Goal: Task Accomplishment & Management: Manage account settings

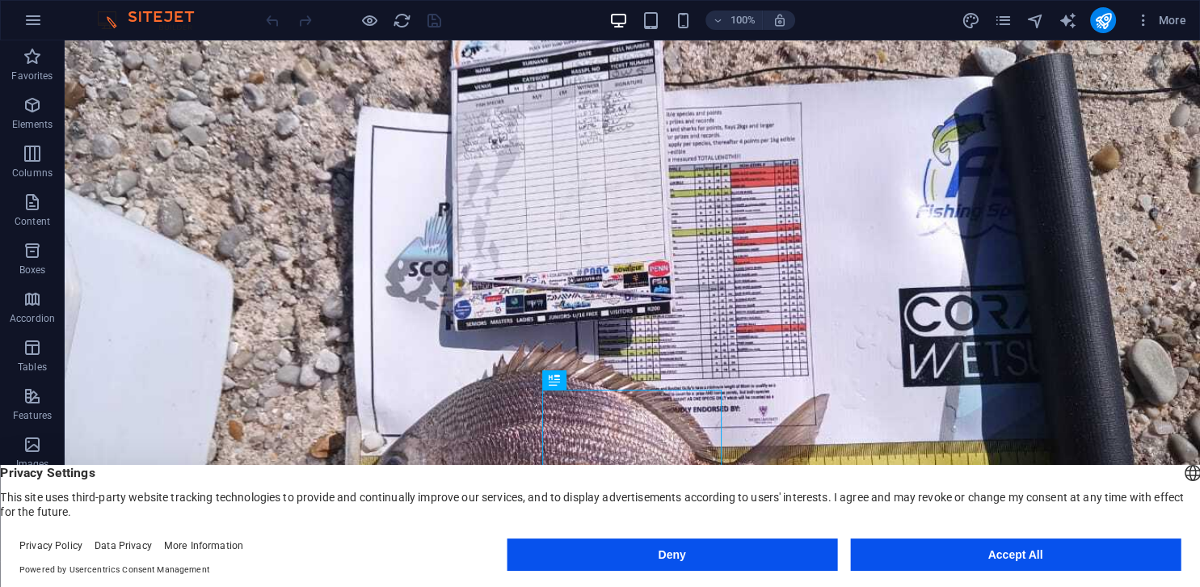
click at [1037, 545] on button "Accept All" at bounding box center [1015, 554] width 330 height 32
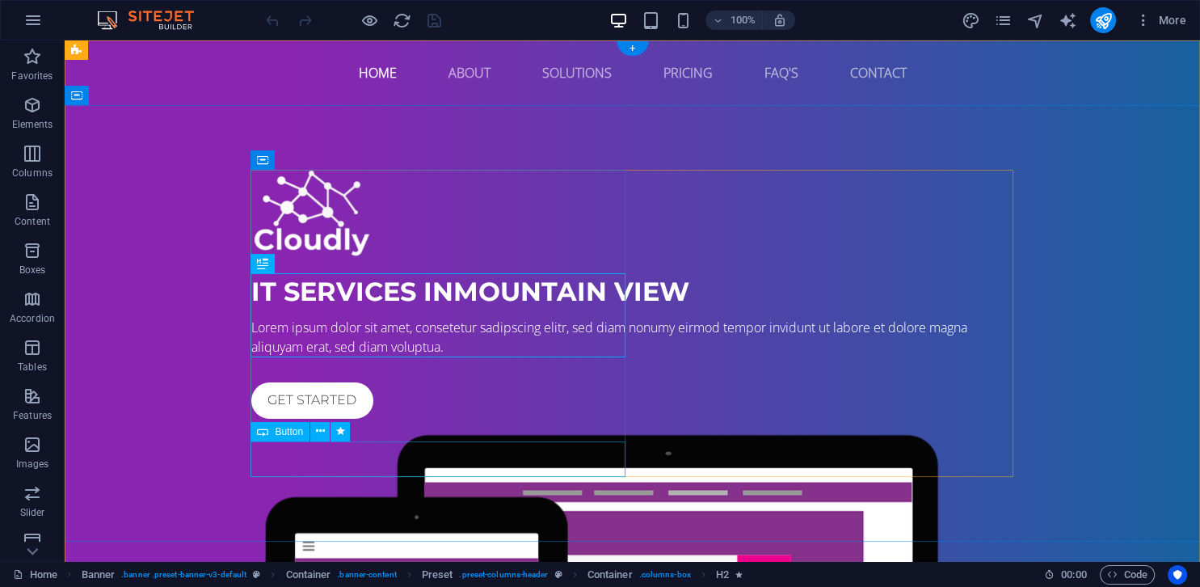
click at [322, 419] on div "Get started" at bounding box center [632, 400] width 763 height 36
click at [320, 419] on div "Get started" at bounding box center [632, 400] width 763 height 36
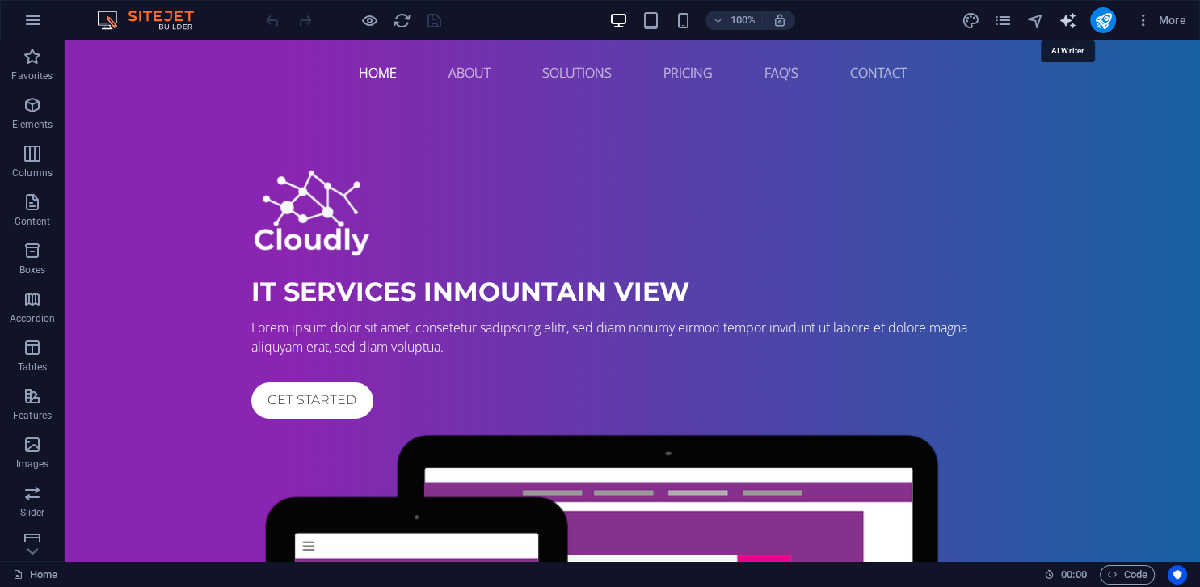
click at [1069, 23] on icon "text_generator" at bounding box center [1067, 20] width 19 height 19
select select "English"
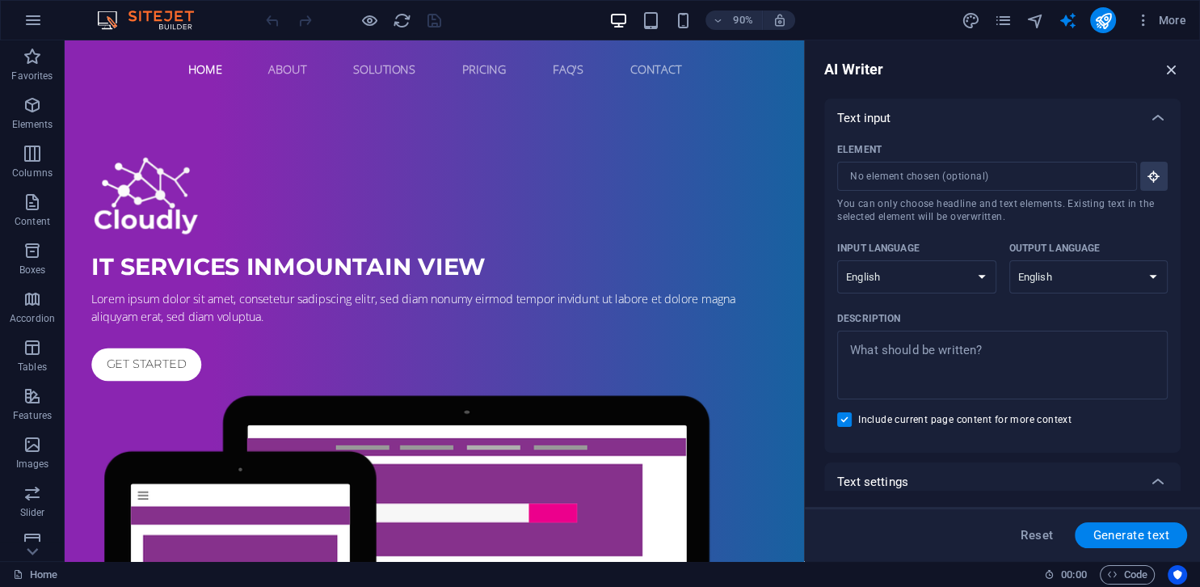
click at [1178, 69] on icon "button" at bounding box center [1172, 70] width 18 height 18
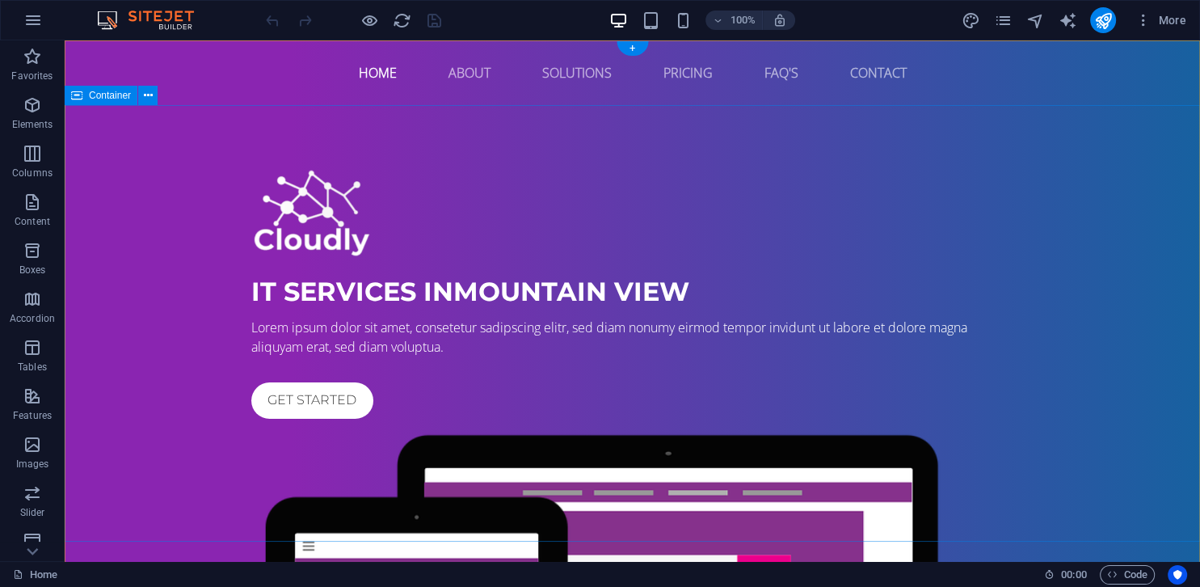
click at [393, 128] on div "IT Services in Mountain View Lorem ipsum dolor sit amet, consetetur sadipscing …" at bounding box center [632, 533] width 1135 height 857
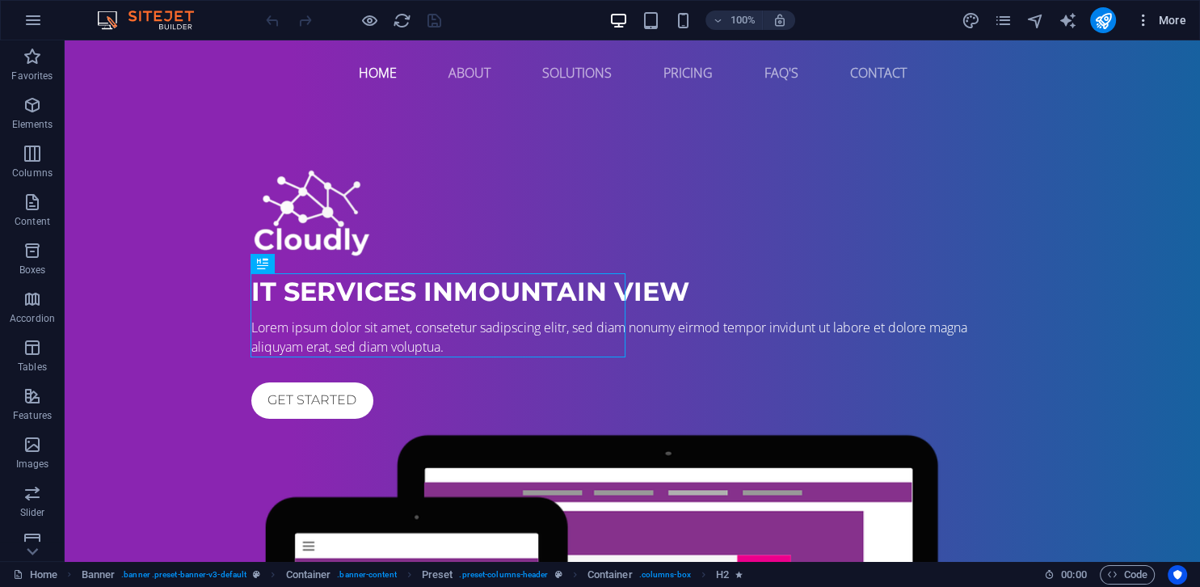
click at [1145, 22] on icon "button" at bounding box center [1143, 20] width 16 height 16
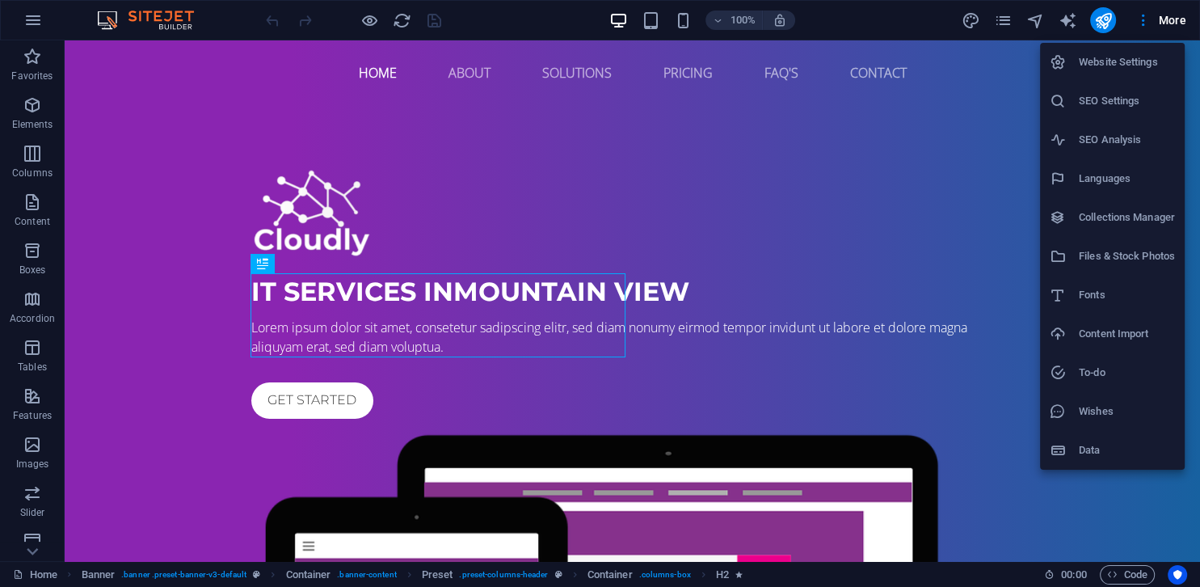
click at [1105, 63] on h6 "Website Settings" at bounding box center [1127, 62] width 96 height 19
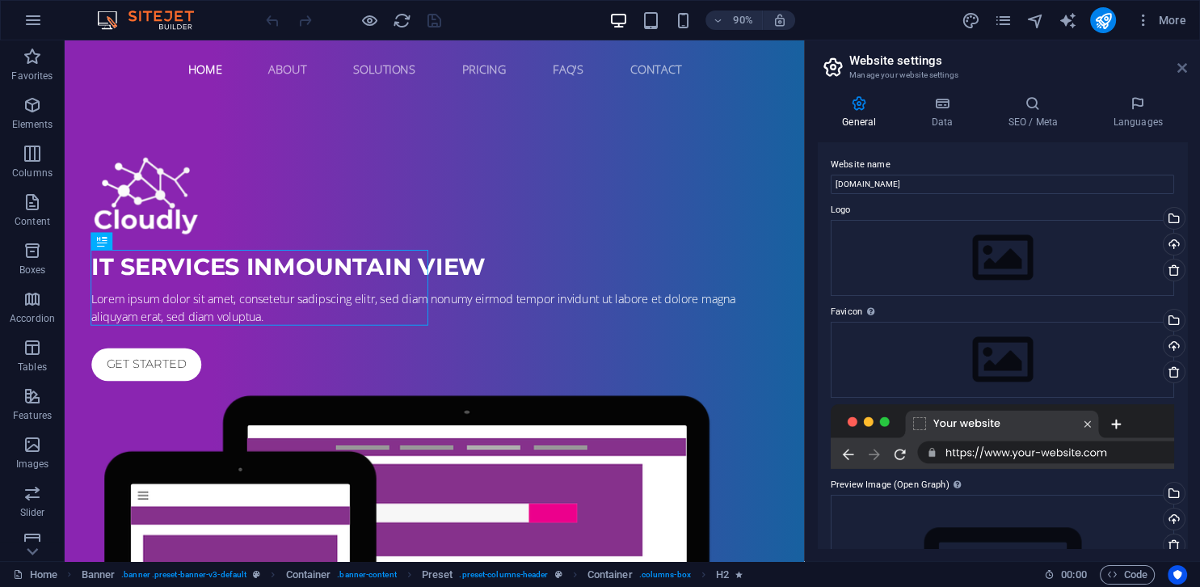
click at [1181, 69] on icon at bounding box center [1182, 67] width 10 height 13
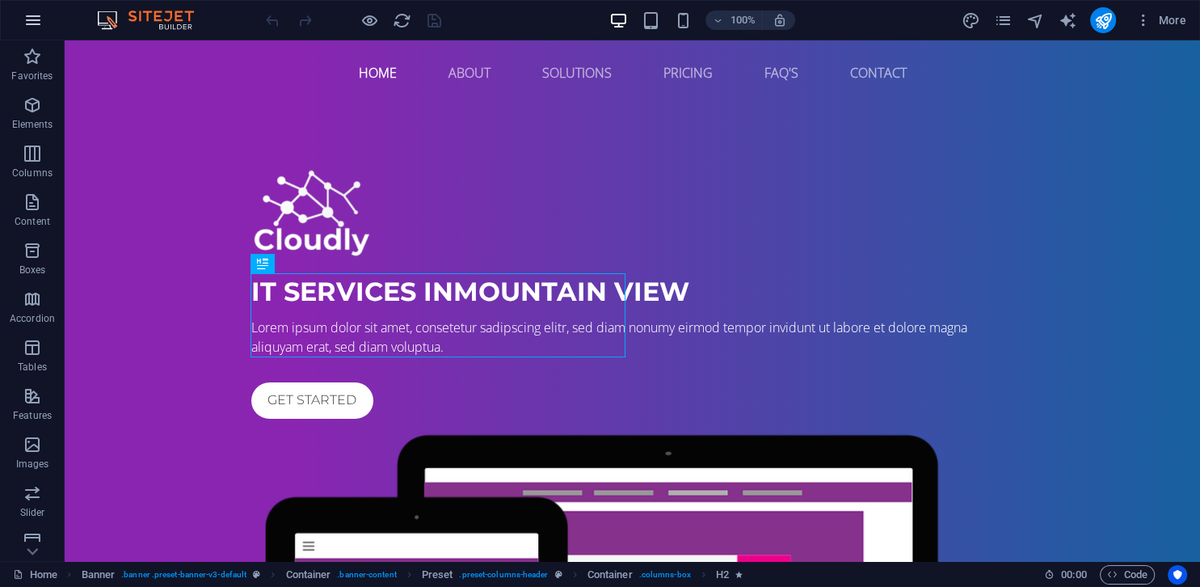
click at [32, 23] on icon "button" at bounding box center [32, 20] width 19 height 19
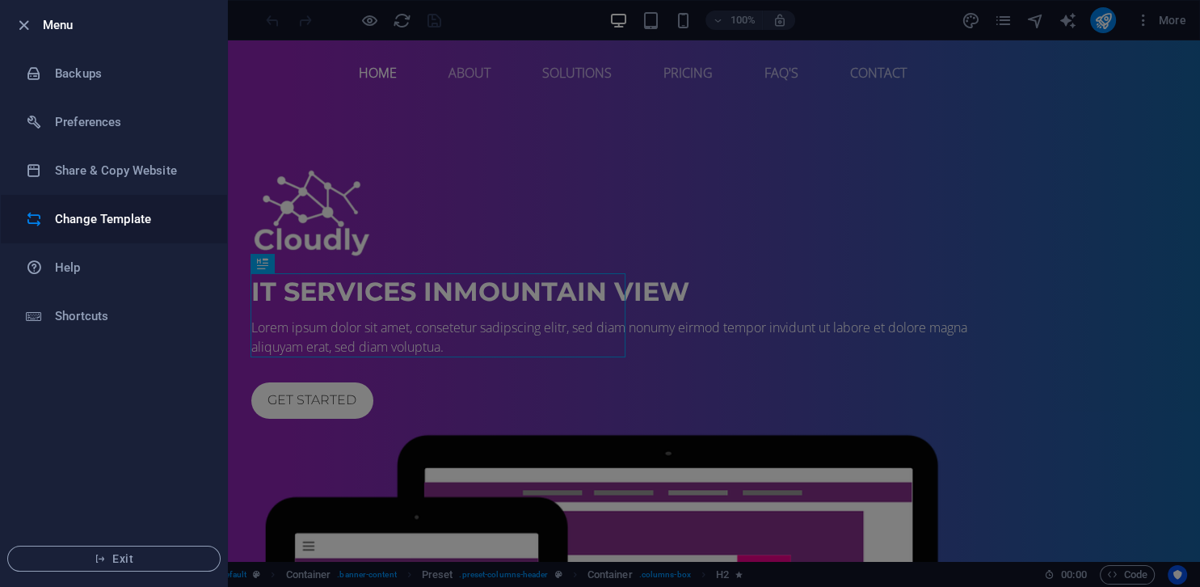
click at [111, 208] on li "Change Template" at bounding box center [114, 219] width 226 height 48
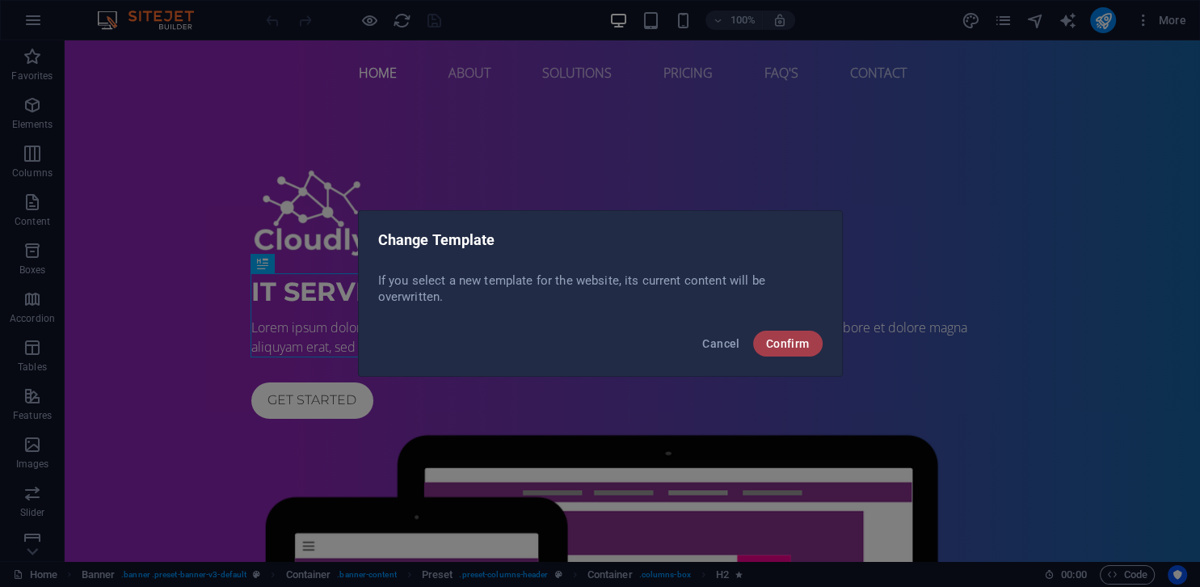
click at [789, 345] on span "Confirm" at bounding box center [788, 343] width 44 height 13
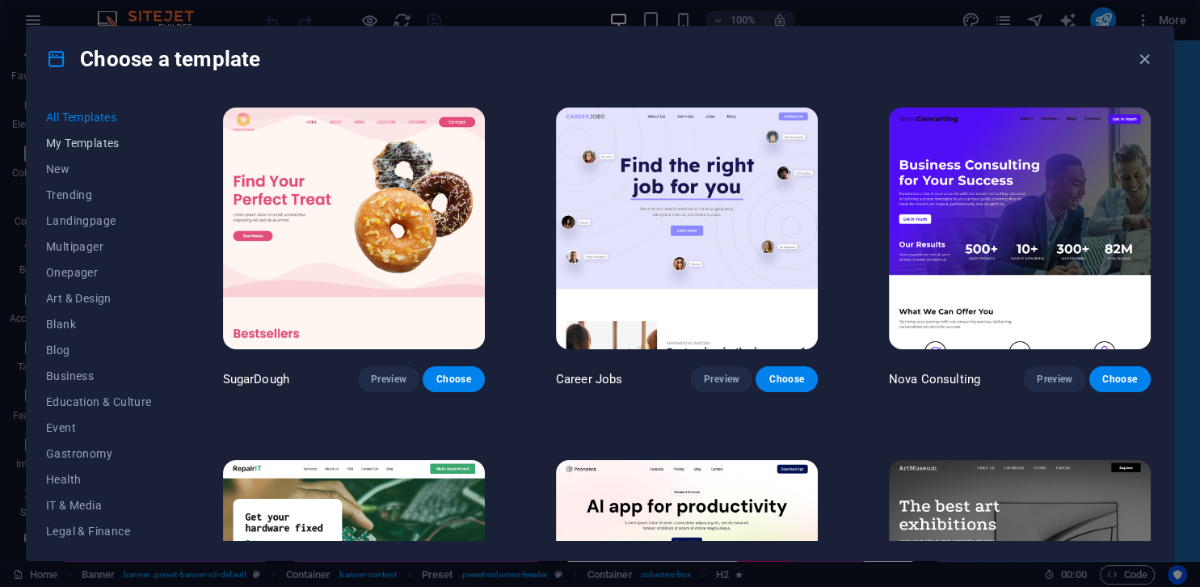
click at [92, 145] on span "My Templates" at bounding box center [99, 143] width 106 height 13
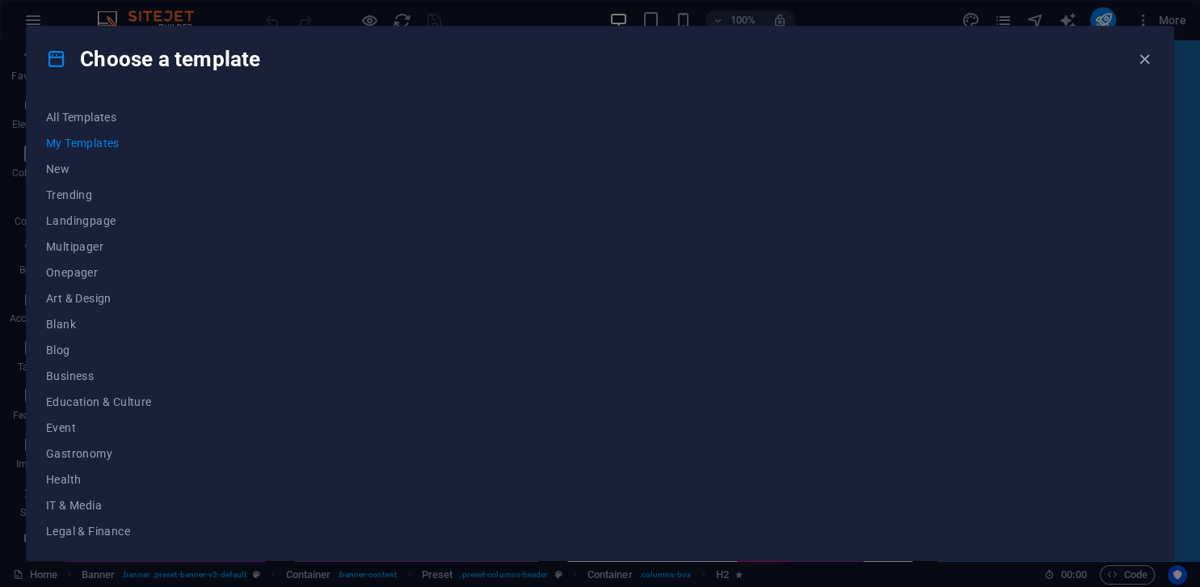
click at [92, 145] on span "My Templates" at bounding box center [99, 143] width 106 height 13
click at [102, 116] on span "All Templates" at bounding box center [99, 117] width 106 height 13
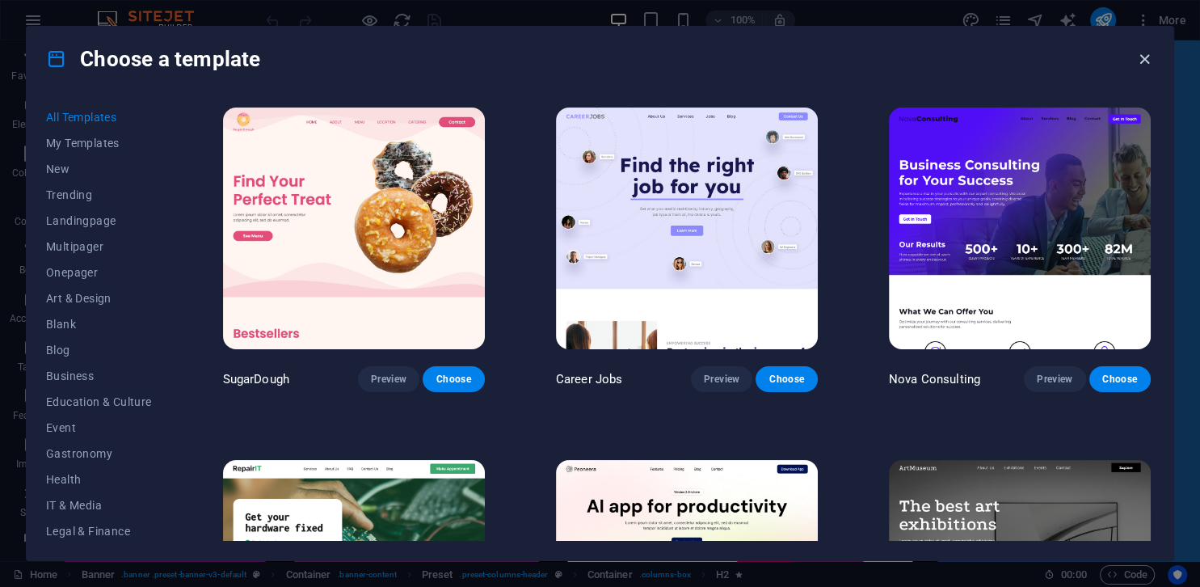
click at [1140, 63] on icon "button" at bounding box center [1144, 59] width 19 height 19
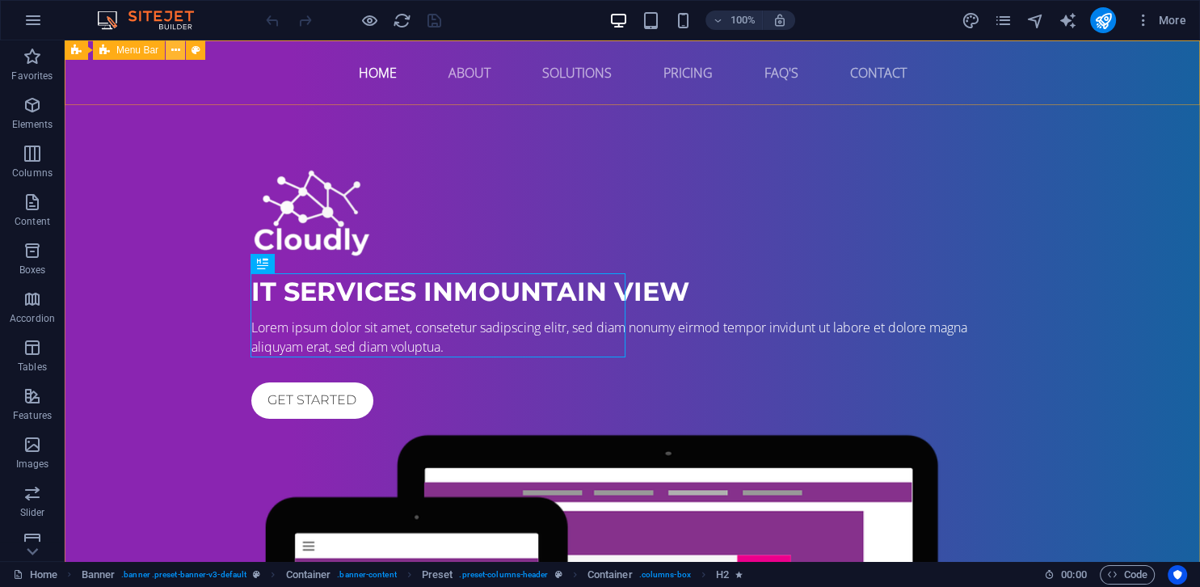
click at [175, 53] on icon at bounding box center [175, 50] width 9 height 17
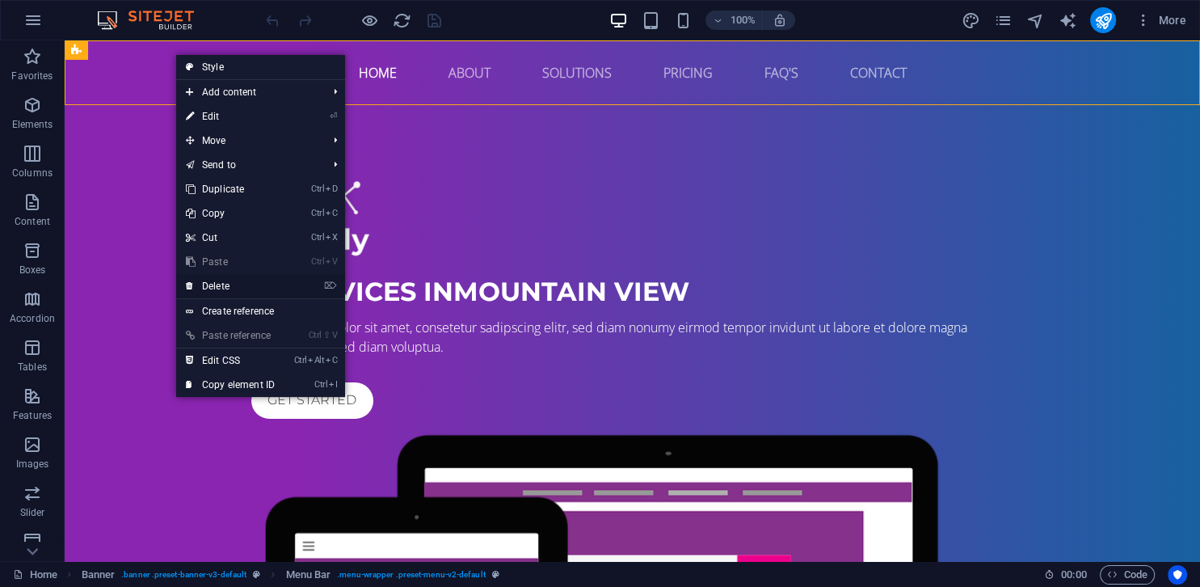
click at [215, 286] on link "⌦ Delete" at bounding box center [230, 286] width 108 height 24
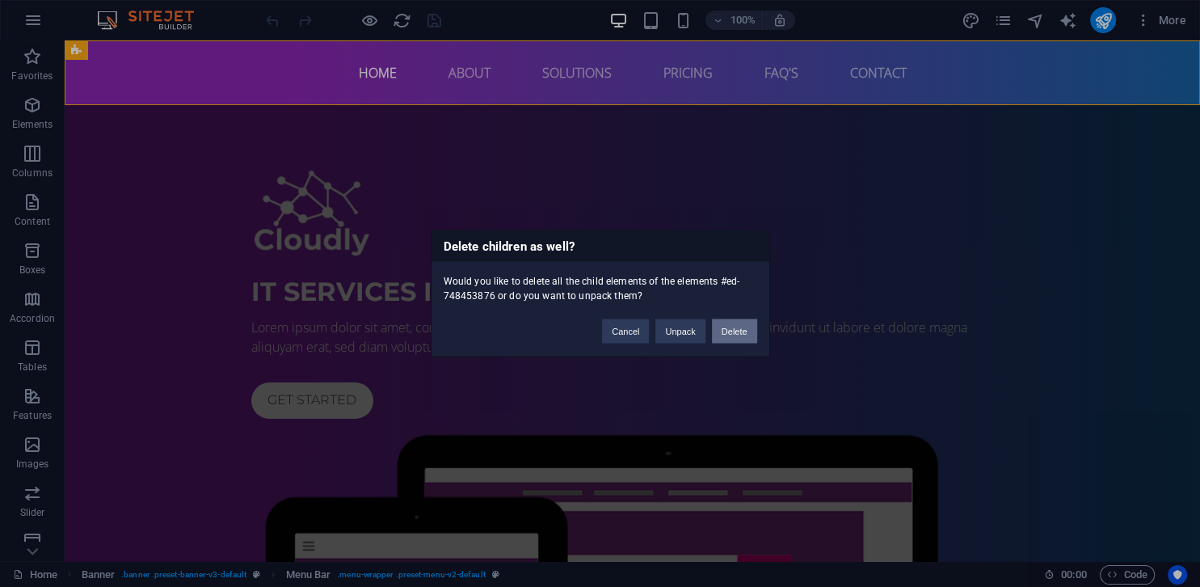
click at [732, 334] on button "Delete" at bounding box center [734, 331] width 45 height 24
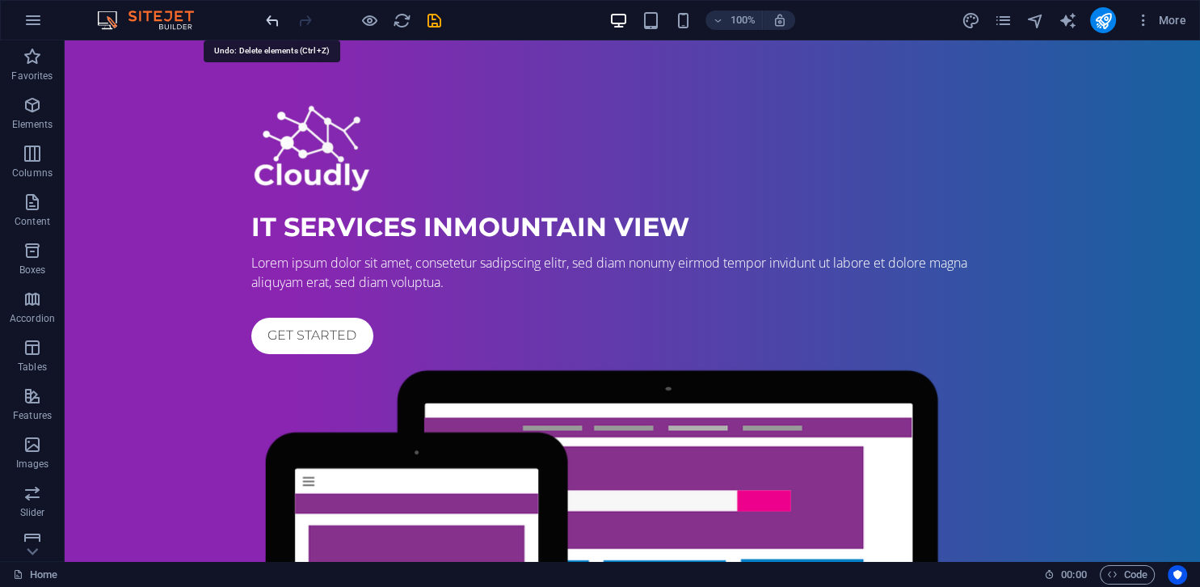
click at [271, 22] on icon "undo" at bounding box center [272, 20] width 19 height 19
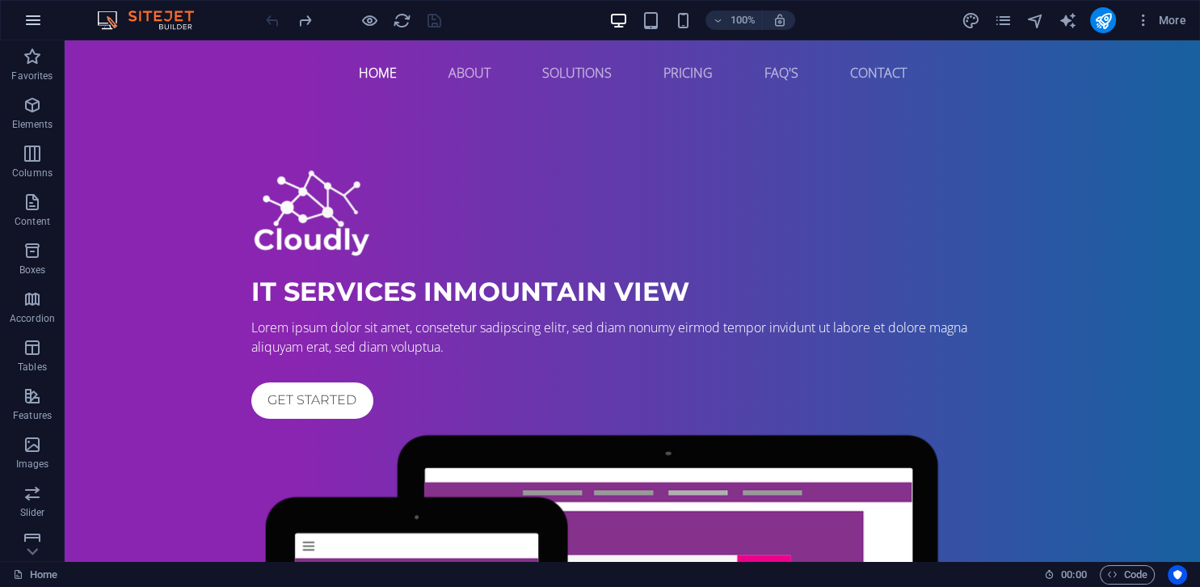
click at [30, 15] on icon "button" at bounding box center [32, 20] width 19 height 19
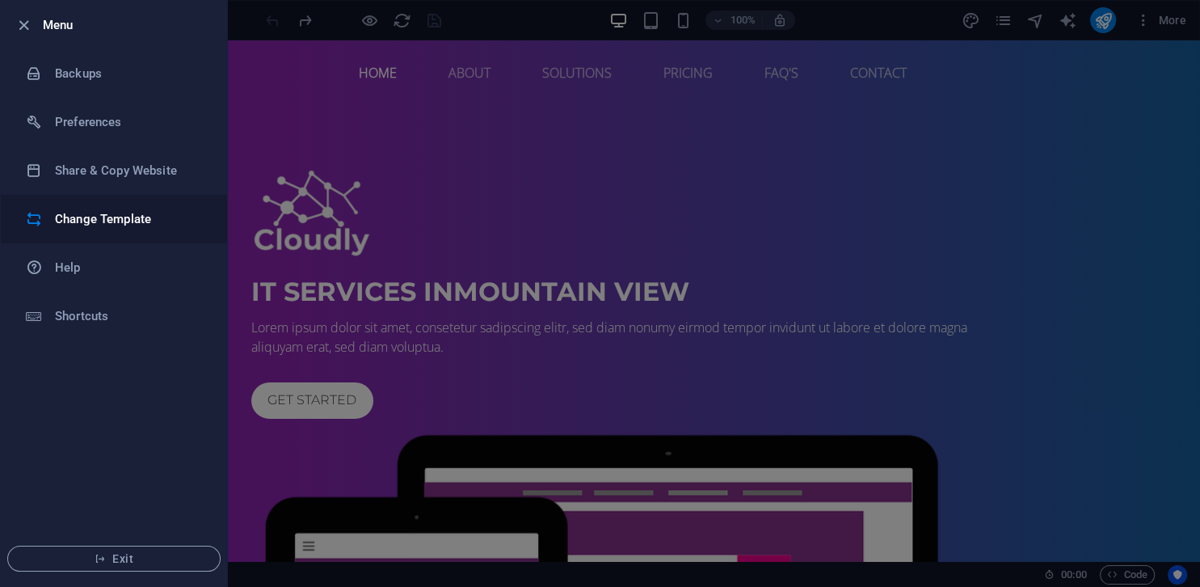
click at [88, 212] on h6 "Change Template" at bounding box center [129, 218] width 149 height 19
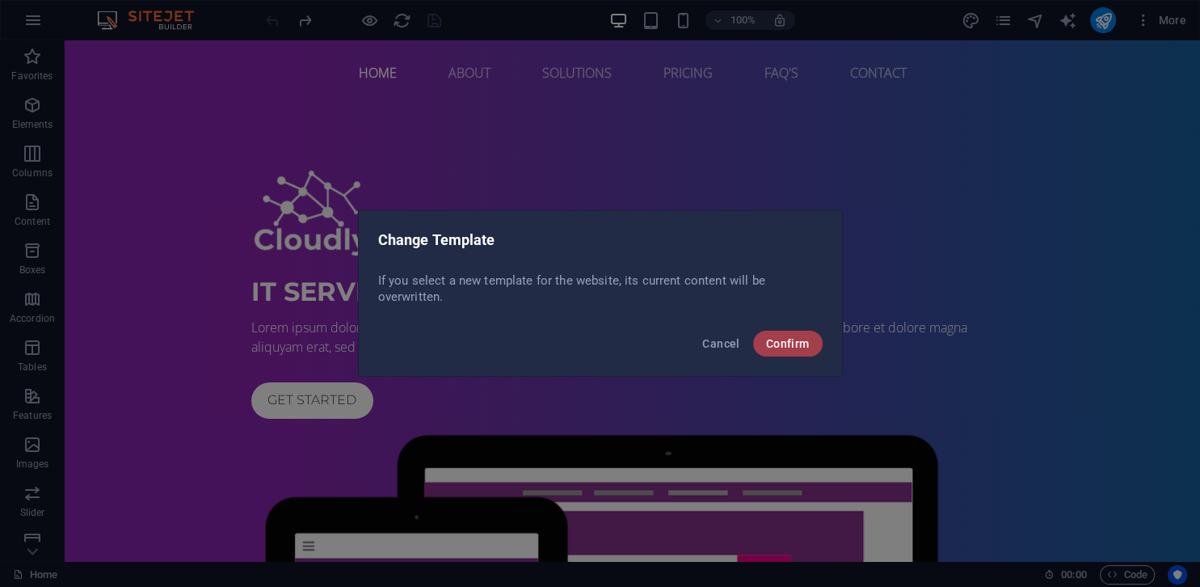
click at [768, 349] on span "Confirm" at bounding box center [788, 343] width 44 height 13
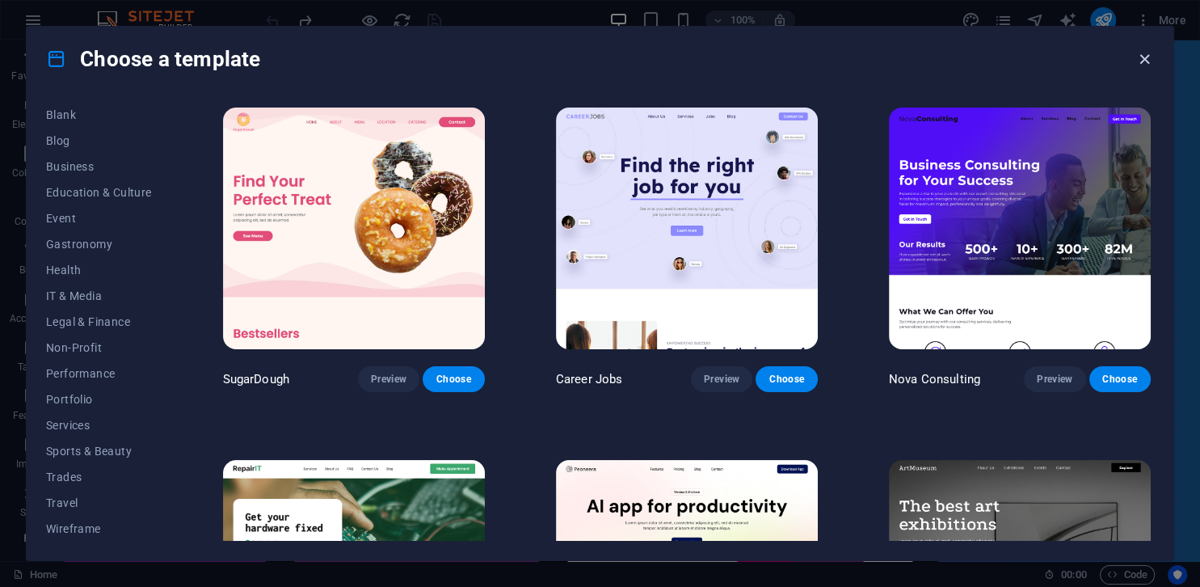
click at [1144, 60] on icon "button" at bounding box center [1144, 59] width 19 height 19
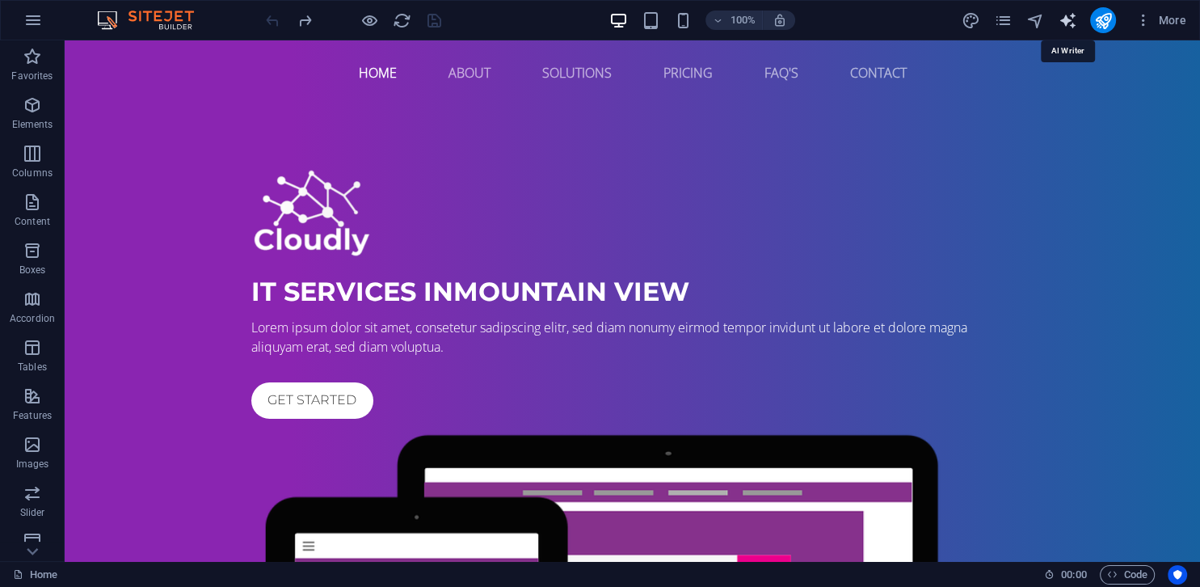
click at [1068, 21] on icon "text_generator" at bounding box center [1067, 20] width 19 height 19
select select "English"
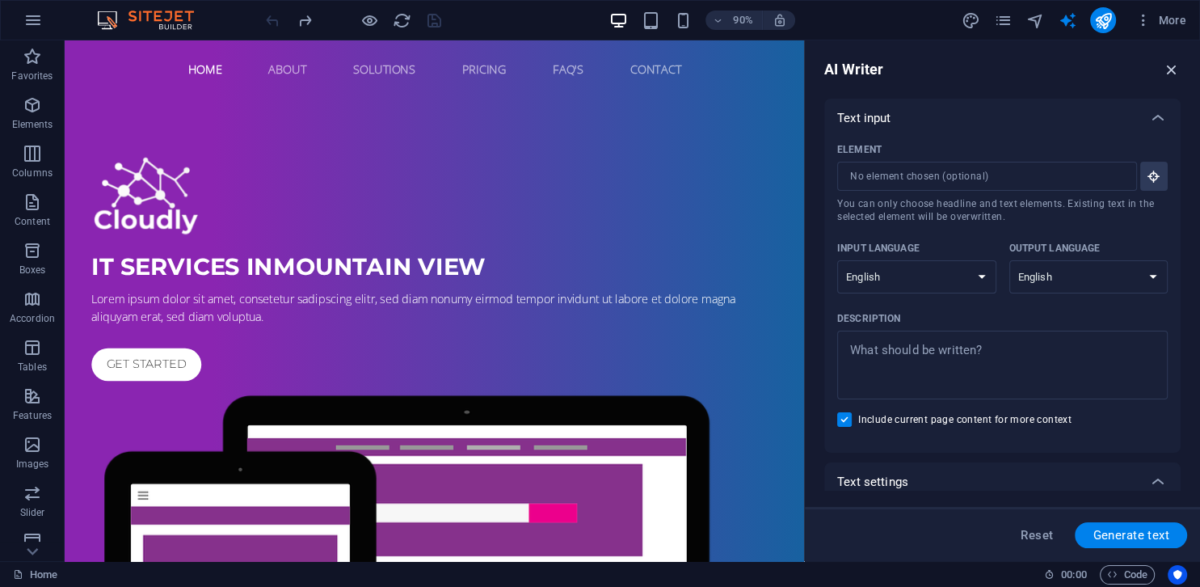
click at [1170, 73] on icon "button" at bounding box center [1172, 70] width 18 height 18
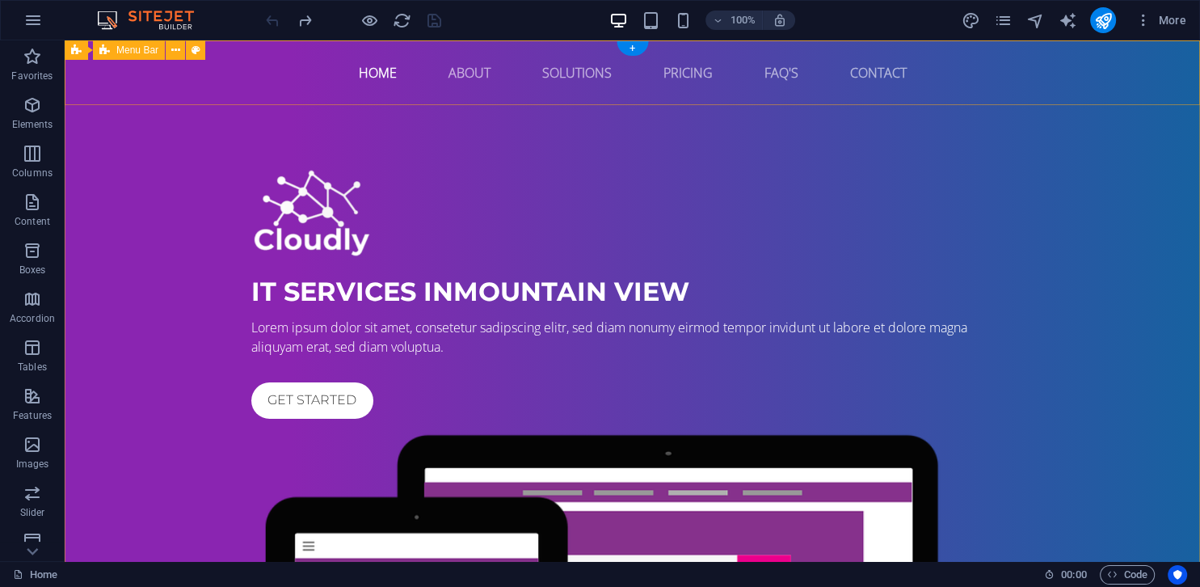
click at [1170, 73] on div "Home About Solutions Pricing FAQ's Contact" at bounding box center [632, 72] width 1135 height 65
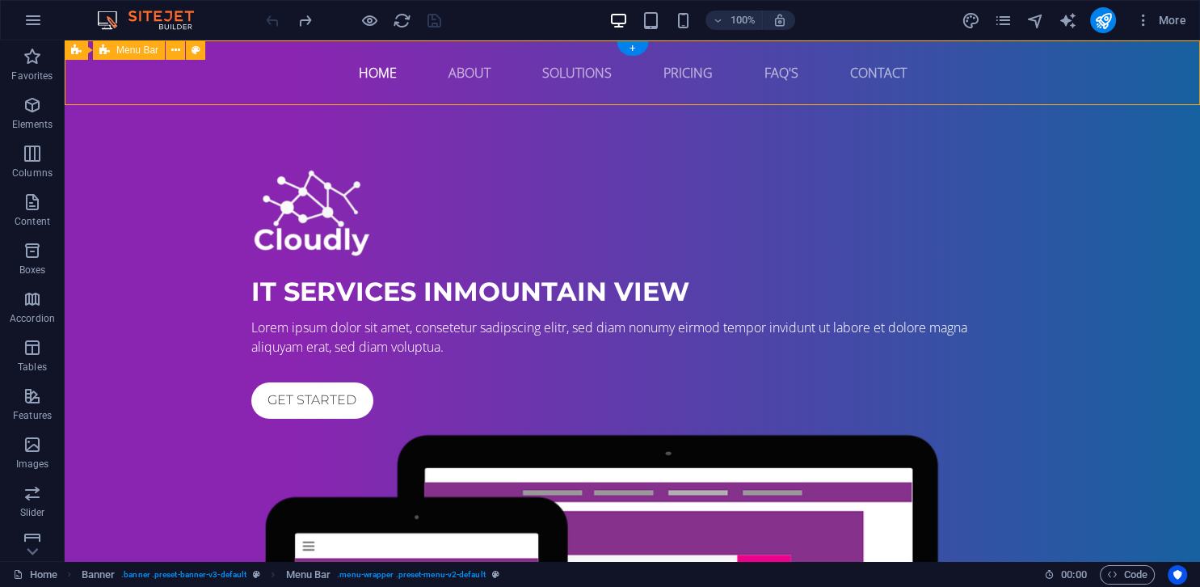
click at [1170, 73] on div "Home About Solutions Pricing FAQ's Contact" at bounding box center [632, 72] width 1135 height 65
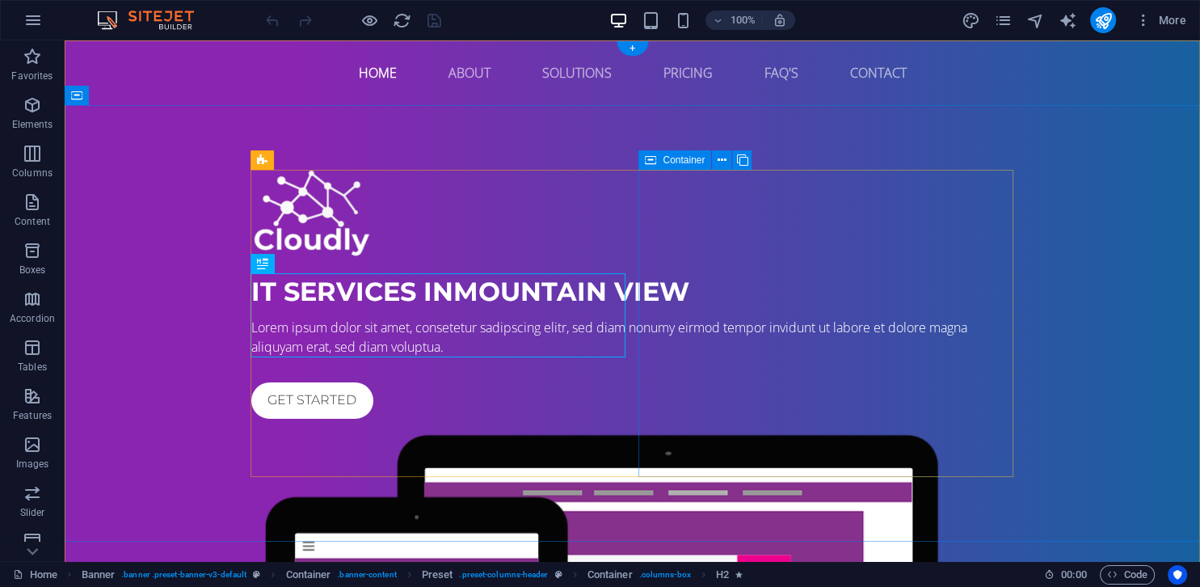
drag, startPoint x: 803, startPoint y: 194, endPoint x: 810, endPoint y: 49, distance: 144.8
click at [810, 49] on div "Home About Solutions Pricing FAQ's Contact IT Services in Mountain View Lorem i…" at bounding box center [632, 578] width 1135 height 1077
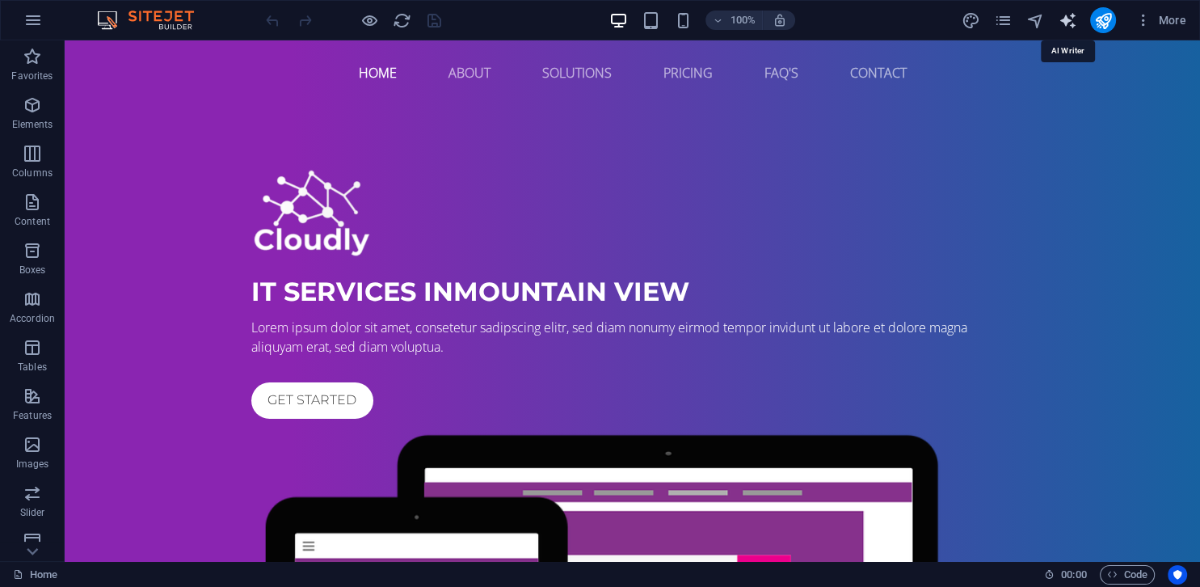
click at [1072, 24] on icon "text_generator" at bounding box center [1067, 20] width 19 height 19
select select "English"
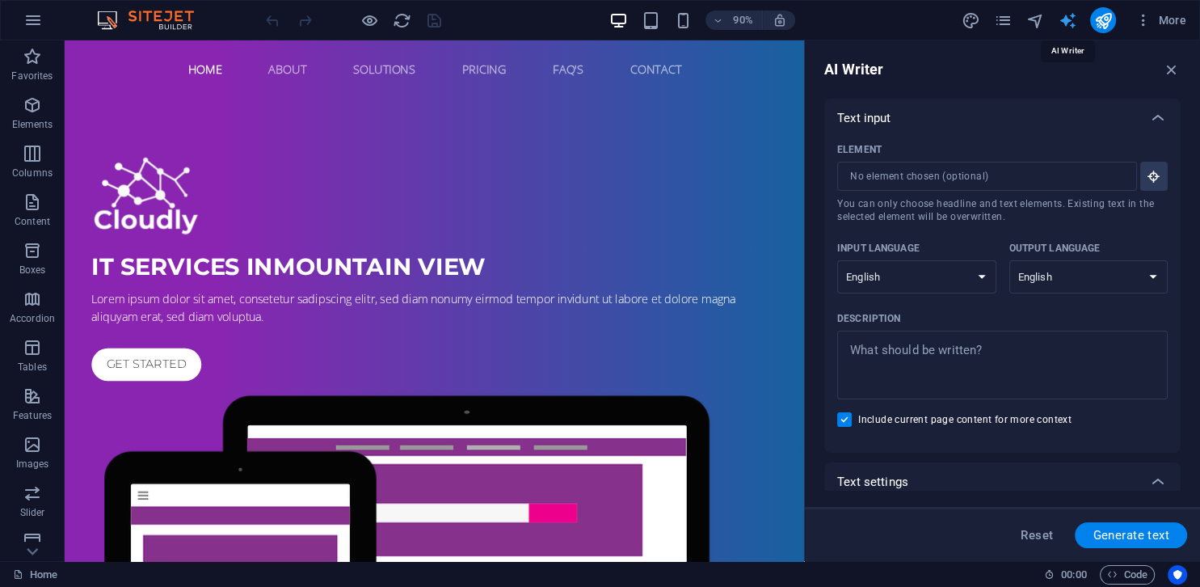
click at [1072, 24] on icon "text_generator" at bounding box center [1067, 20] width 19 height 19
click at [1175, 72] on icon "button" at bounding box center [1172, 70] width 18 height 18
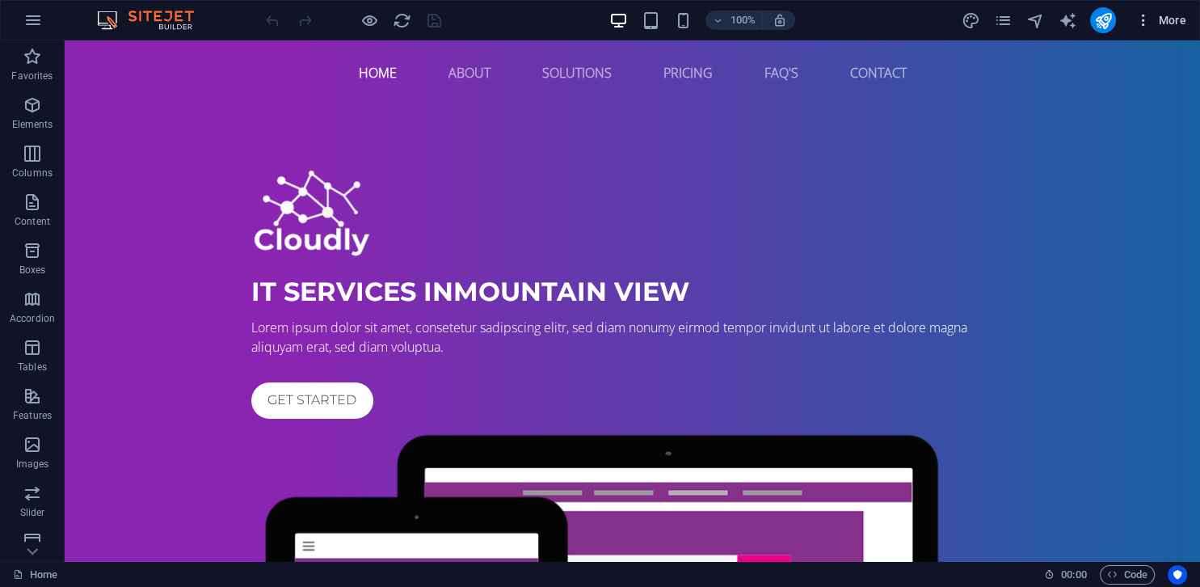
click at [1144, 18] on icon "button" at bounding box center [1143, 20] width 16 height 16
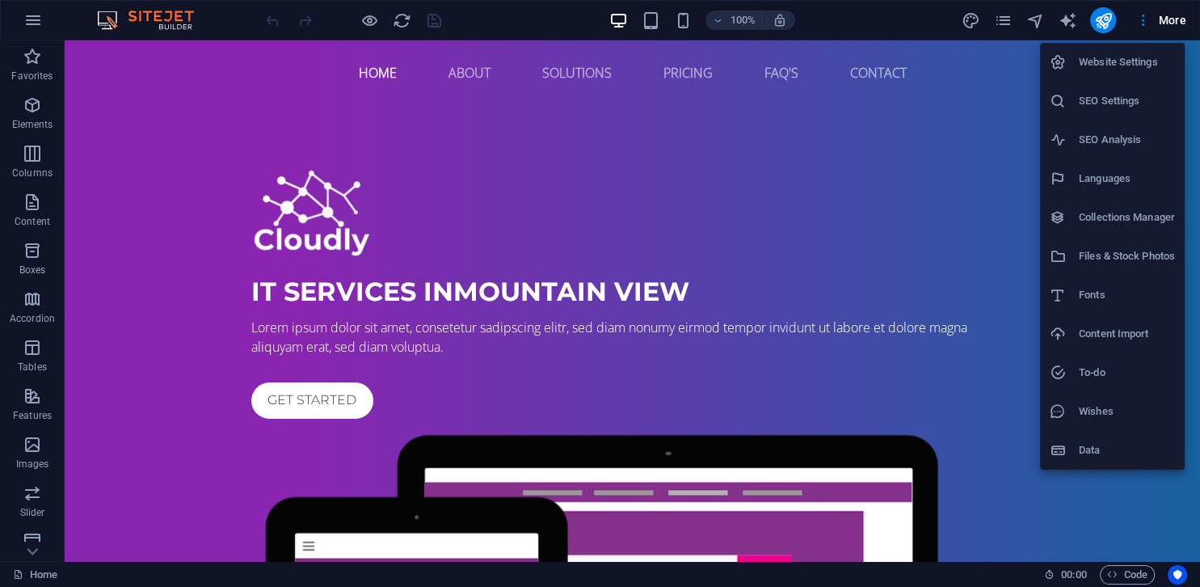
click at [1092, 67] on h6 "Website Settings" at bounding box center [1127, 62] width 96 height 19
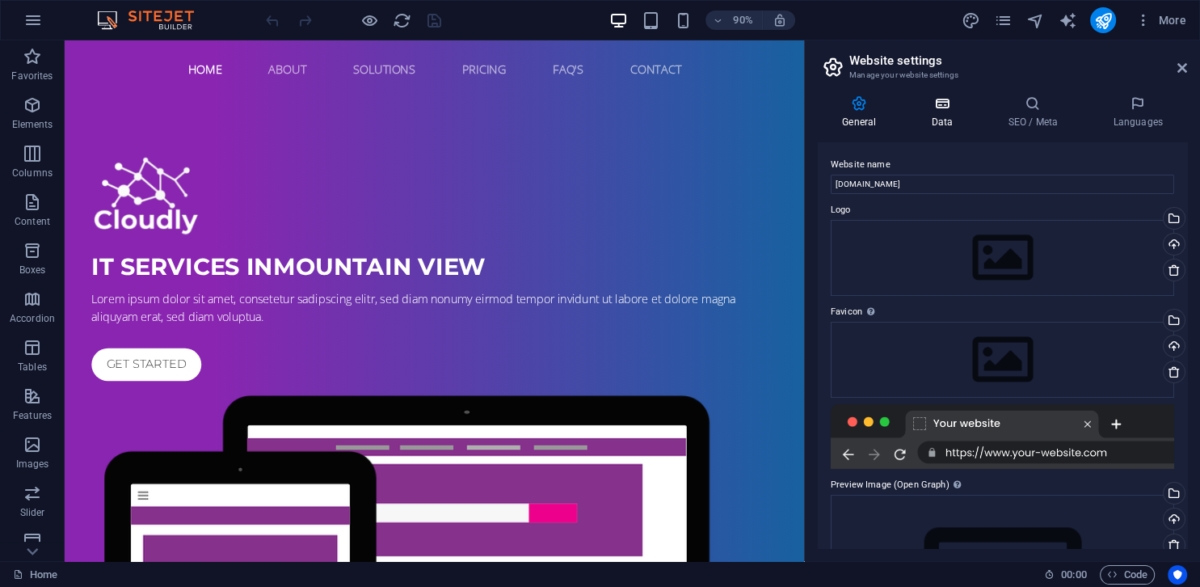
click at [953, 112] on h4 "Data" at bounding box center [945, 112] width 77 height 34
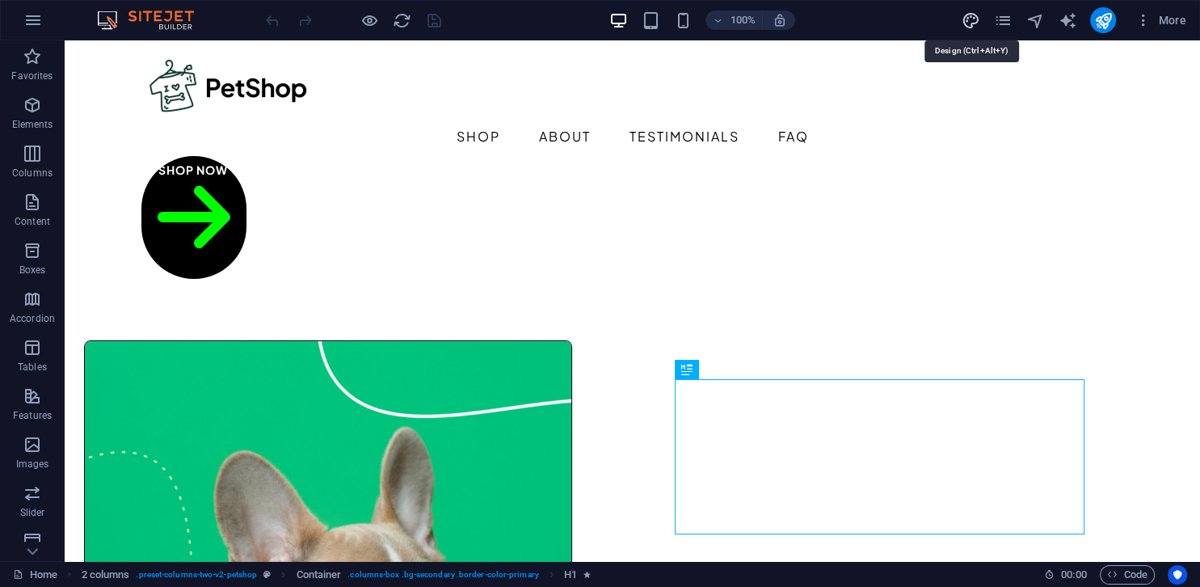
click at [977, 19] on icon "design" at bounding box center [970, 20] width 19 height 19
select select "px"
select select "500"
select select "px"
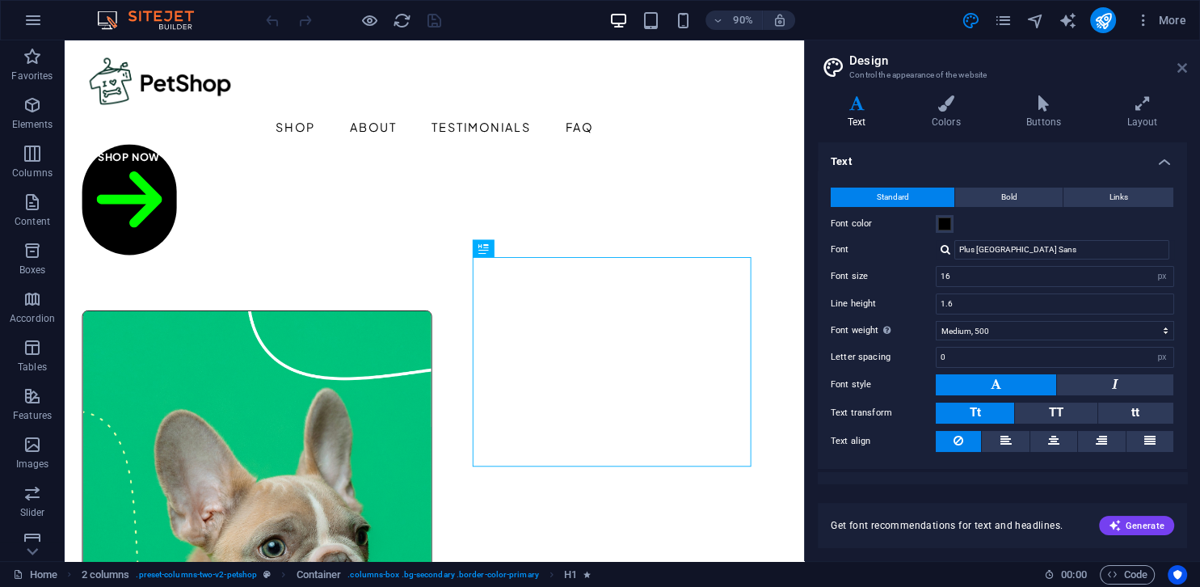
click at [1183, 68] on icon at bounding box center [1182, 67] width 10 height 13
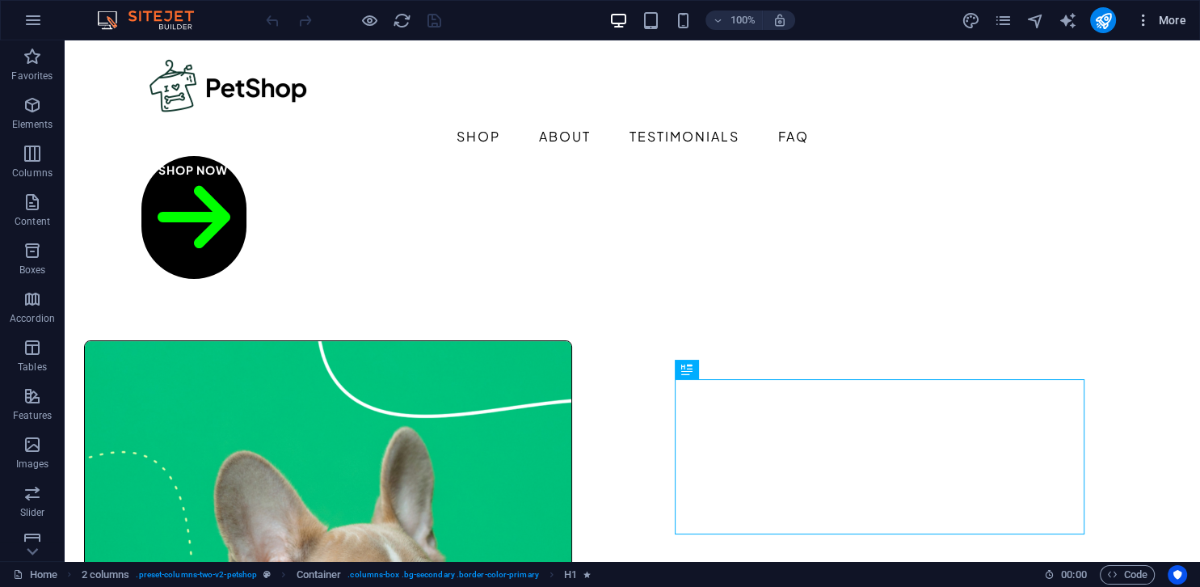
click at [1153, 22] on span "More" at bounding box center [1160, 20] width 51 height 16
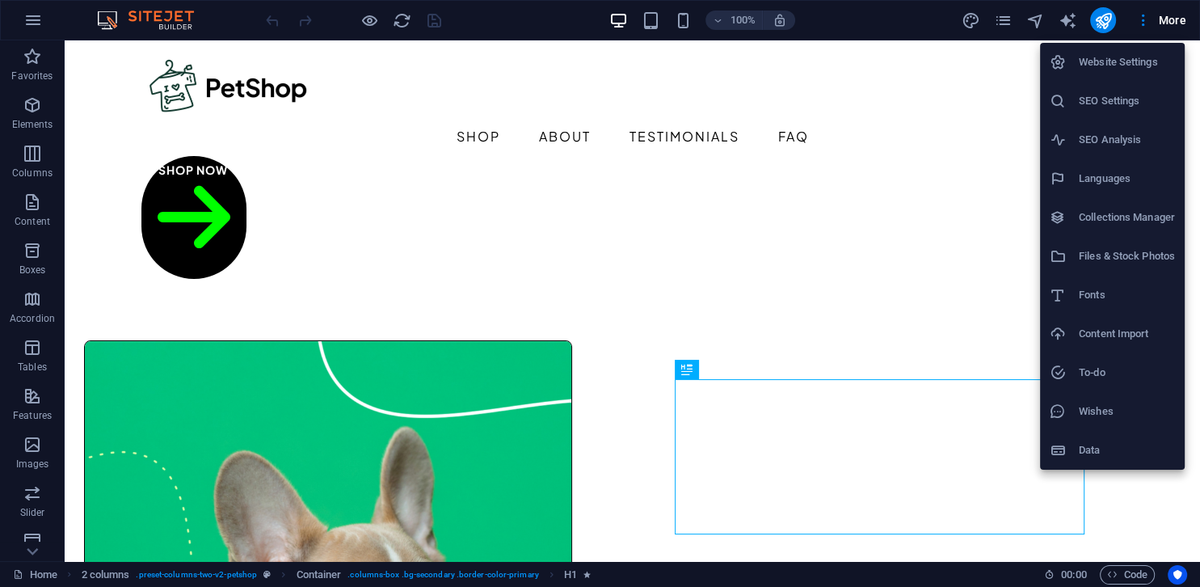
click at [1081, 63] on h6 "Website Settings" at bounding box center [1127, 62] width 96 height 19
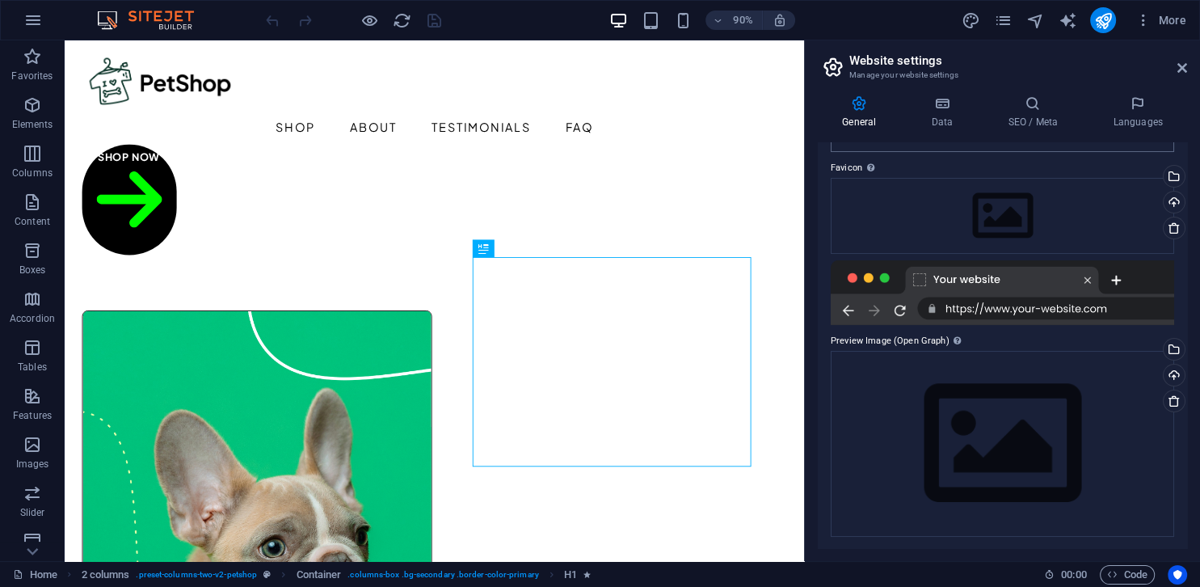
scroll to position [145, 0]
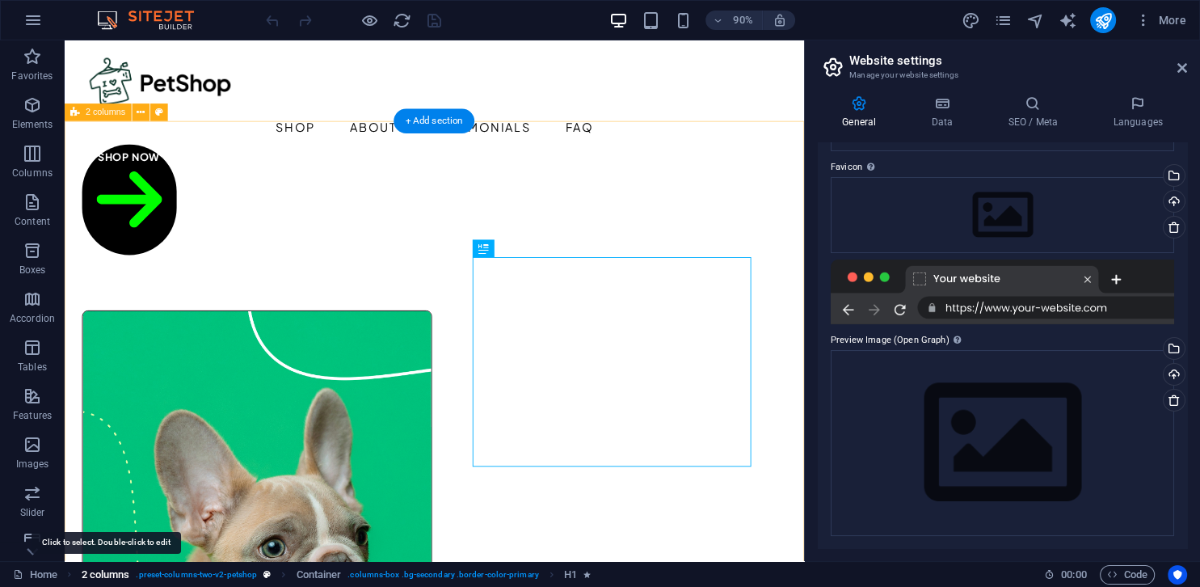
click at [115, 574] on span "2 columns" at bounding box center [106, 574] width 48 height 19
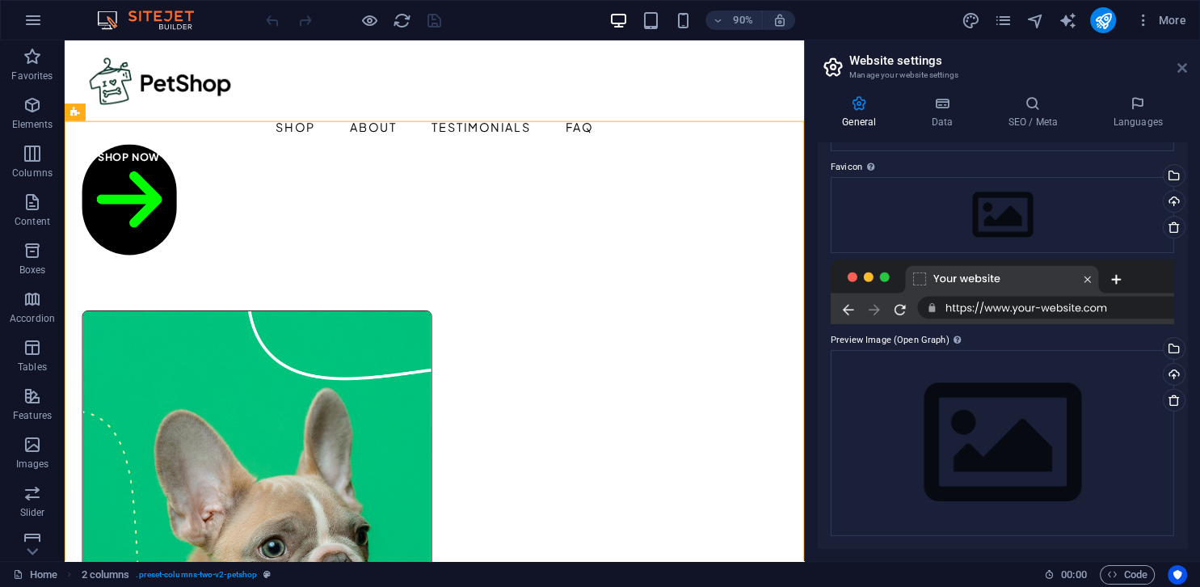
click at [1180, 68] on icon at bounding box center [1182, 67] width 10 height 13
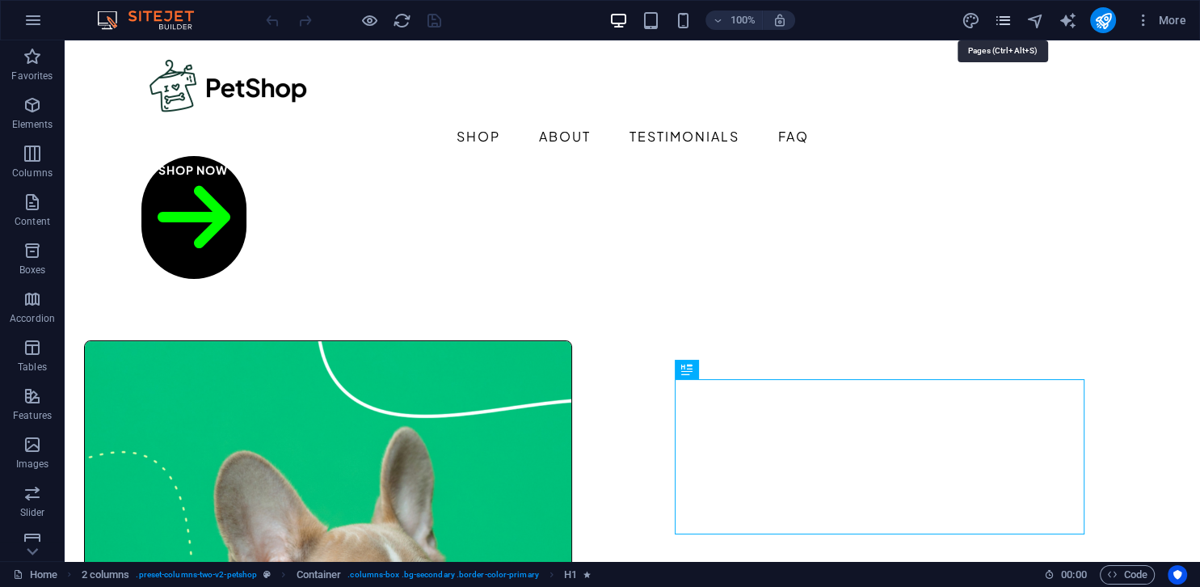
click at [1008, 26] on icon "pages" at bounding box center [1002, 20] width 19 height 19
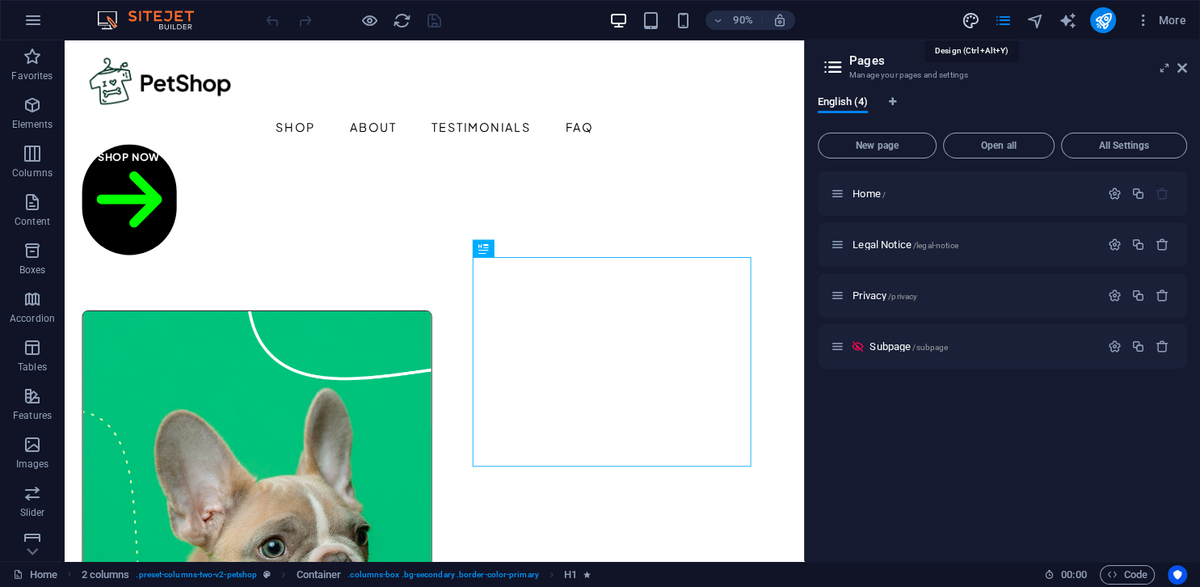
click at [966, 26] on icon "design" at bounding box center [970, 20] width 19 height 19
select select "px"
select select "500"
select select "px"
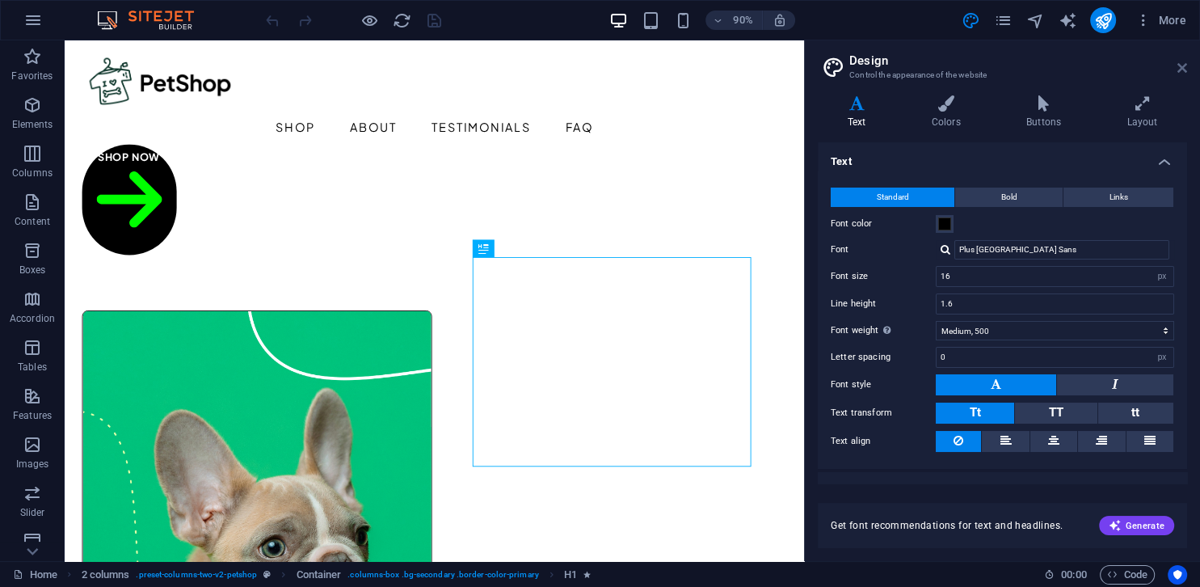
click at [1184, 70] on icon at bounding box center [1182, 67] width 10 height 13
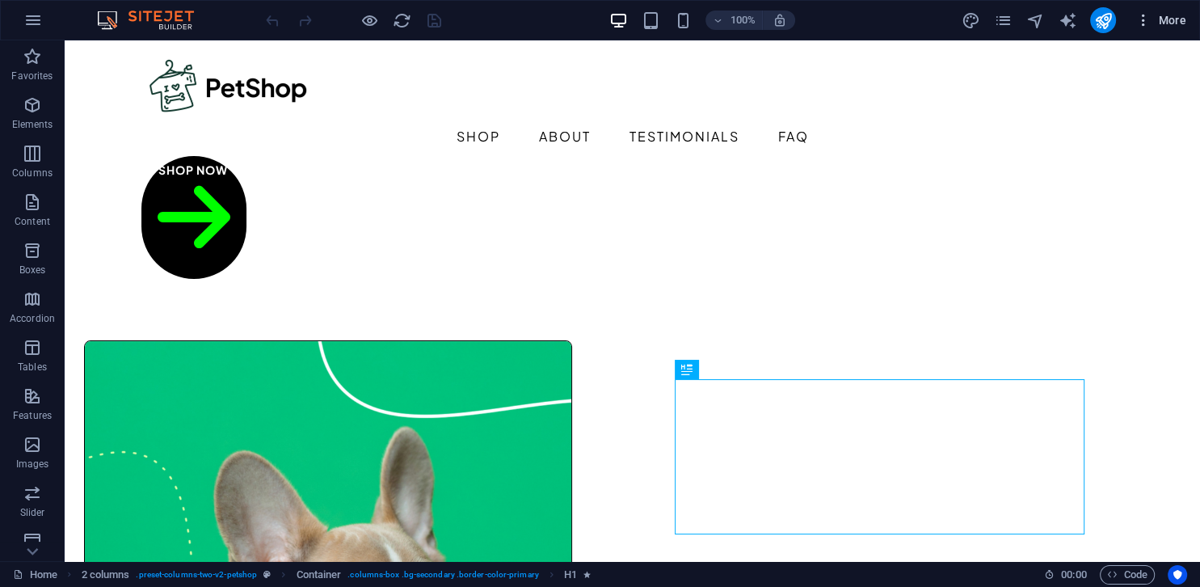
click at [1150, 31] on button "More" at bounding box center [1161, 20] width 64 height 26
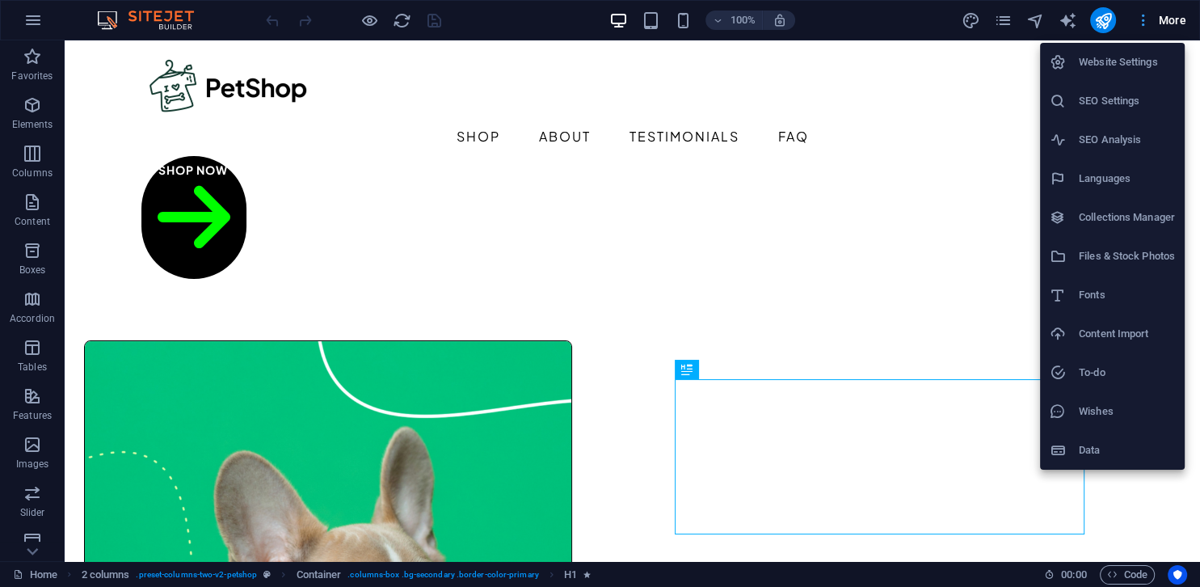
click at [1150, 31] on div at bounding box center [600, 293] width 1200 height 587
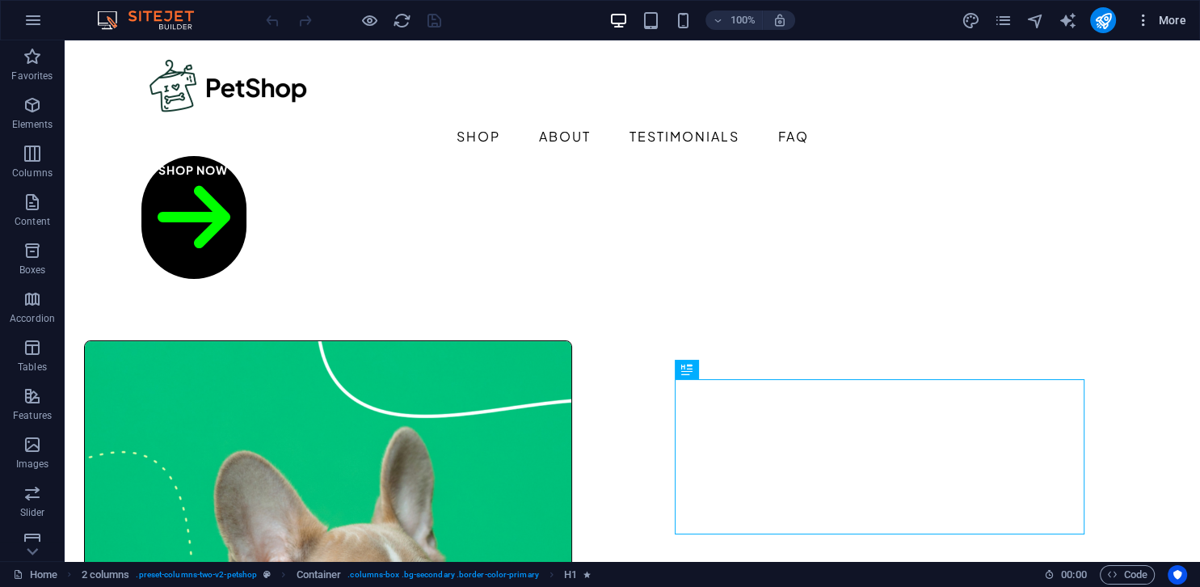
click at [1146, 30] on button "More" at bounding box center [1161, 20] width 64 height 26
click at [1146, 27] on icon "button" at bounding box center [1143, 20] width 16 height 16
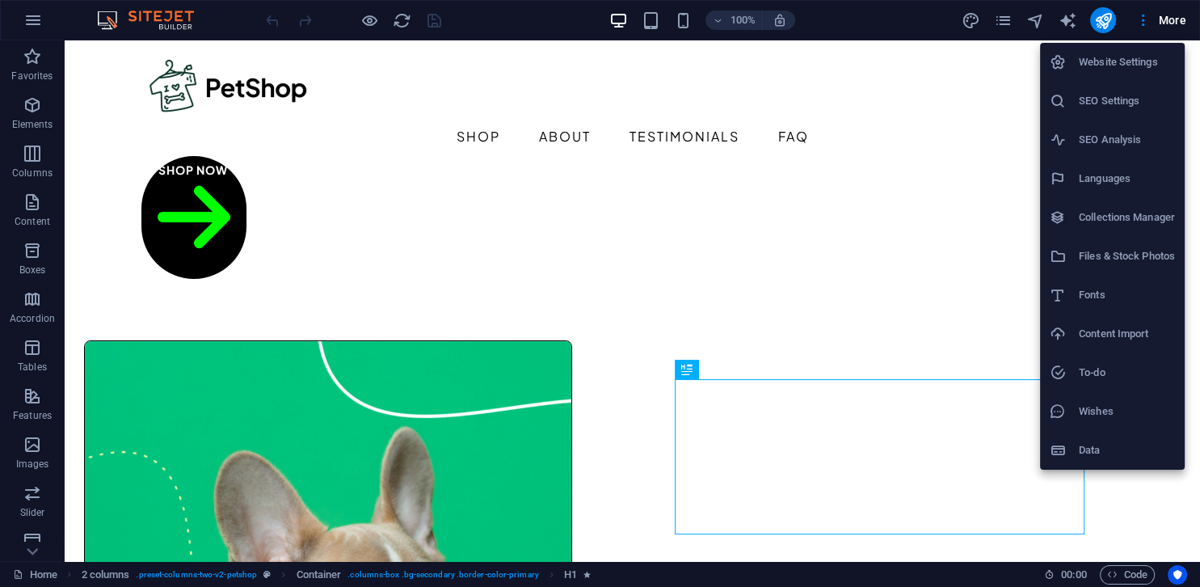
click at [1118, 248] on h6 "Files & Stock Photos" at bounding box center [1127, 255] width 96 height 19
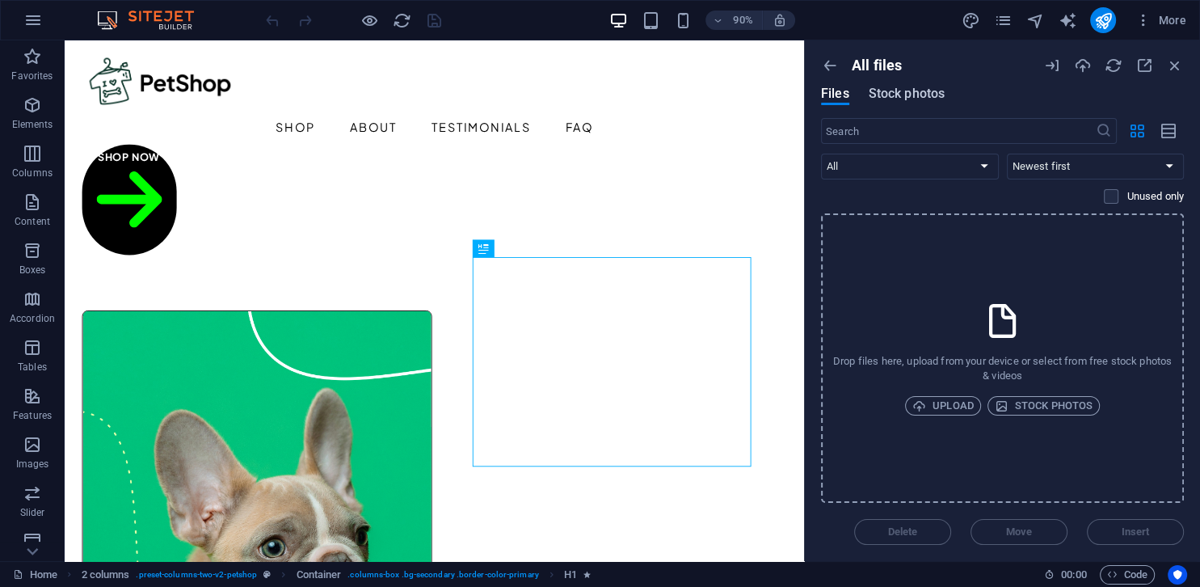
click at [919, 92] on span "Stock photos" at bounding box center [907, 93] width 76 height 19
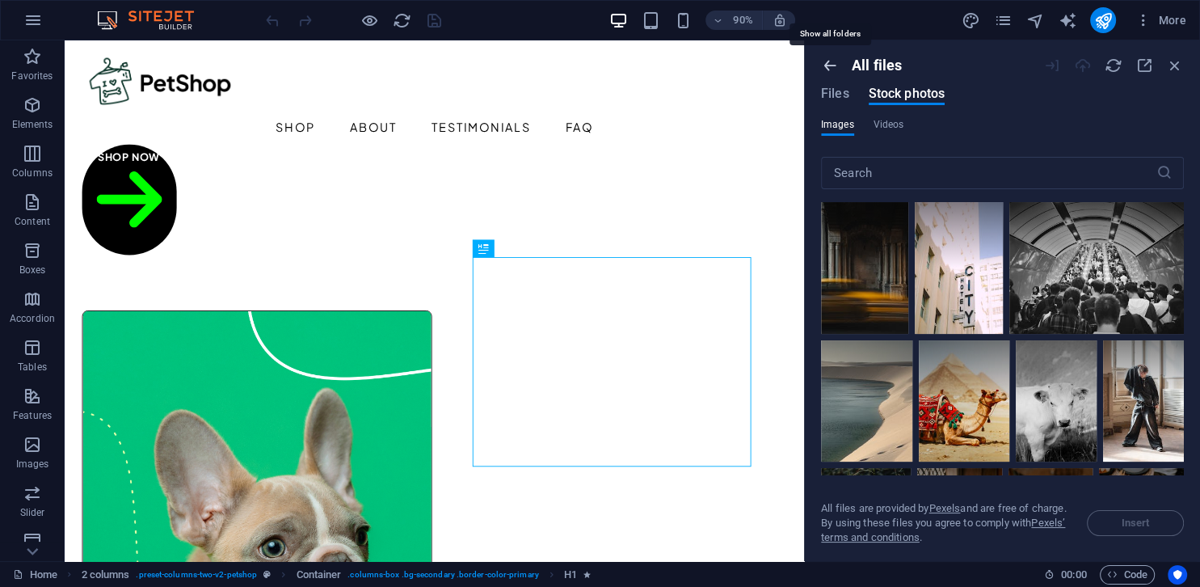
click at [831, 69] on icon "button" at bounding box center [830, 66] width 18 height 18
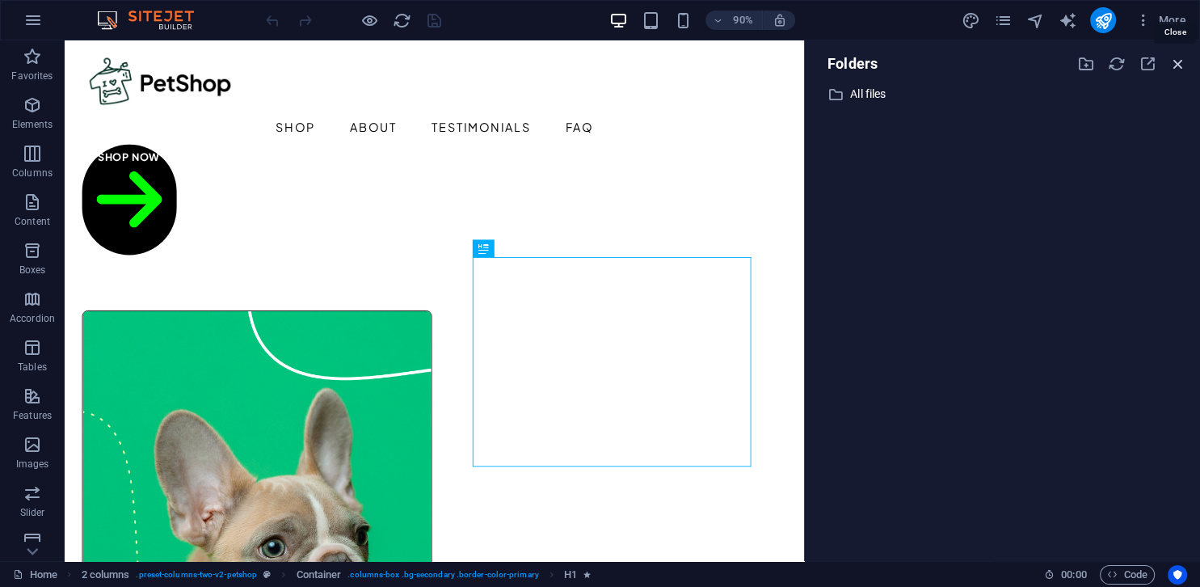
click at [1173, 60] on icon "button" at bounding box center [1178, 64] width 18 height 18
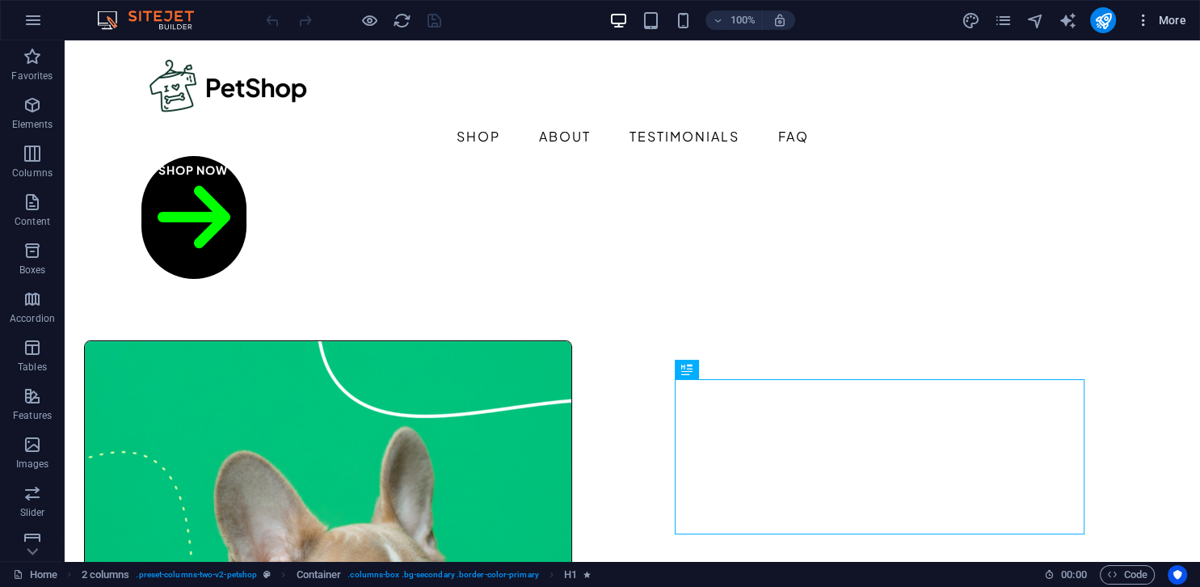
click at [1142, 23] on icon "button" at bounding box center [1143, 20] width 16 height 16
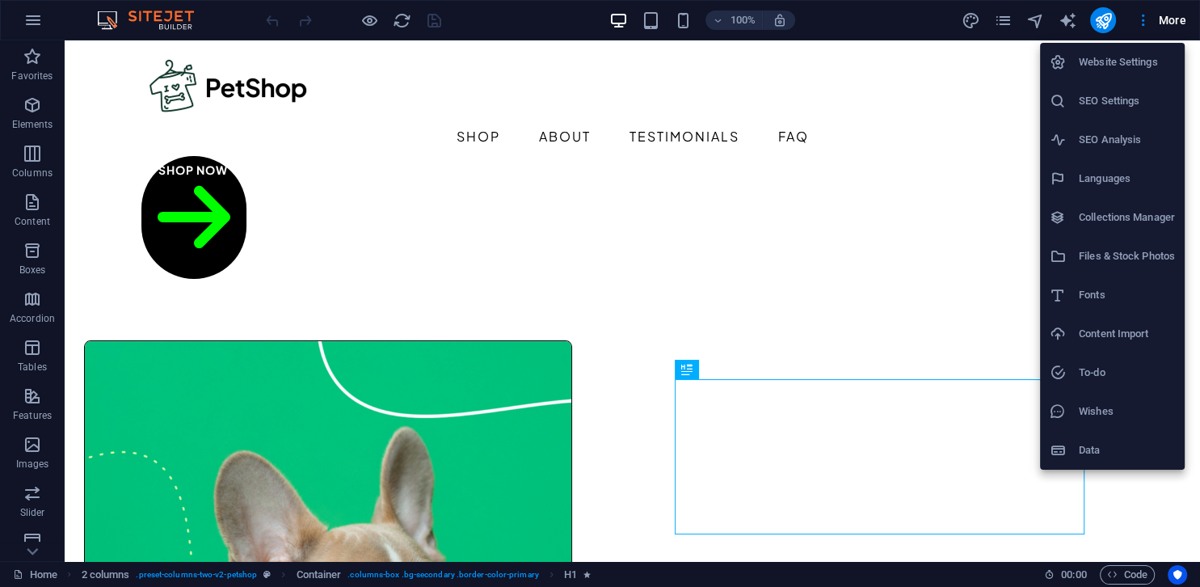
click at [1124, 65] on h6 "Website Settings" at bounding box center [1127, 62] width 96 height 19
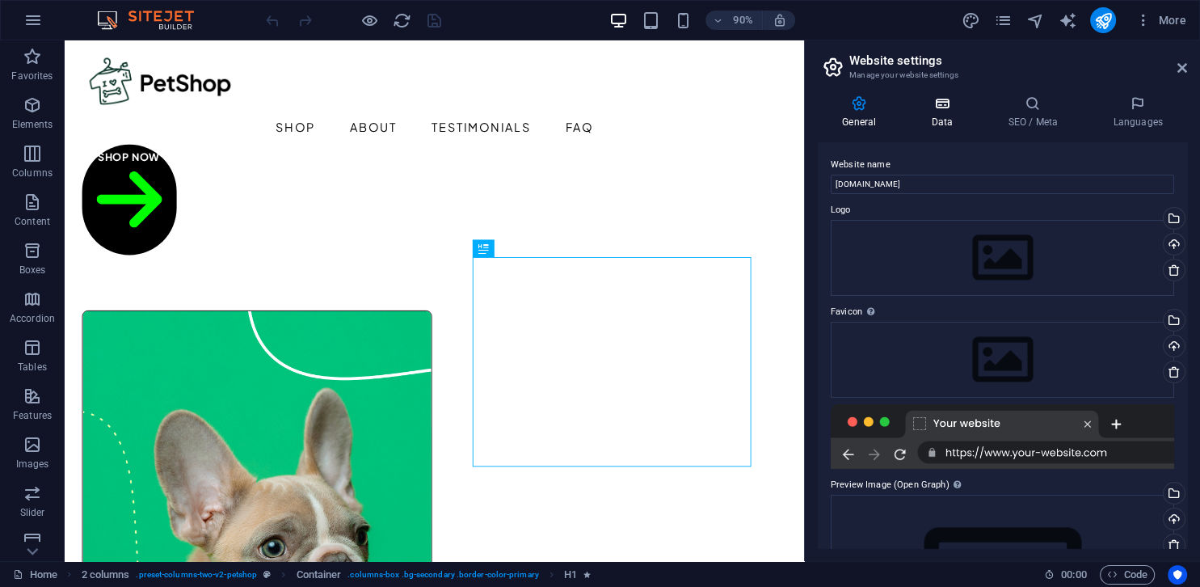
click at [955, 114] on h4 "Data" at bounding box center [945, 112] width 77 height 34
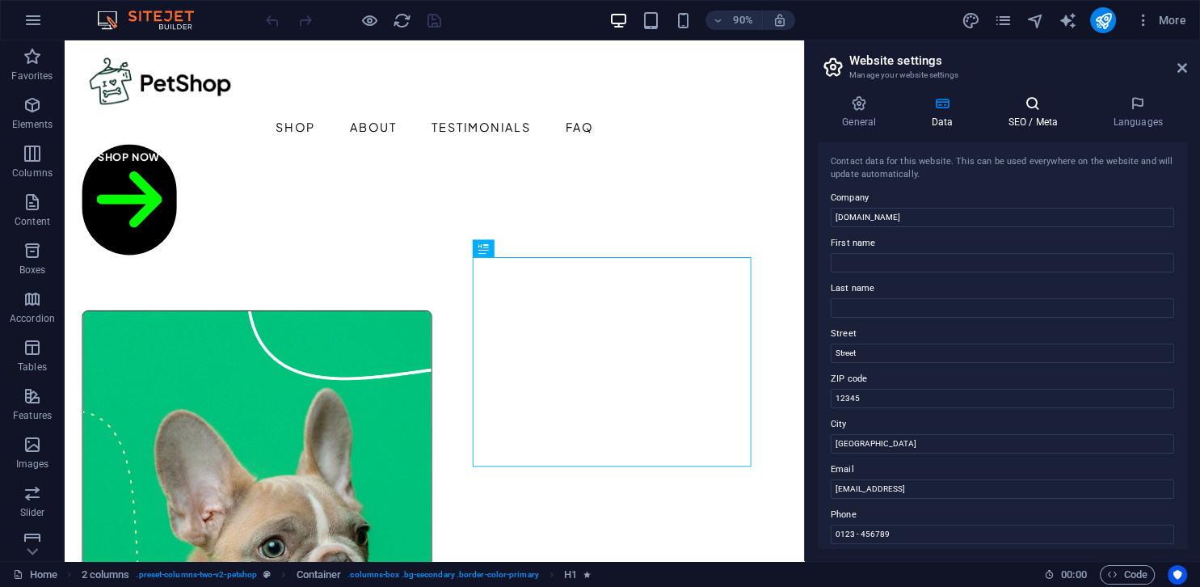
click at [1039, 128] on h4 "SEO / Meta" at bounding box center [1035, 112] width 105 height 34
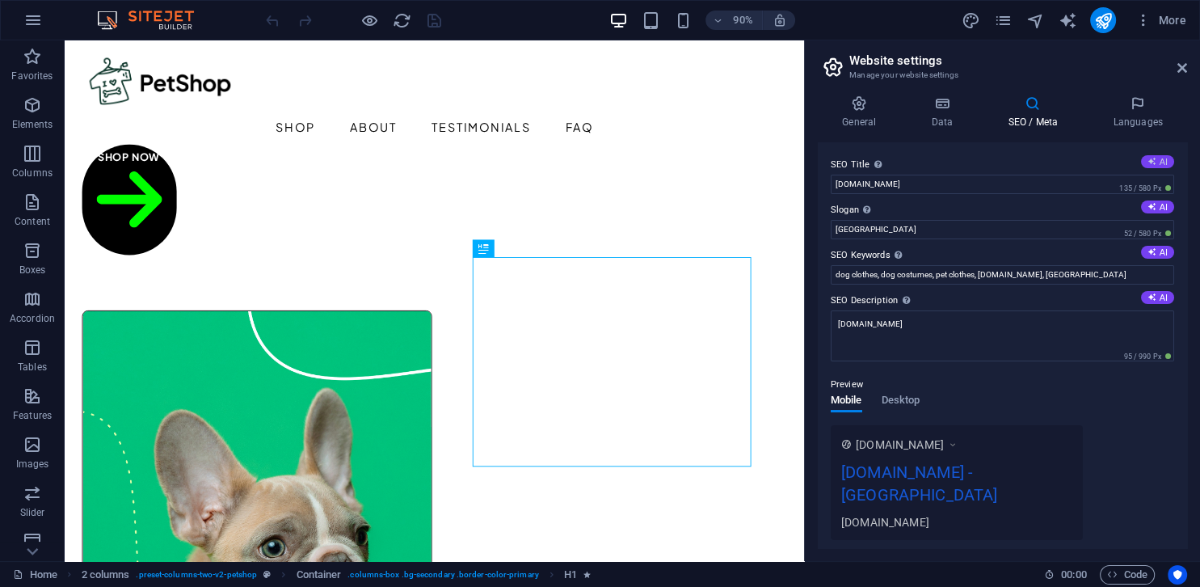
click at [1165, 162] on button "AI" at bounding box center [1157, 161] width 33 height 13
type input "Eco-Friendly Gifts for Pets"
click at [1150, 208] on icon at bounding box center [1151, 206] width 9 height 9
type input "Eco-Friendly Joy for Every Furry Friend!"
click at [1151, 302] on button "AI" at bounding box center [1157, 297] width 33 height 13
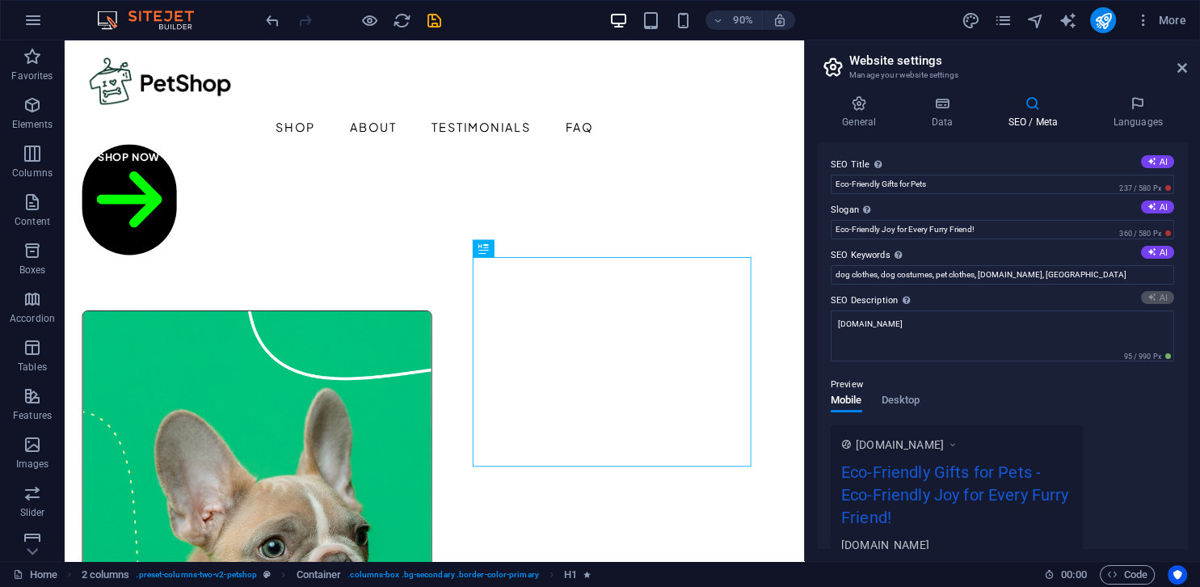
type textarea "Shop eco-friendly, vegan pet products with a low carbon footprint! Keep your be…"
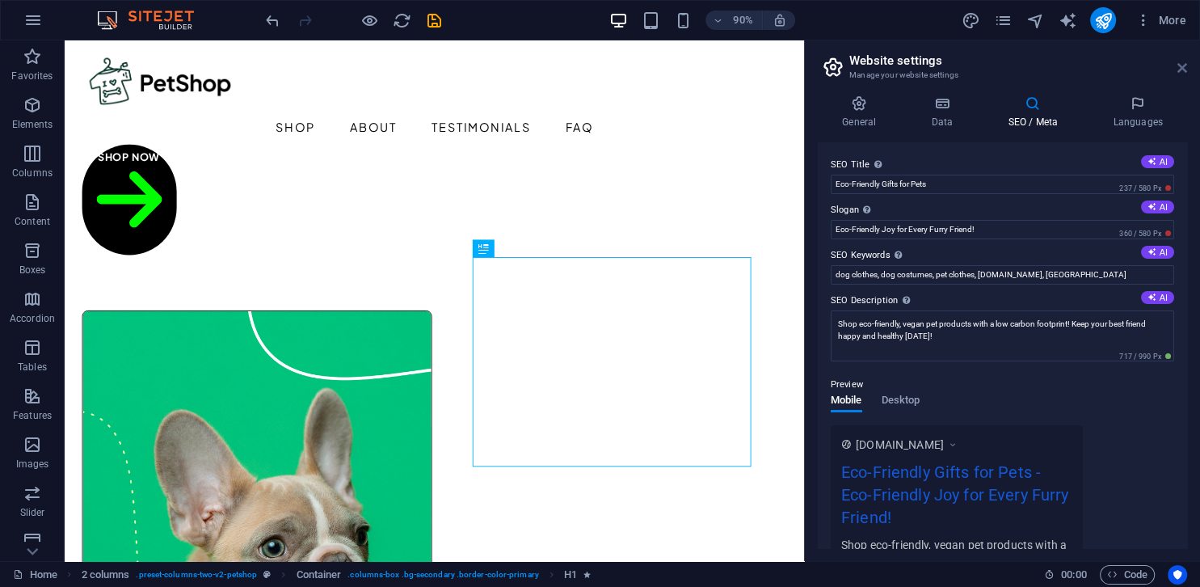
click at [1184, 70] on icon at bounding box center [1182, 67] width 10 height 13
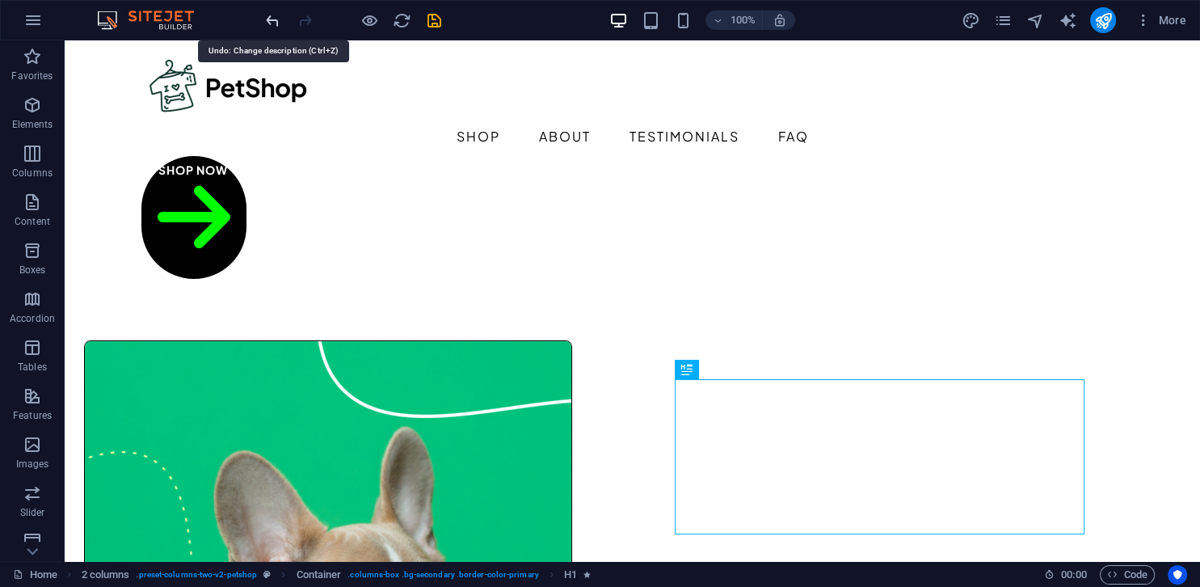
click at [269, 22] on icon "undo" at bounding box center [272, 20] width 19 height 19
click at [1161, 23] on span "More" at bounding box center [1160, 20] width 51 height 16
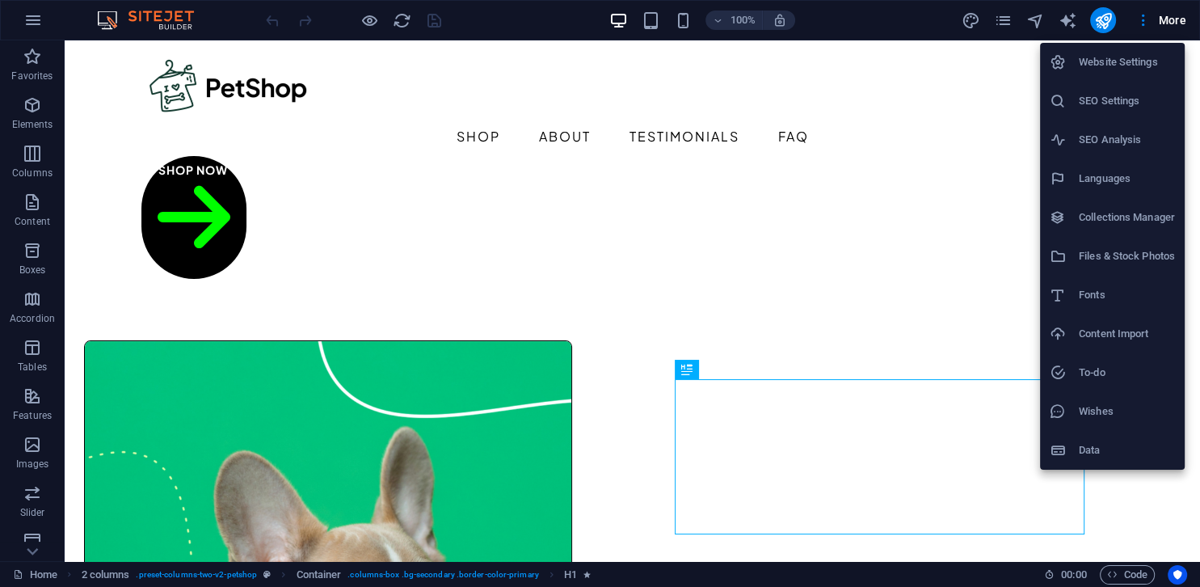
click at [1145, 219] on h6 "Collections Manager" at bounding box center [1127, 217] width 96 height 19
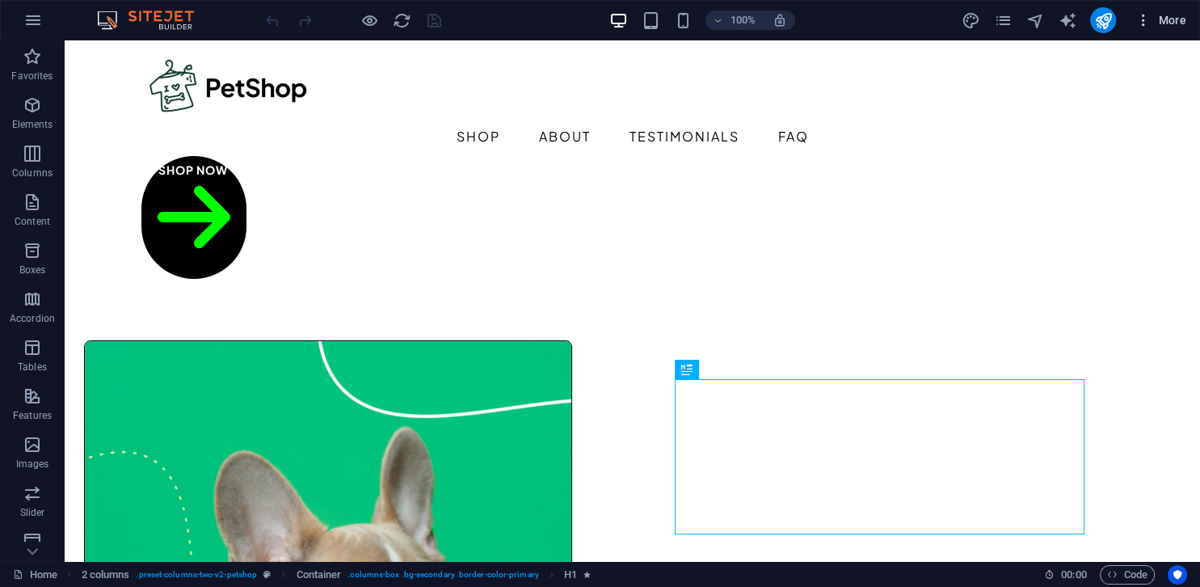
click at [1163, 15] on span "More" at bounding box center [1160, 20] width 51 height 16
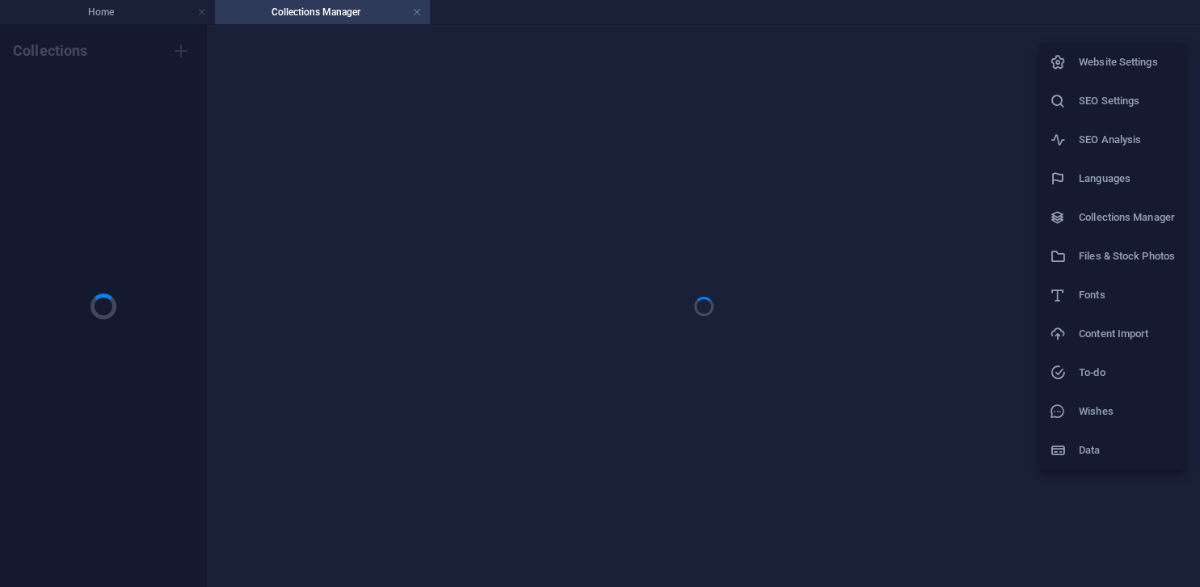
click at [1111, 64] on h6 "Website Settings" at bounding box center [1127, 62] width 96 height 19
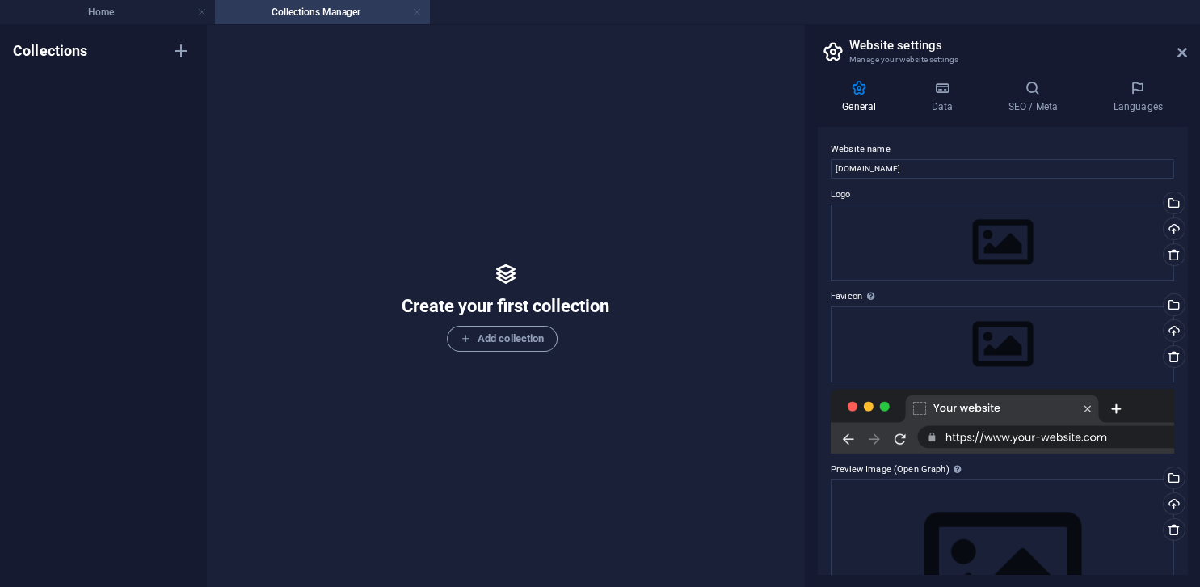
click at [415, 11] on link at bounding box center [417, 12] width 10 height 15
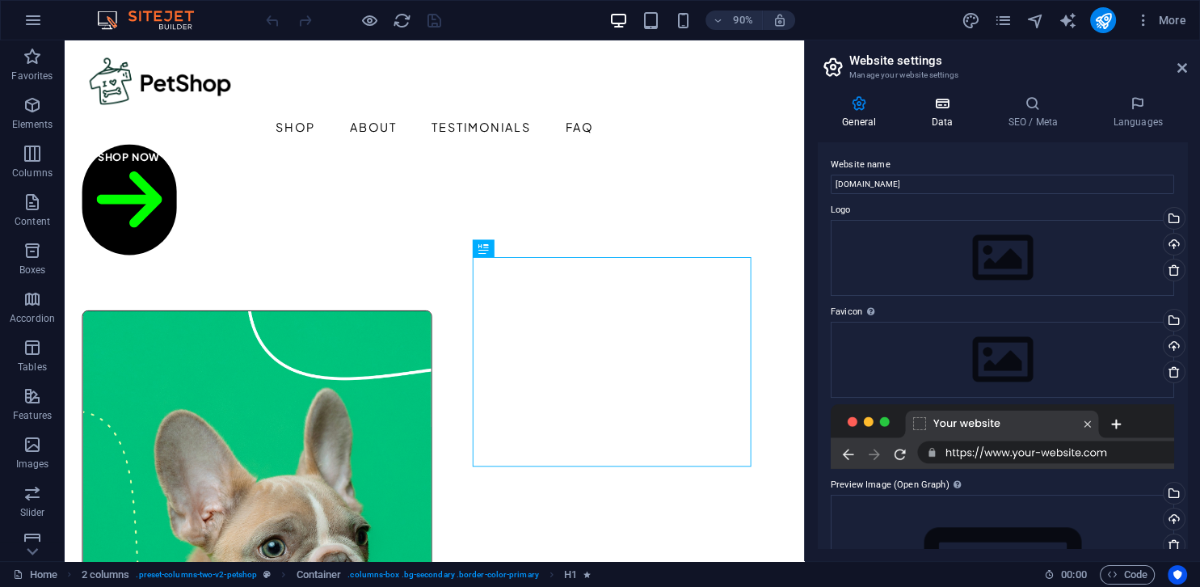
click at [941, 119] on h4 "Data" at bounding box center [945, 112] width 77 height 34
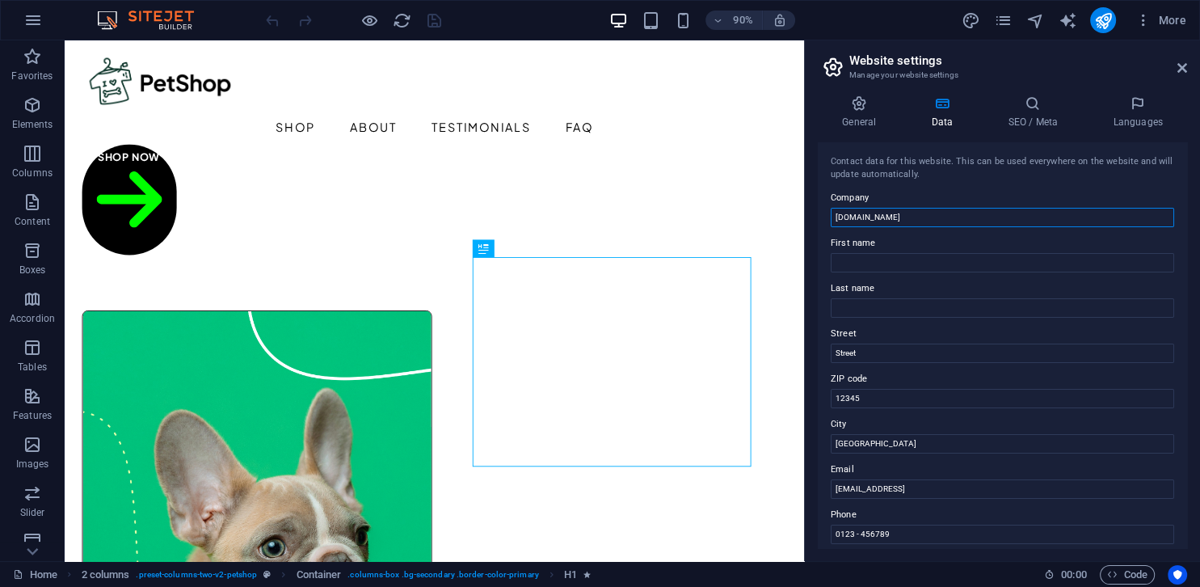
drag, startPoint x: 912, startPoint y: 221, endPoint x: 760, endPoint y: 231, distance: 152.2
click at [831, 227] on input "[DOMAIN_NAME]" at bounding box center [1002, 217] width 343 height 19
type input "Titan Baits"
drag, startPoint x: 914, startPoint y: 347, endPoint x: 740, endPoint y: 354, distance: 173.8
click at [831, 354] on input "Street" at bounding box center [1002, 352] width 343 height 19
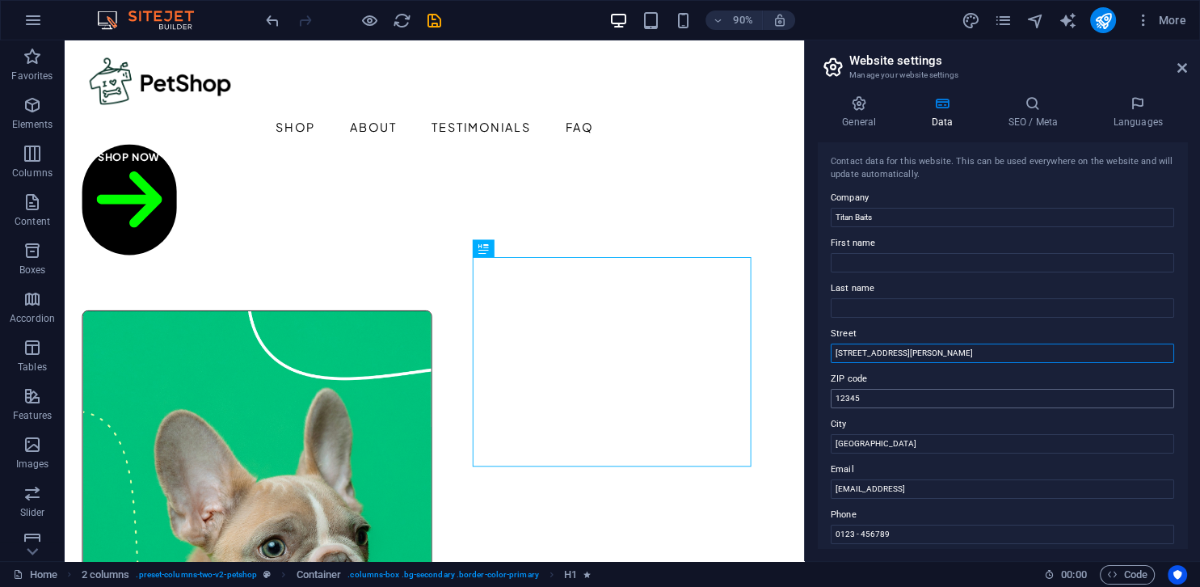
type input "[STREET_ADDRESS][PERSON_NAME]"
drag, startPoint x: 913, startPoint y: 399, endPoint x: 793, endPoint y: 416, distance: 120.8
click at [831, 408] on input "12345" at bounding box center [1002, 398] width 343 height 19
click at [991, 352] on input "[STREET_ADDRESS][PERSON_NAME]" at bounding box center [1002, 352] width 343 height 19
drag, startPoint x: 872, startPoint y: 402, endPoint x: 772, endPoint y: 427, distance: 103.3
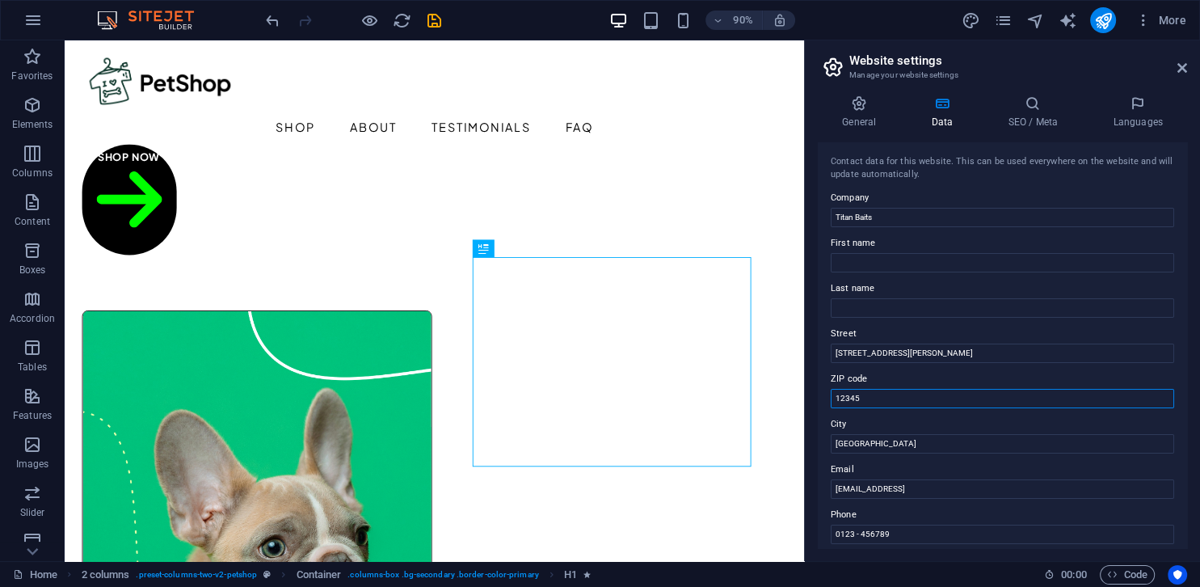
click at [831, 408] on input "12345" at bounding box center [1002, 398] width 343 height 19
type input "7130"
drag, startPoint x: 894, startPoint y: 444, endPoint x: 757, endPoint y: 452, distance: 136.8
click at [831, 452] on input "[GEOGRAPHIC_DATA]" at bounding box center [1002, 443] width 343 height 19
type input "[GEOGRAPHIC_DATA]"
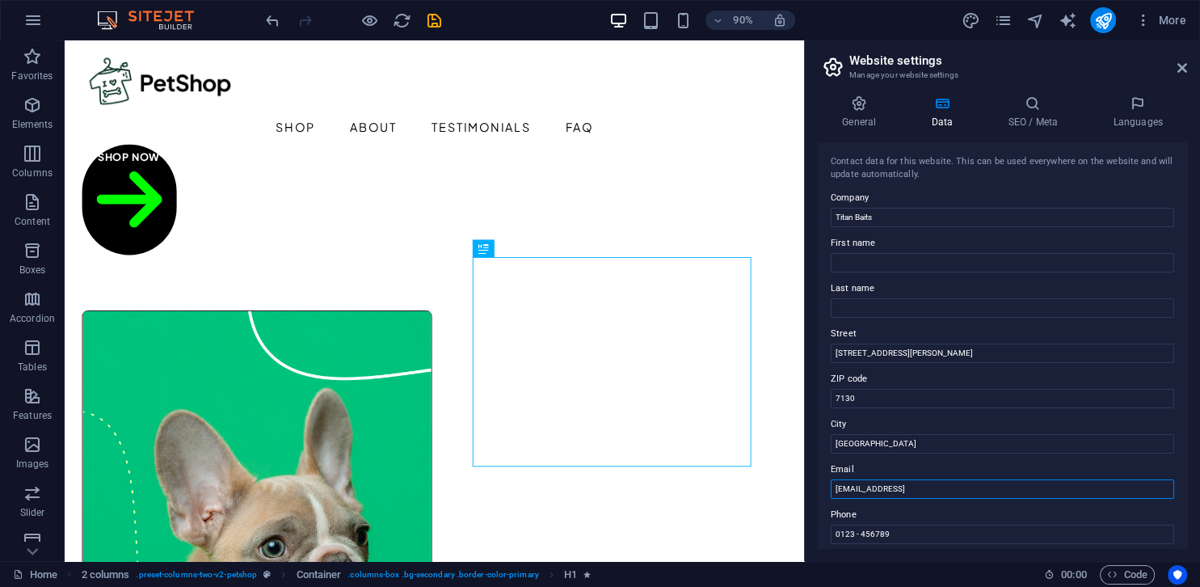
click at [925, 488] on input "[EMAIL_ADDRESS]" at bounding box center [1002, 488] width 343 height 19
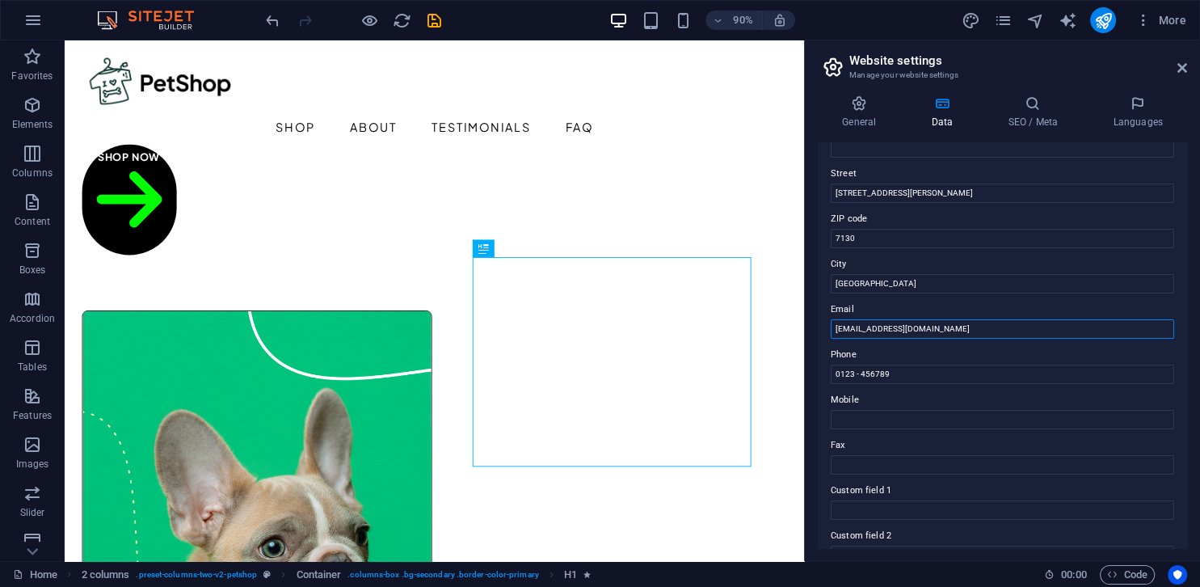
scroll to position [171, 0]
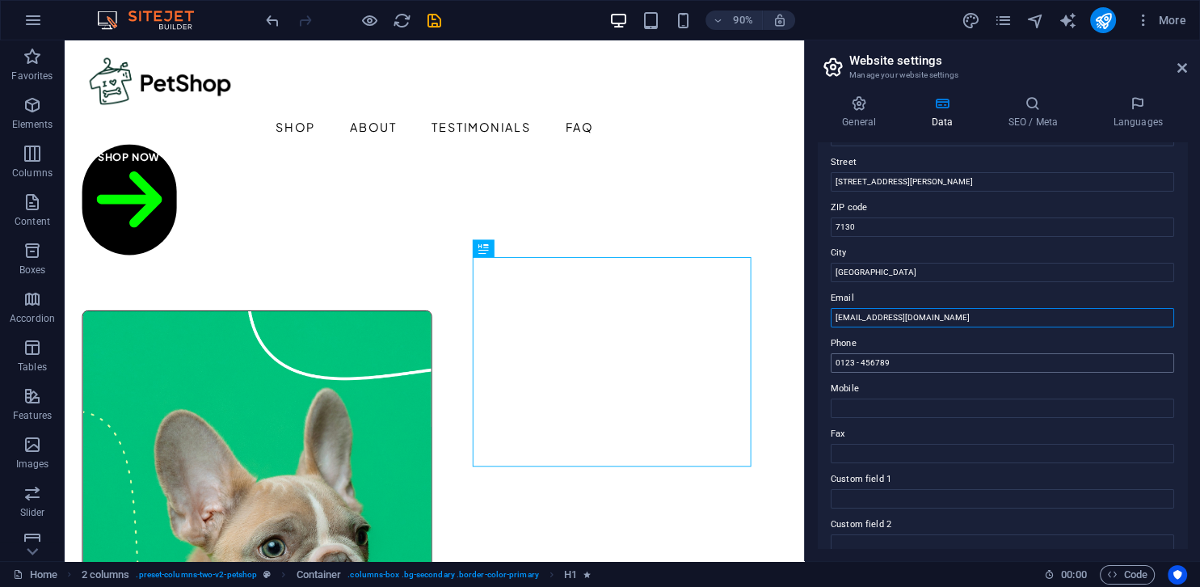
type input "[EMAIL_ADDRESS][DOMAIN_NAME]"
drag, startPoint x: 906, startPoint y: 371, endPoint x: 755, endPoint y: 370, distance: 151.1
click at [831, 370] on input "0123 - 456789" at bounding box center [1002, 362] width 343 height 19
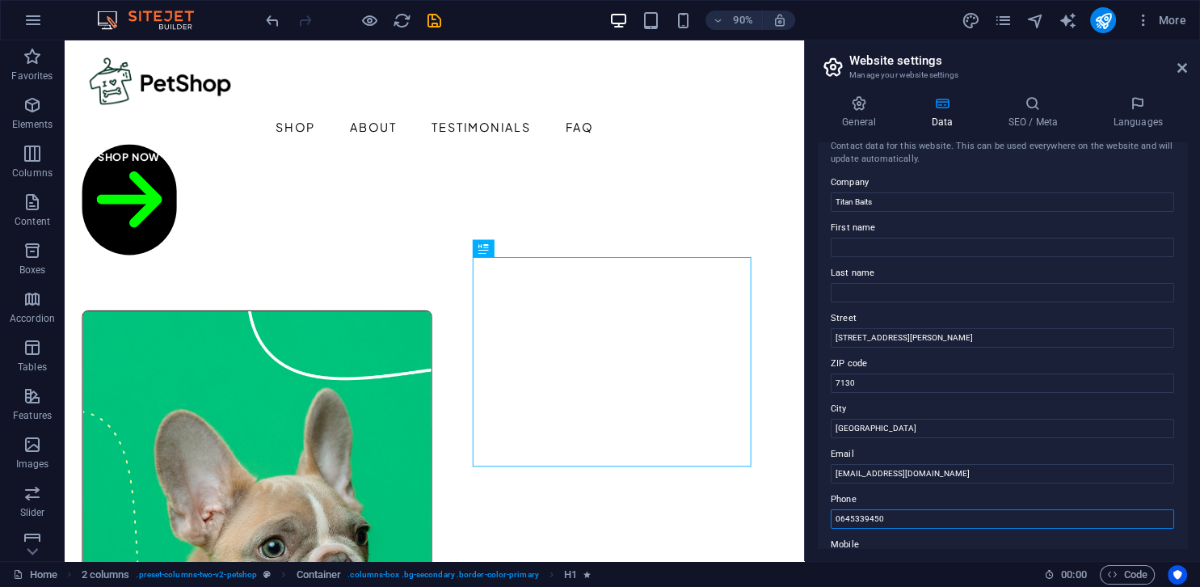
scroll to position [0, 0]
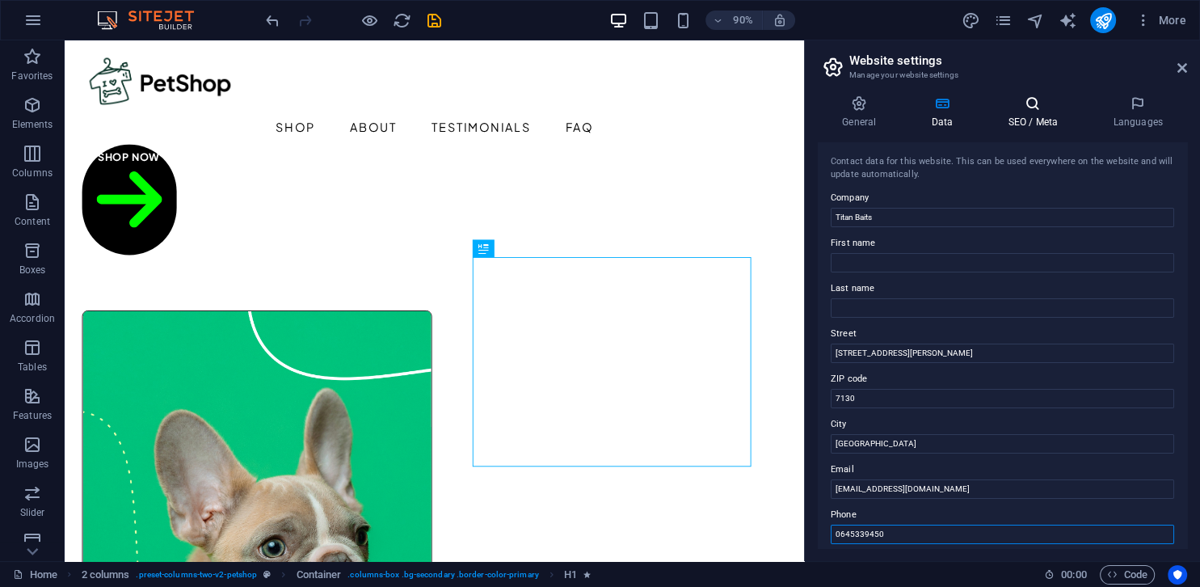
type input "0645339450"
click at [1037, 126] on h4 "SEO / Meta" at bounding box center [1035, 112] width 105 height 34
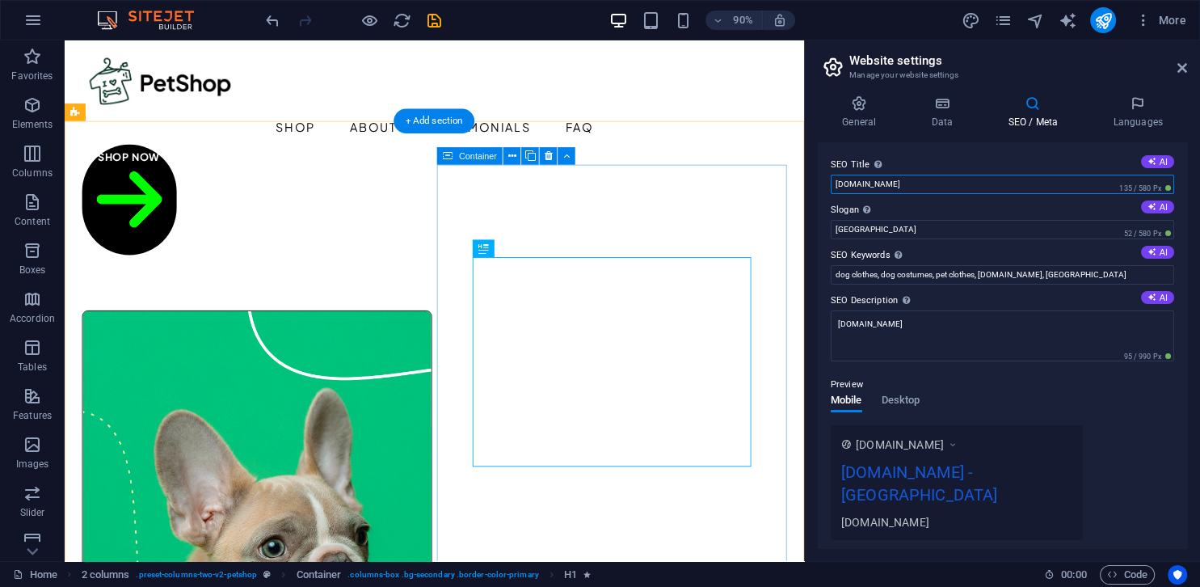
drag, startPoint x: 987, startPoint y: 226, endPoint x: 848, endPoint y: 243, distance: 139.2
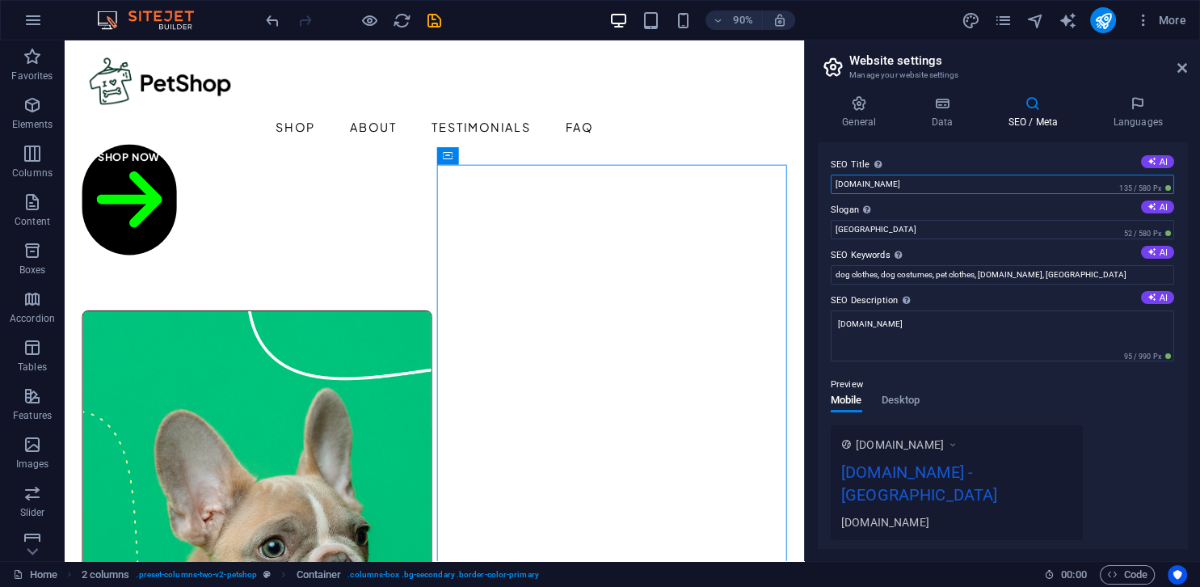
drag, startPoint x: 913, startPoint y: 186, endPoint x: 830, endPoint y: 186, distance: 83.2
click at [895, 179] on input "[DOMAIN_NAME]" at bounding box center [1002, 184] width 343 height 19
type input "t"
type input "Quality Salt Water Bait Supplier"
click at [918, 231] on input "[GEOGRAPHIC_DATA]" at bounding box center [1002, 229] width 343 height 19
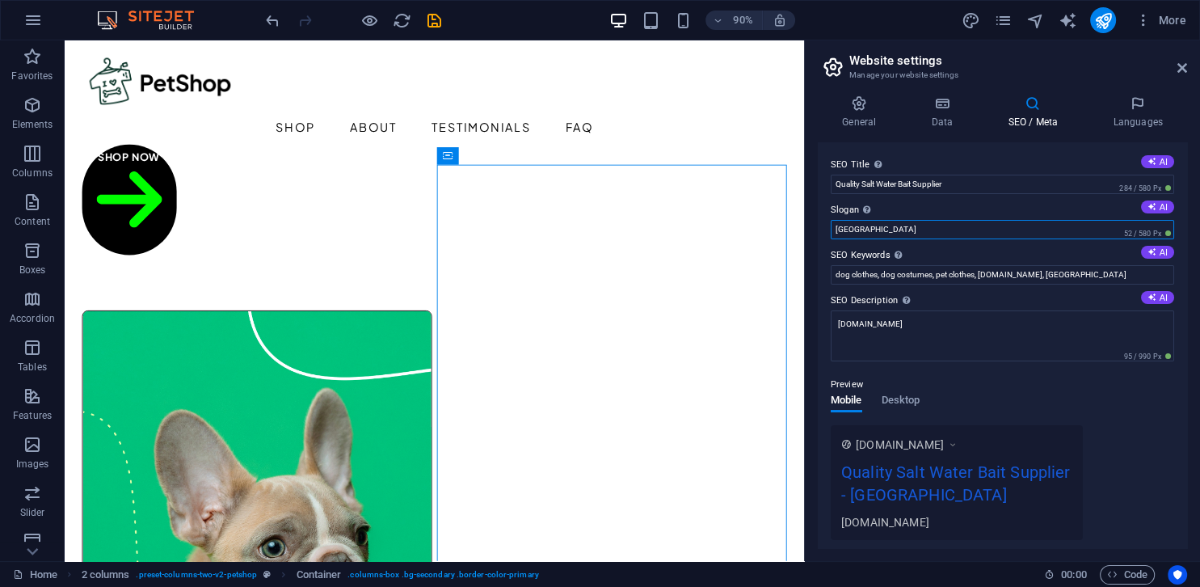
drag, startPoint x: 918, startPoint y: 231, endPoint x: 739, endPoint y: 245, distance: 179.1
click at [831, 239] on input "[GEOGRAPHIC_DATA]" at bounding box center [1002, 229] width 343 height 19
type input "Fresh Quality Bait for the best fishing experience"
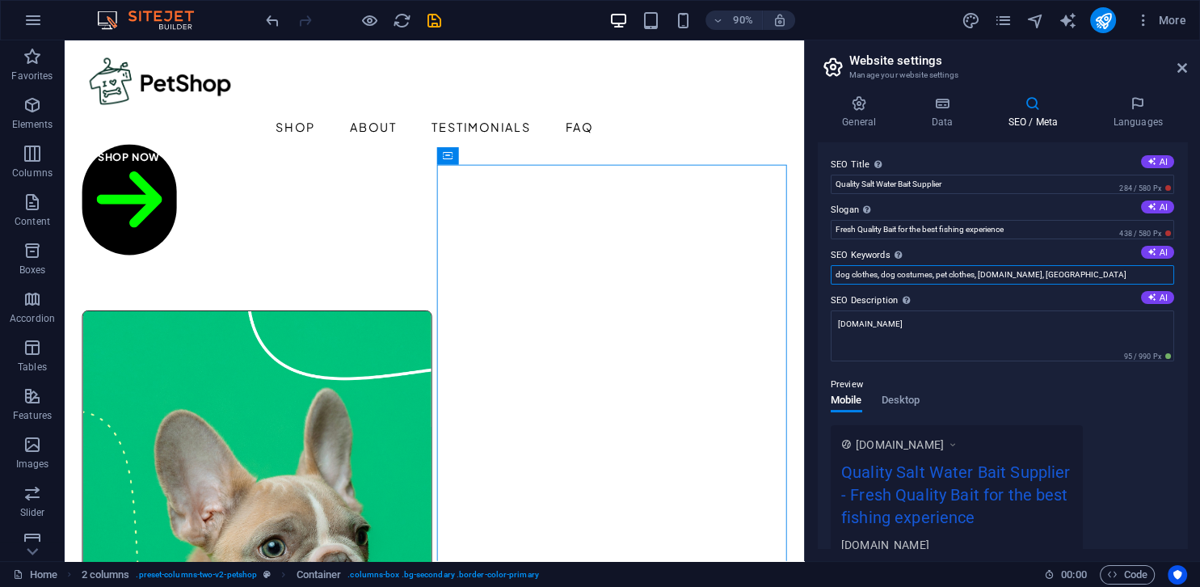
click at [866, 274] on input "dog clothes, dog costumes, pet clothes, [DOMAIN_NAME], [GEOGRAPHIC_DATA]" at bounding box center [1002, 274] width 343 height 19
click at [1080, 274] on input "dog clothes, dog costumes, pet clothes, [DOMAIN_NAME], [GEOGRAPHIC_DATA]" at bounding box center [1002, 274] width 343 height 19
click at [1164, 253] on button "AI" at bounding box center [1157, 252] width 33 height 13
type input "eco-friendly pet products, vegan pet supplies, allergen tested pet food, low ca…"
click at [1084, 275] on input "eco-friendly pet products, vegan pet supplies, allergen tested pet food, low ca…" at bounding box center [1002, 274] width 343 height 19
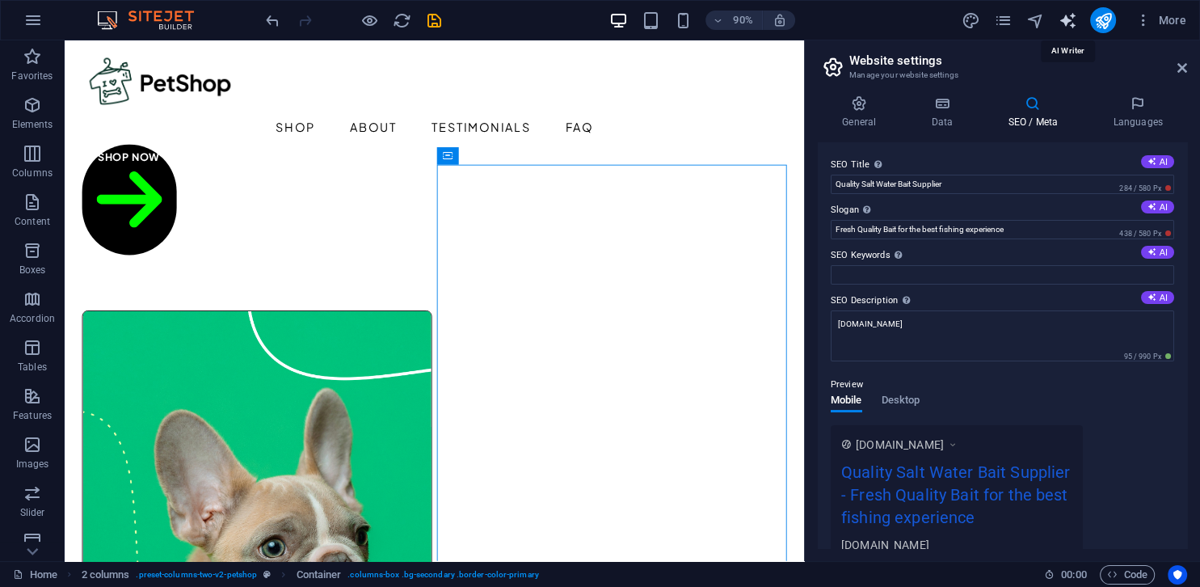
click at [1064, 16] on icon "text_generator" at bounding box center [1067, 20] width 19 height 19
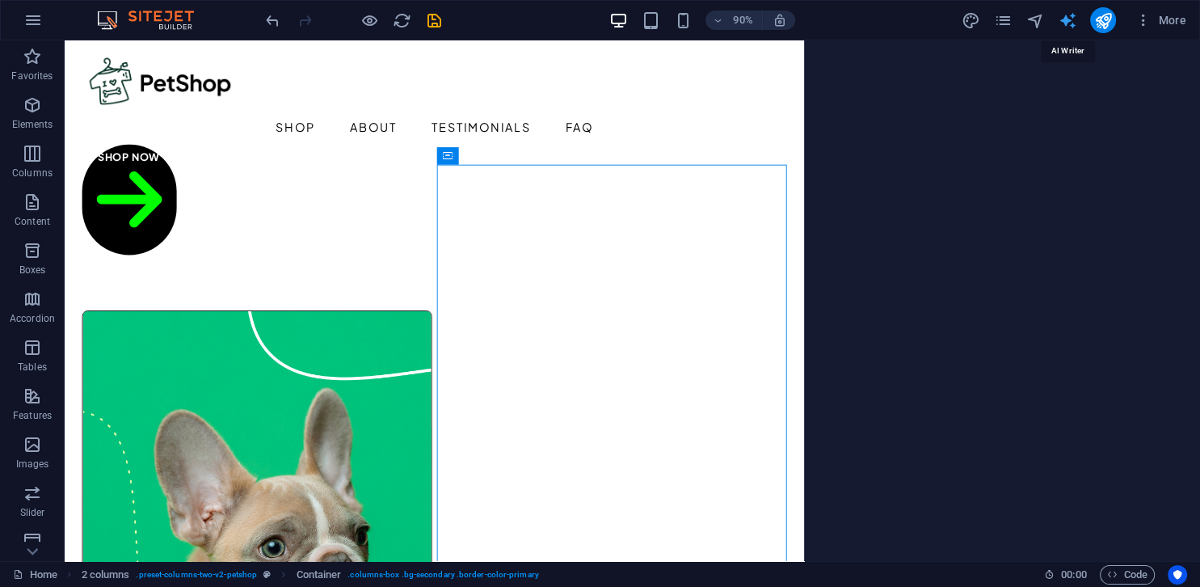
select select "English"
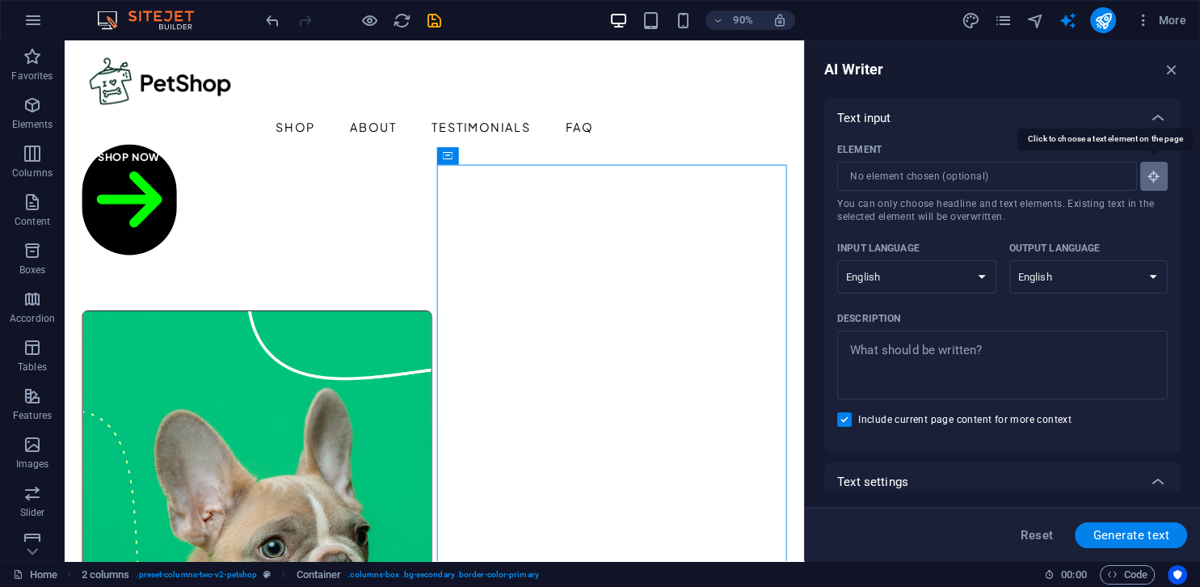
click at [1147, 183] on icon "button" at bounding box center [1154, 176] width 15 height 15
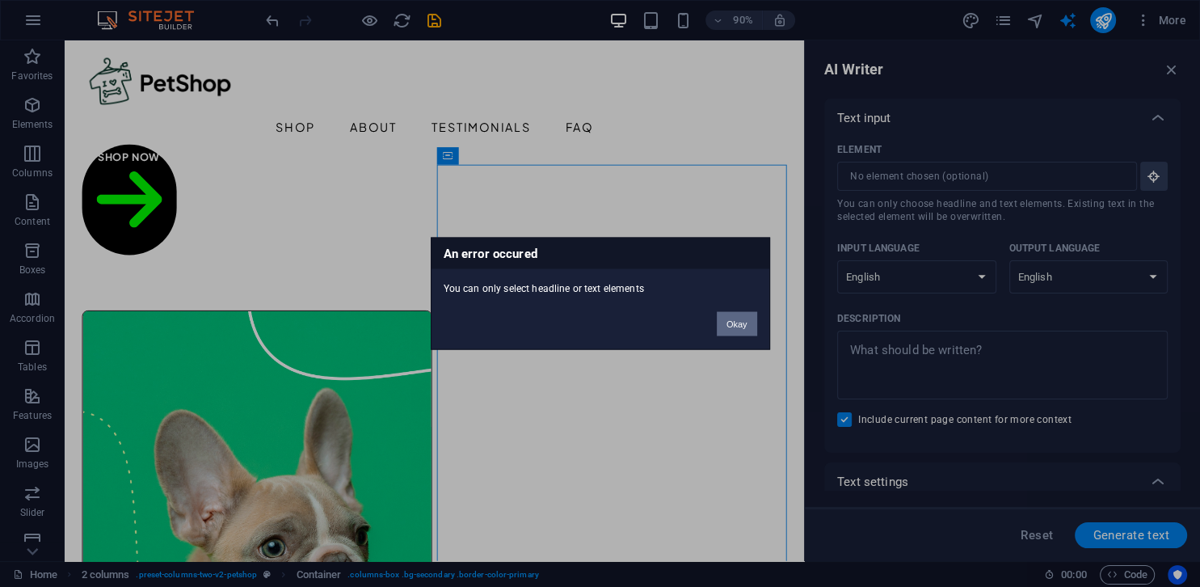
click at [733, 325] on button "Okay" at bounding box center [737, 324] width 40 height 24
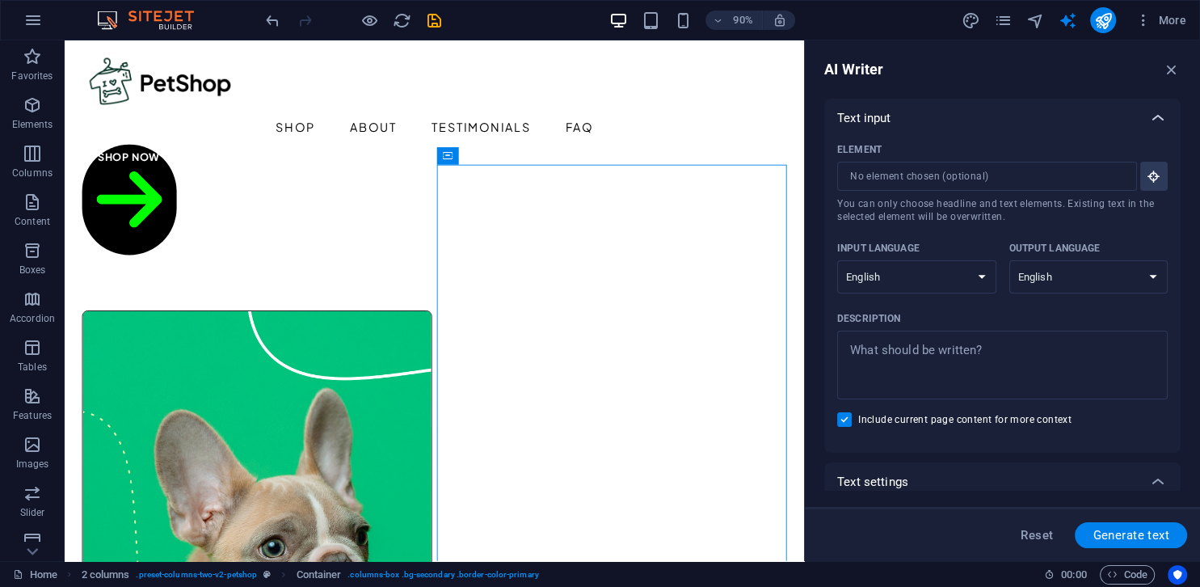
click at [1152, 124] on icon at bounding box center [1157, 117] width 19 height 19
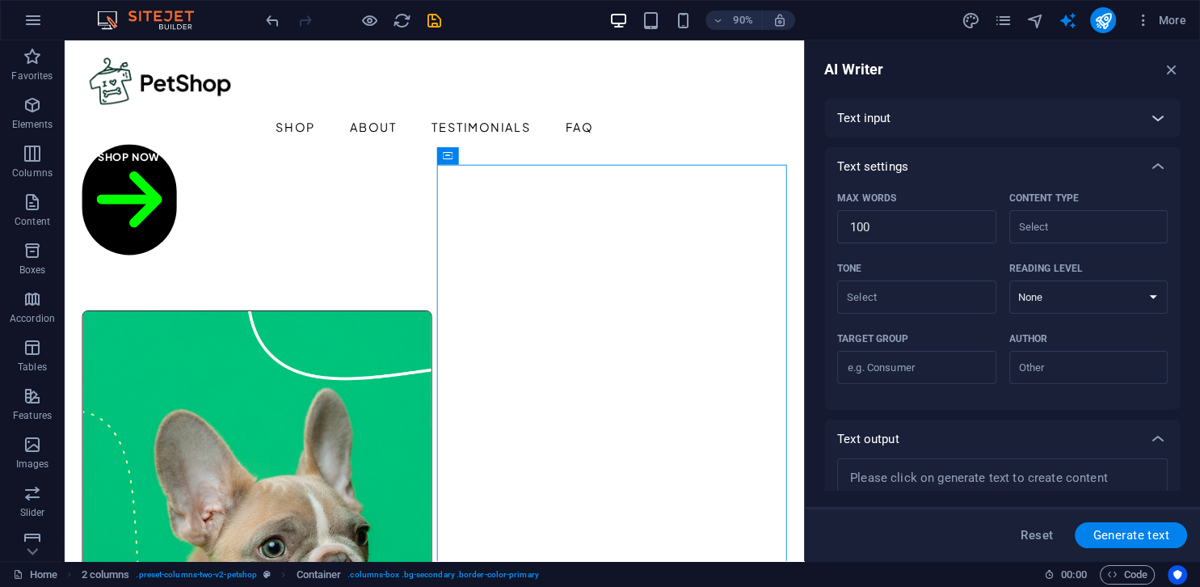
click at [1152, 124] on icon at bounding box center [1157, 117] width 19 height 19
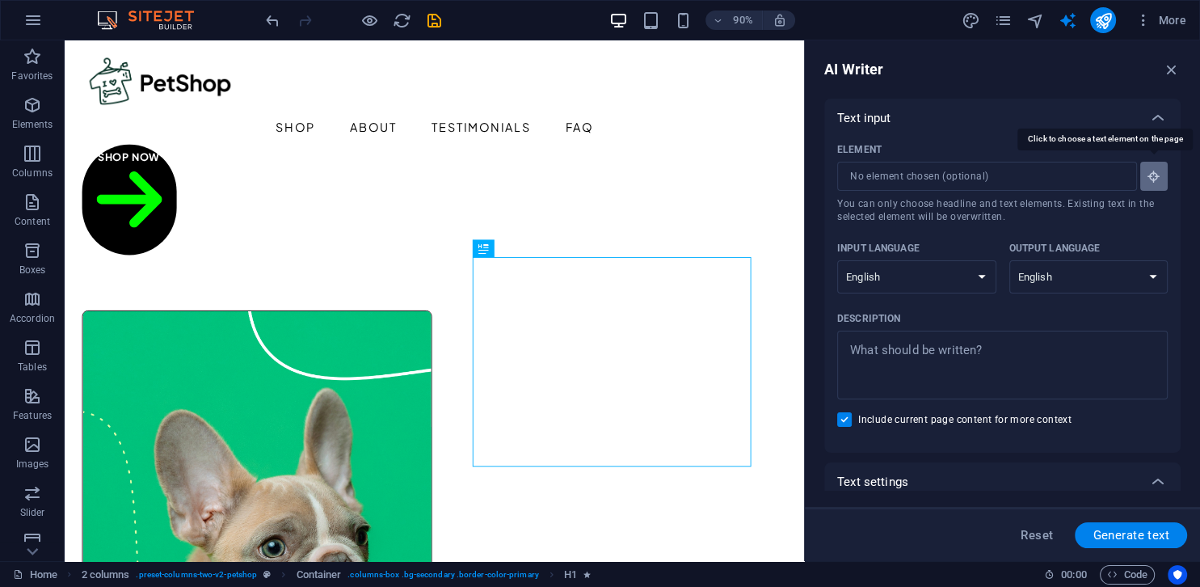
click at [1150, 180] on icon "button" at bounding box center [1154, 176] width 15 height 15
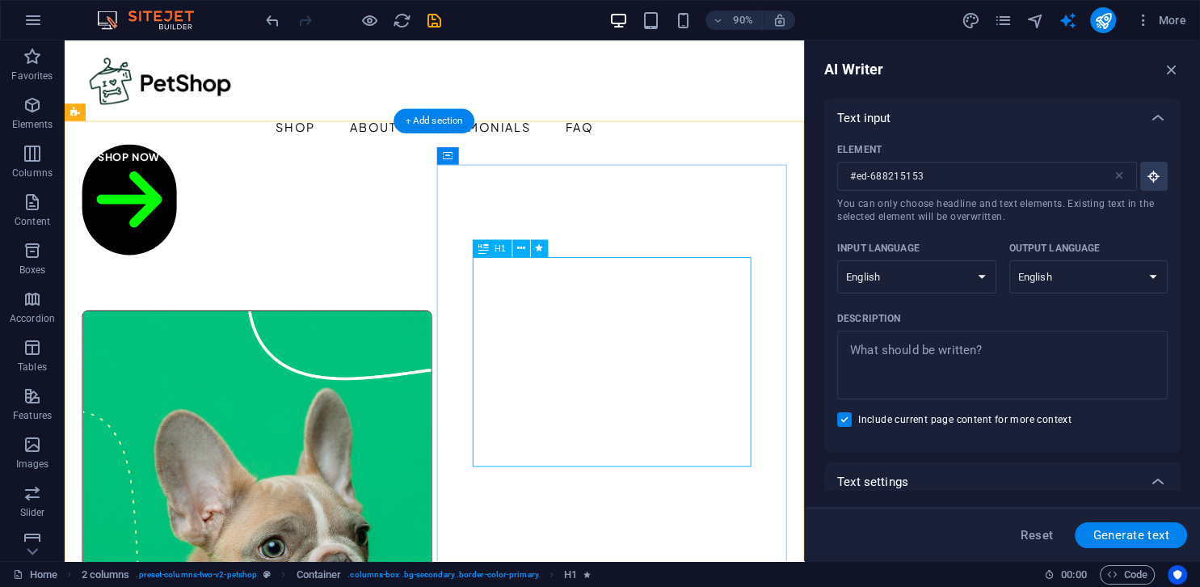
type input "#ed-688215153"
type textarea "x"
type input "10"
type textarea "x"
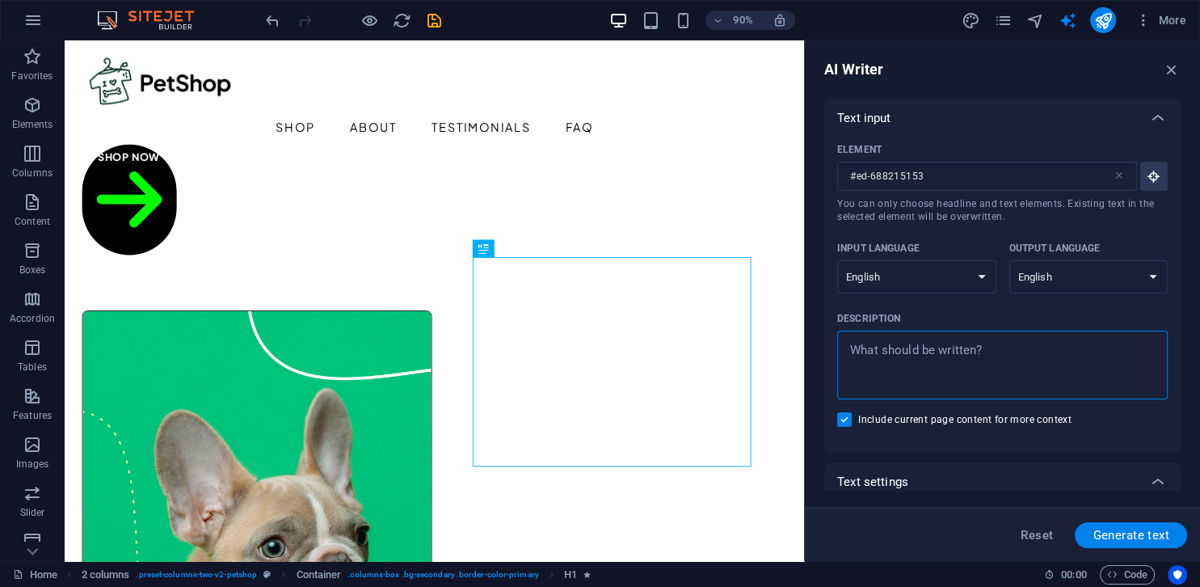
click at [912, 374] on textarea "Description x ​" at bounding box center [1002, 365] width 314 height 53
type textarea "w"
type textarea "x"
type textarea "we"
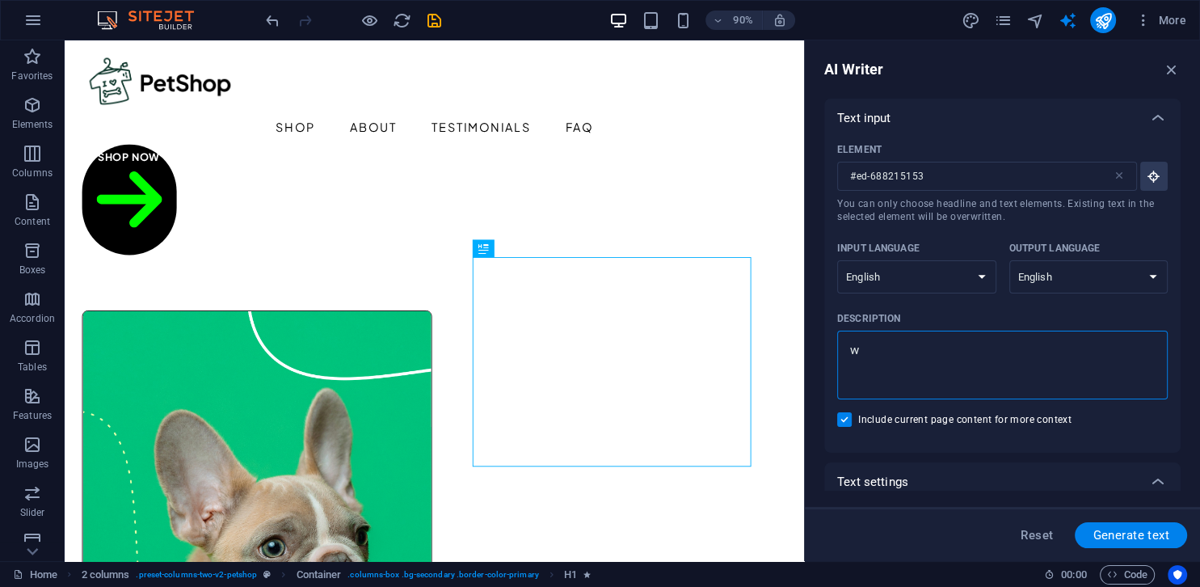
type textarea "x"
type textarea "we"
type textarea "x"
type textarea "we s"
type textarea "x"
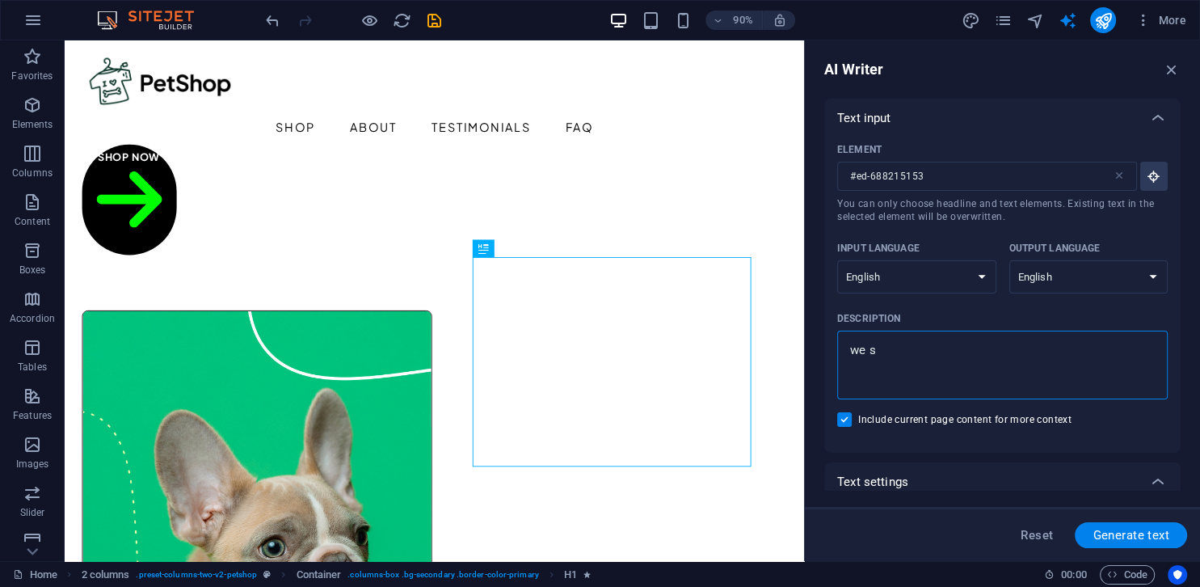
type textarea "we su"
type textarea "x"
type textarea "we sup"
type textarea "x"
type textarea "we supp"
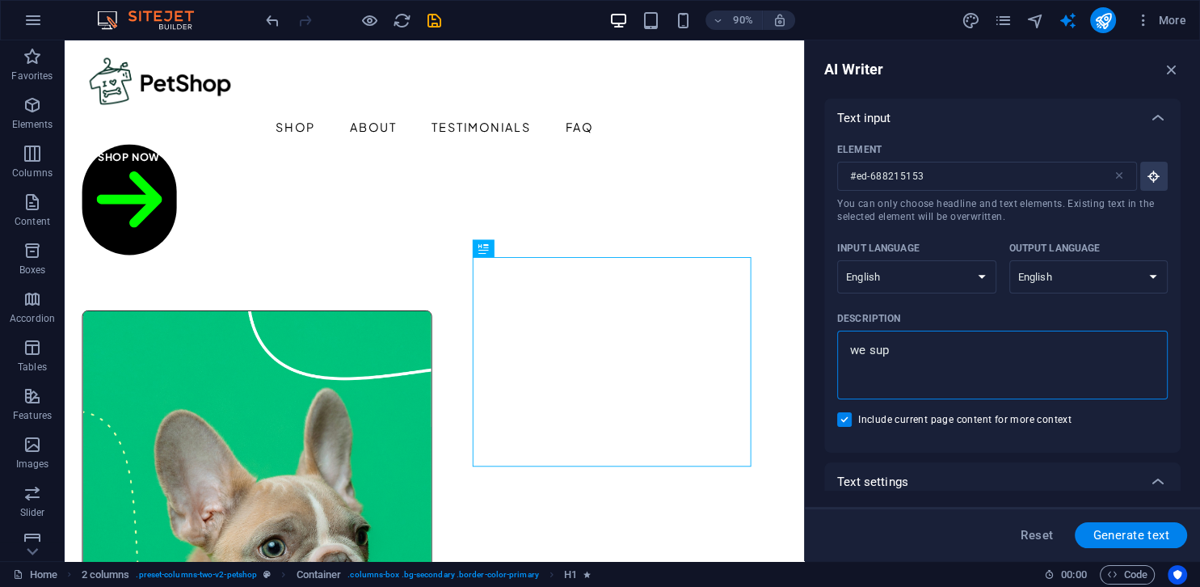
type textarea "x"
type textarea "we suppl"
type textarea "x"
type textarea "we supply"
type textarea "x"
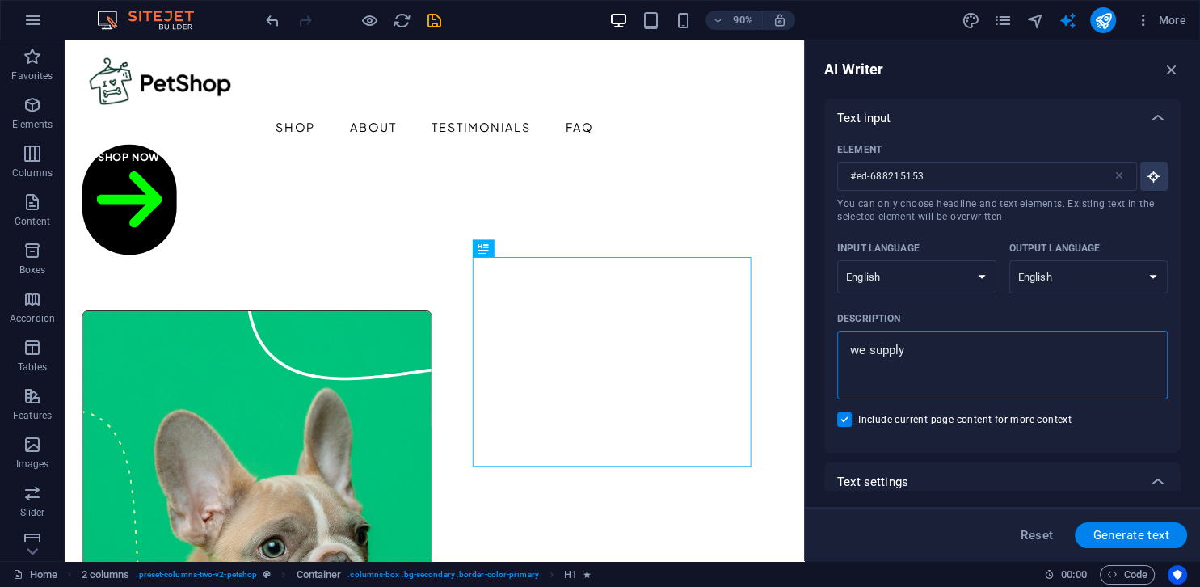
type textarea "we supply"
type textarea "x"
type textarea "we supply f"
type textarea "x"
type textarea "we supply fr"
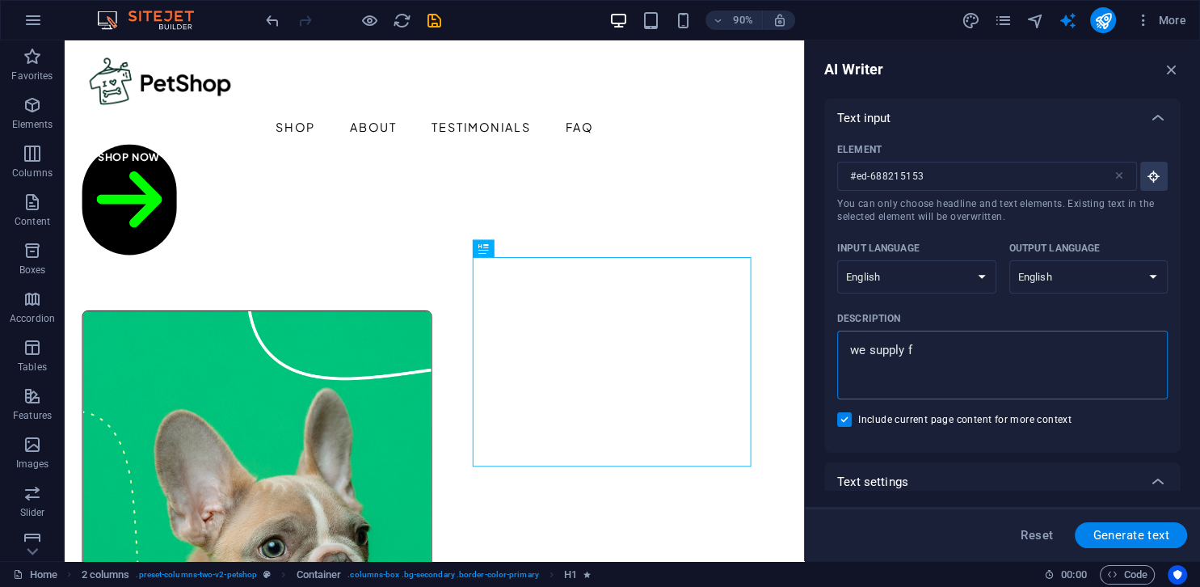
type textarea "x"
type textarea "we supply fre"
type textarea "x"
type textarea "we supply fres"
type textarea "x"
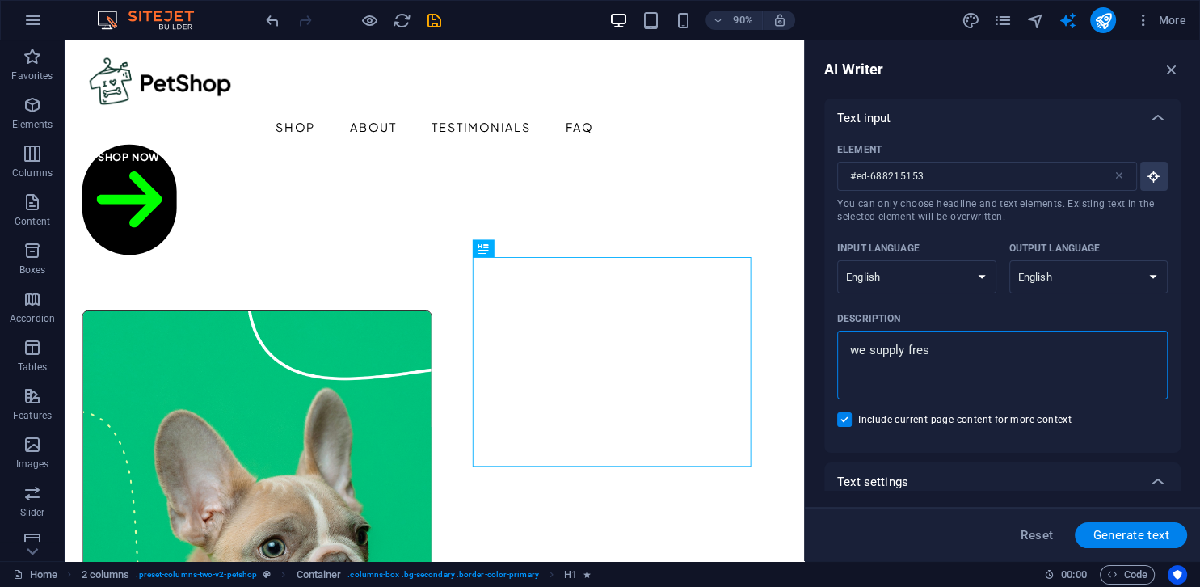
type textarea "we supply fresh"
type textarea "x"
type textarea "we supply fresh"
type textarea "x"
type textarea "we supply fresh"
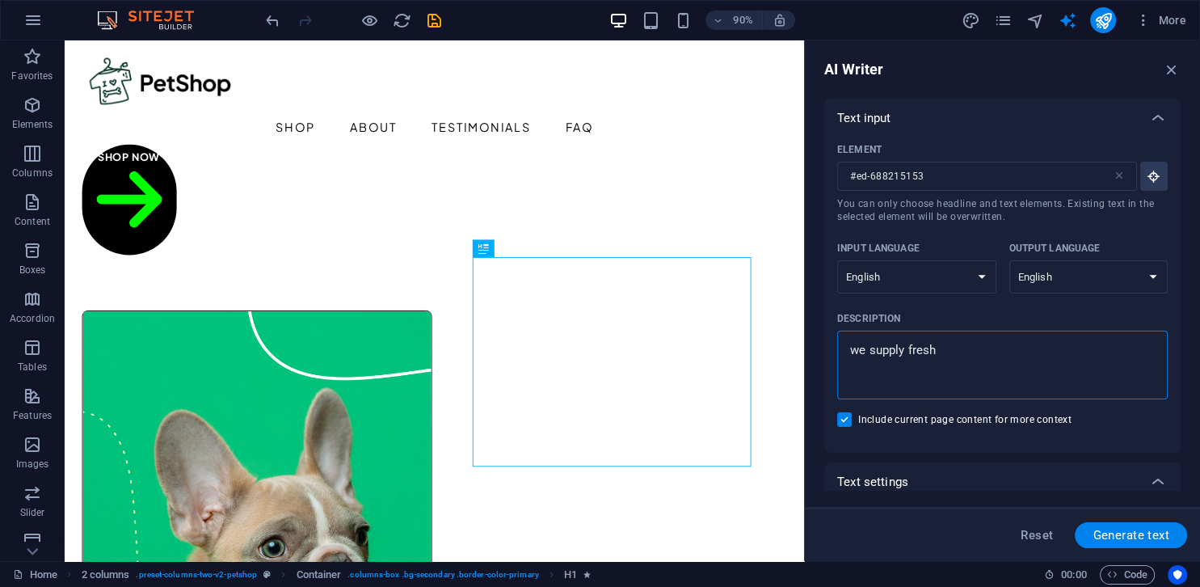
type textarea "x"
type textarea "we supply fresh,"
type textarea "x"
type textarea "we supply fresh,"
type textarea "x"
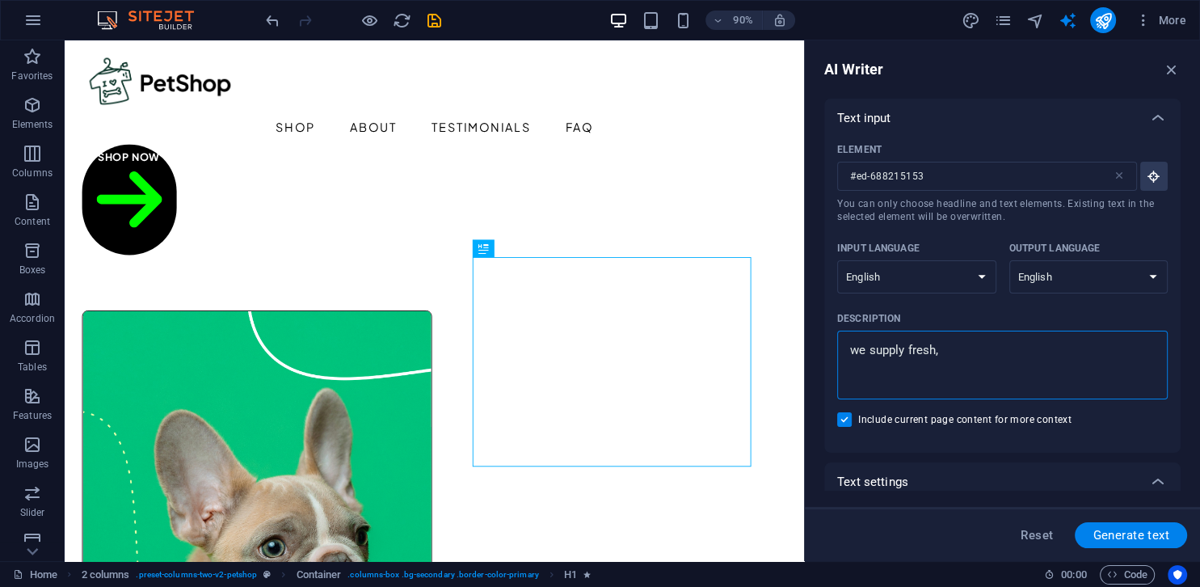
type textarea "we supply fresh, q"
type textarea "x"
type textarea "we supply fresh, qu"
type textarea "x"
type textarea "we supply fresh, qua"
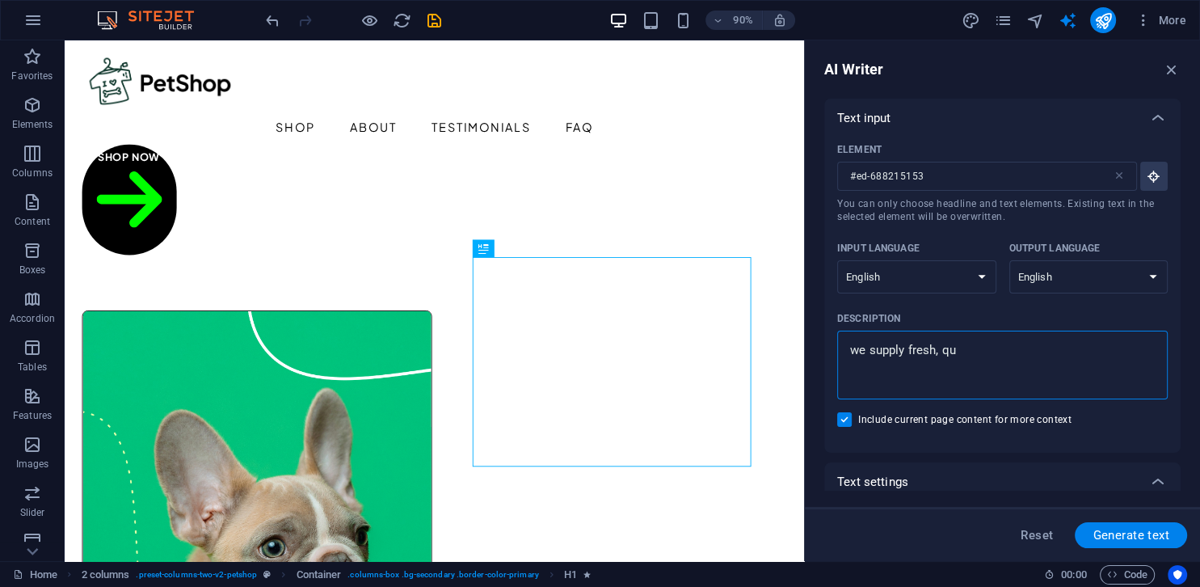
type textarea "x"
type textarea "we supply fresh, qual"
type textarea "x"
type textarea "we supply fresh, quali"
type textarea "x"
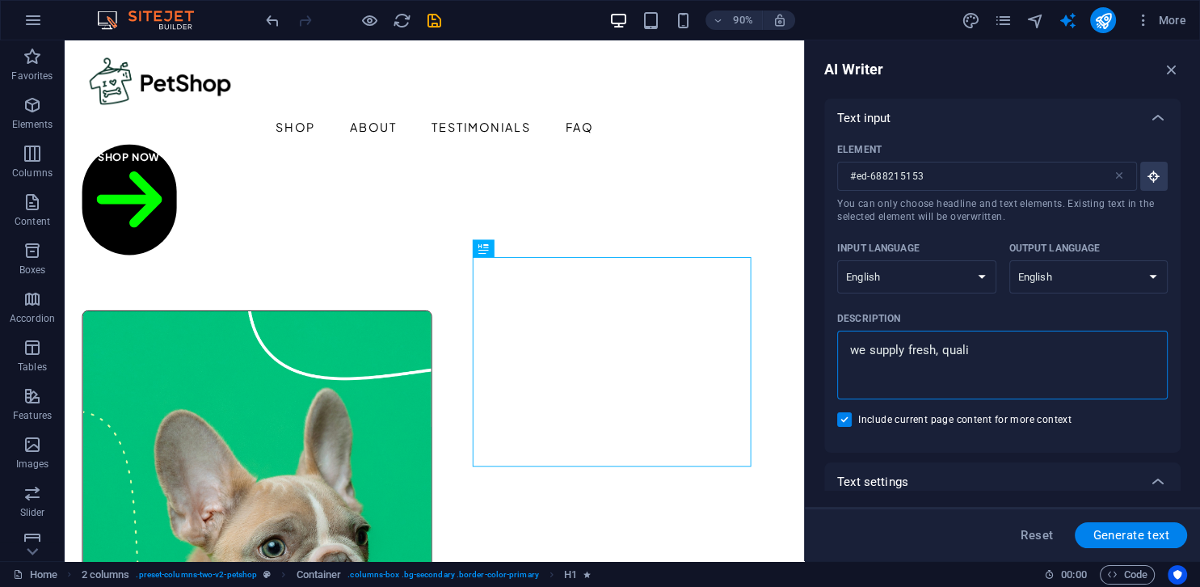
type textarea "we supply fresh, qualit"
type textarea "x"
type textarea "we supply fresh, quality"
type textarea "x"
type textarea "we supply fresh, quality"
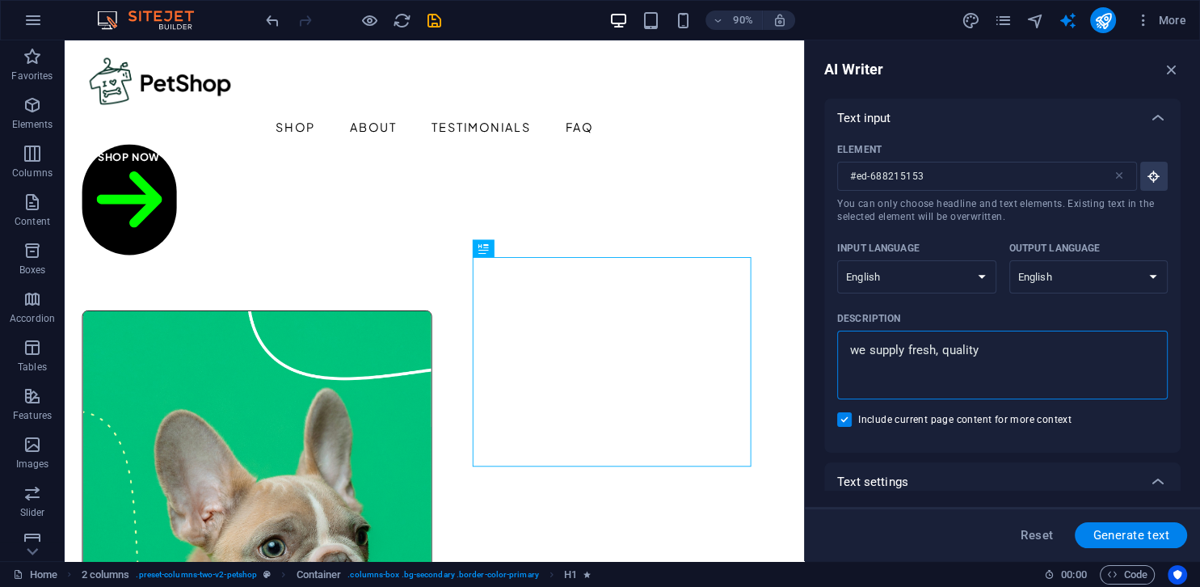
type textarea "x"
type textarea "we supply fresh, quality b"
type textarea "x"
type textarea "we supply fresh, quality ba"
type textarea "x"
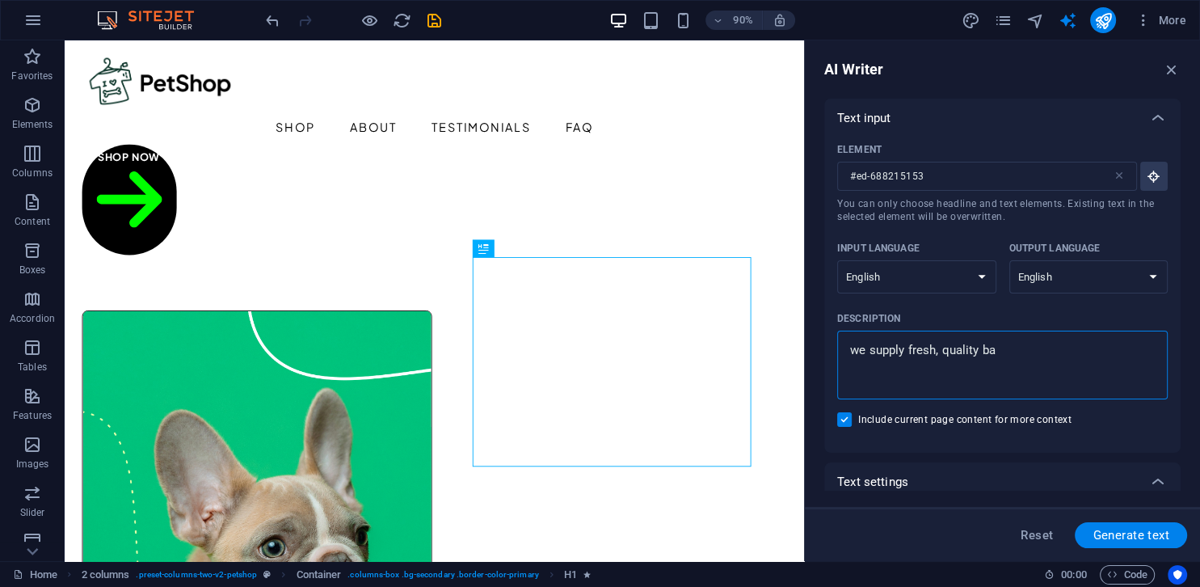
type textarea "we supply fresh, quality bai"
type textarea "x"
type textarea "we supply fresh, quality bait"
type textarea "x"
type textarea "we supply fresh, quality bait"
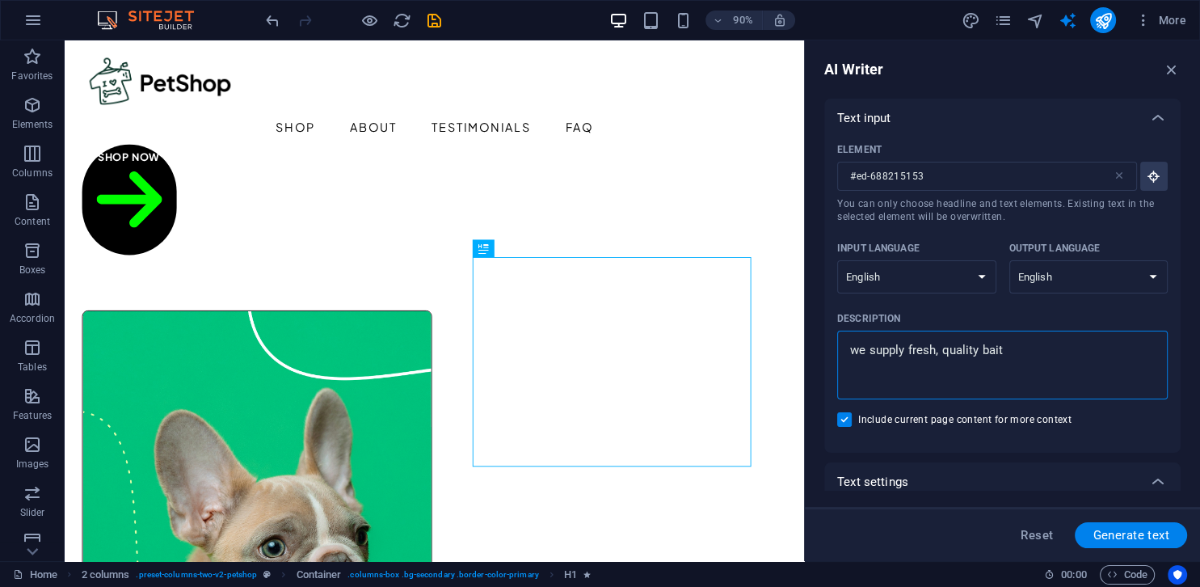
type textarea "x"
type textarea "we supply fresh, quality bait f"
type textarea "x"
type textarea "we supply fresh, quality bait fo"
type textarea "x"
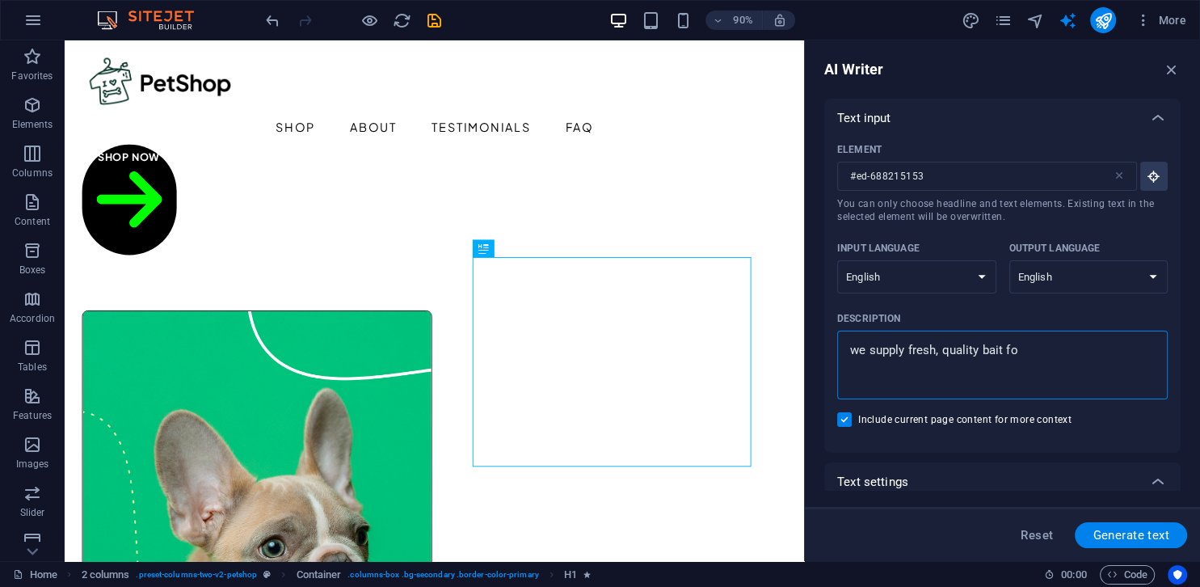
type textarea "we supply fresh, quality bait for"
type textarea "x"
type textarea "we supply fresh, quality bait for"
type textarea "x"
type textarea "we supply fresh, quality bait for a"
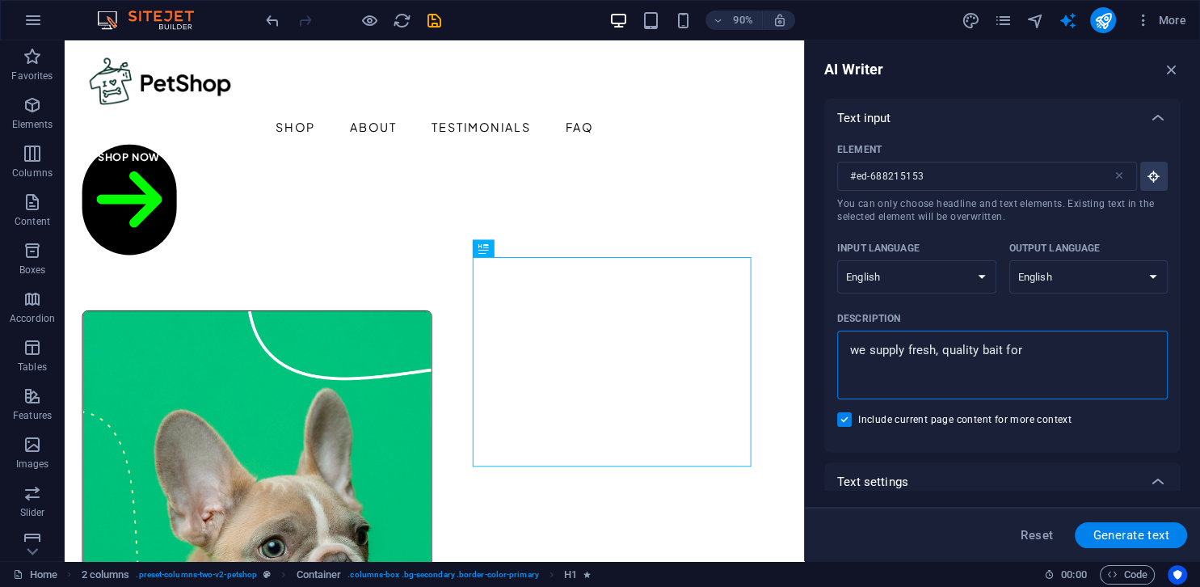
type textarea "x"
type textarea "we supply fresh, quality bait for a"
type textarea "x"
type textarea "we supply fresh, quality bait for a g"
type textarea "x"
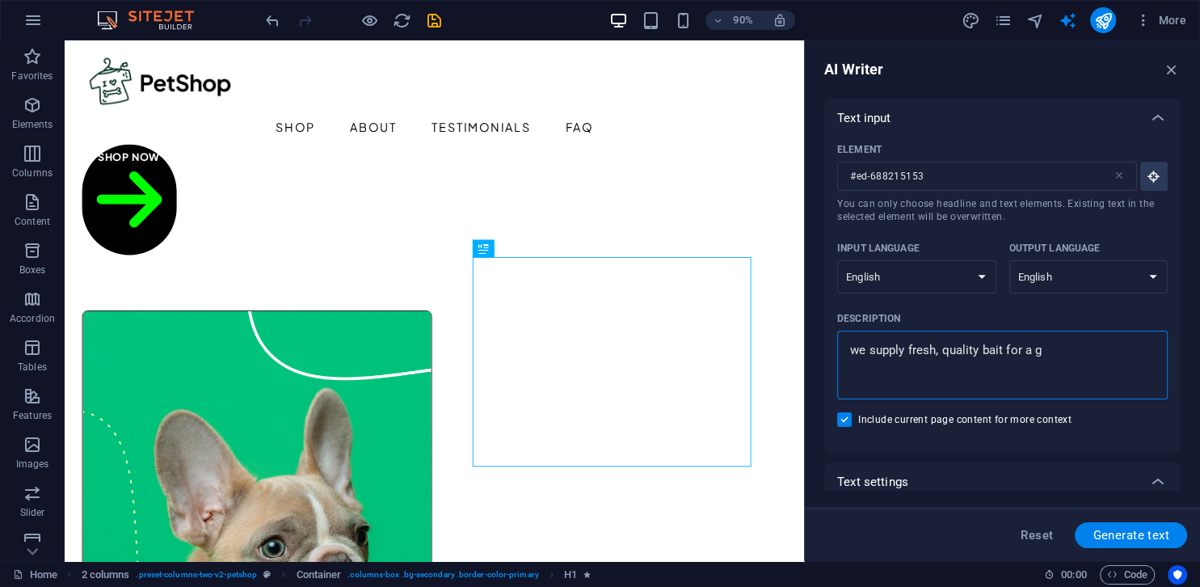
type textarea "we supply fresh, quality bait for a gr"
type textarea "x"
type textarea "we supply fresh, quality bait for a gre"
type textarea "x"
type textarea "we supply fresh, quality bait for a grea"
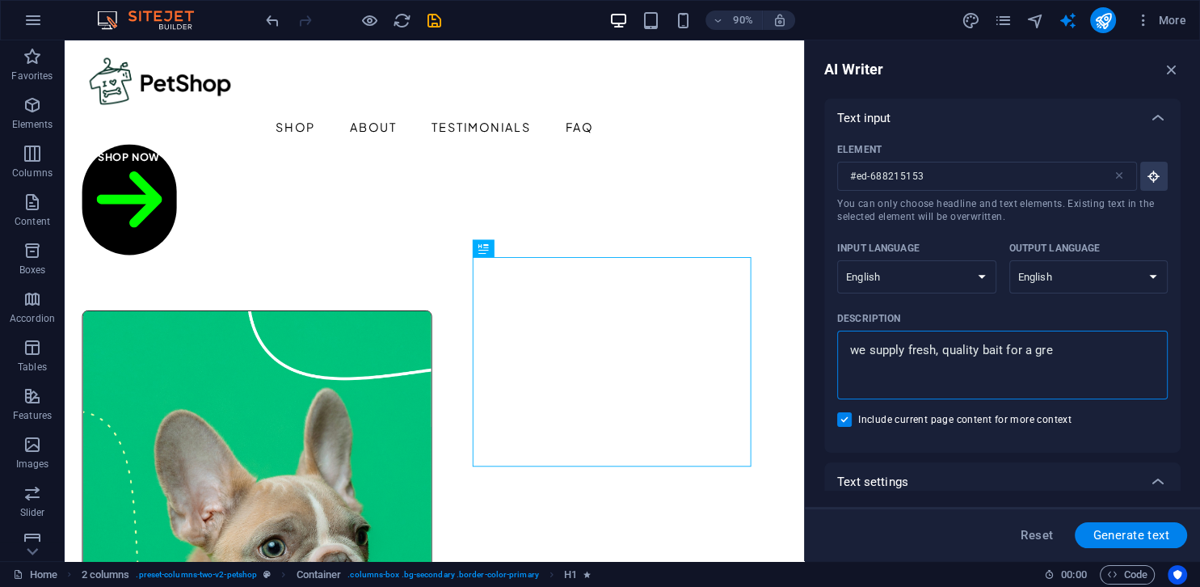
type textarea "x"
type textarea "we supply fresh, quality bait for a great"
type textarea "x"
type textarea "we supply fresh, quality bait for a great"
type textarea "x"
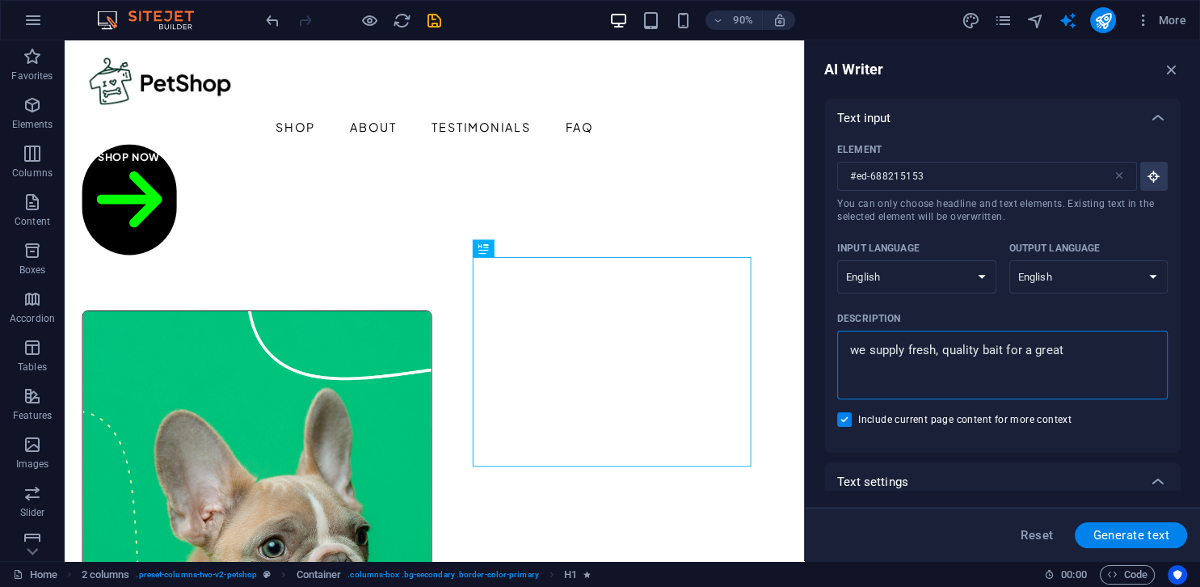
type textarea "we supply fresh, quality bait for a great f"
type textarea "x"
type textarea "we supply fresh, quality bait for a great fi"
type textarea "x"
type textarea "we supply fresh, quality bait for a great fis"
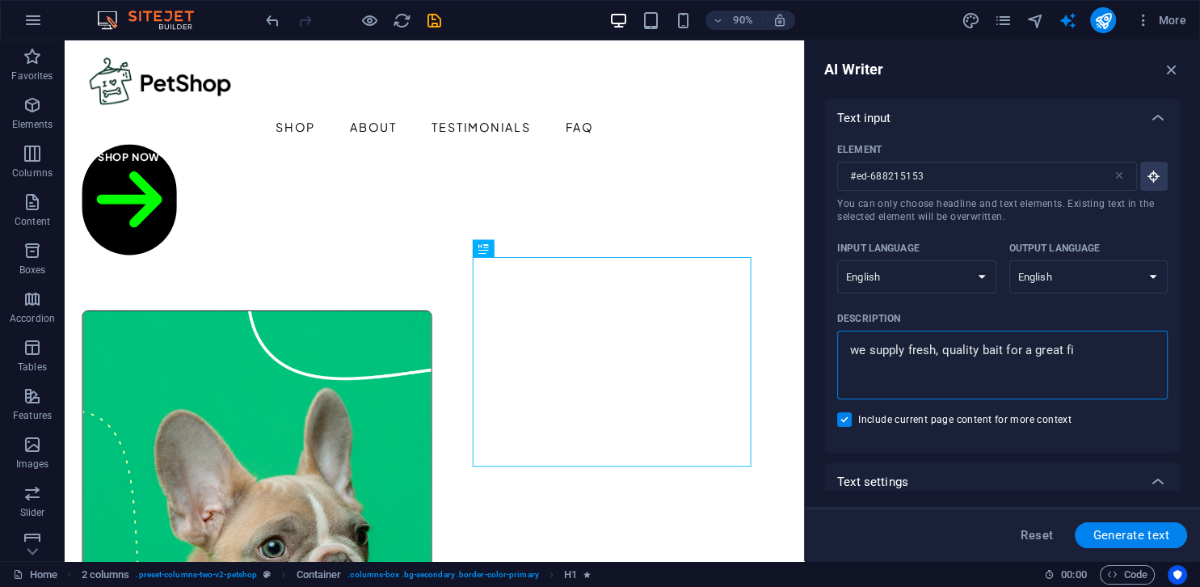
type textarea "x"
type textarea "we supply fresh, quality bait for a great fish"
type textarea "x"
type textarea "we supply fresh, quality bait for a great fishi"
type textarea "x"
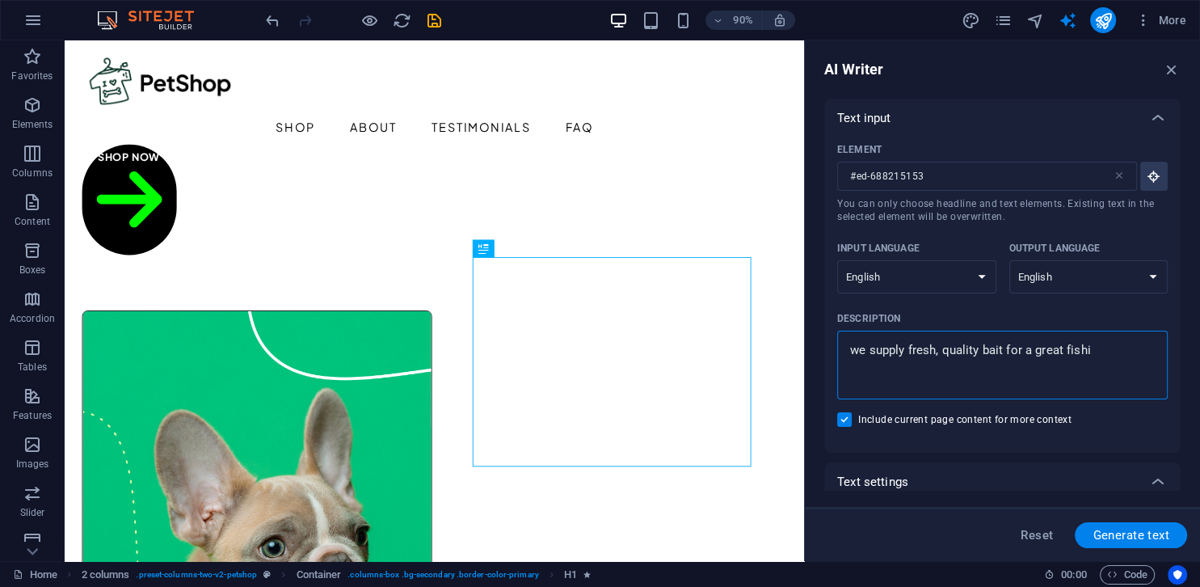
type textarea "we supply fresh, quality bait for a great fishin"
type textarea "x"
type textarea "we supply fresh, quality bait for a great fishing"
type textarea "x"
type textarea "we supply fresh, quality bait for a great fishing"
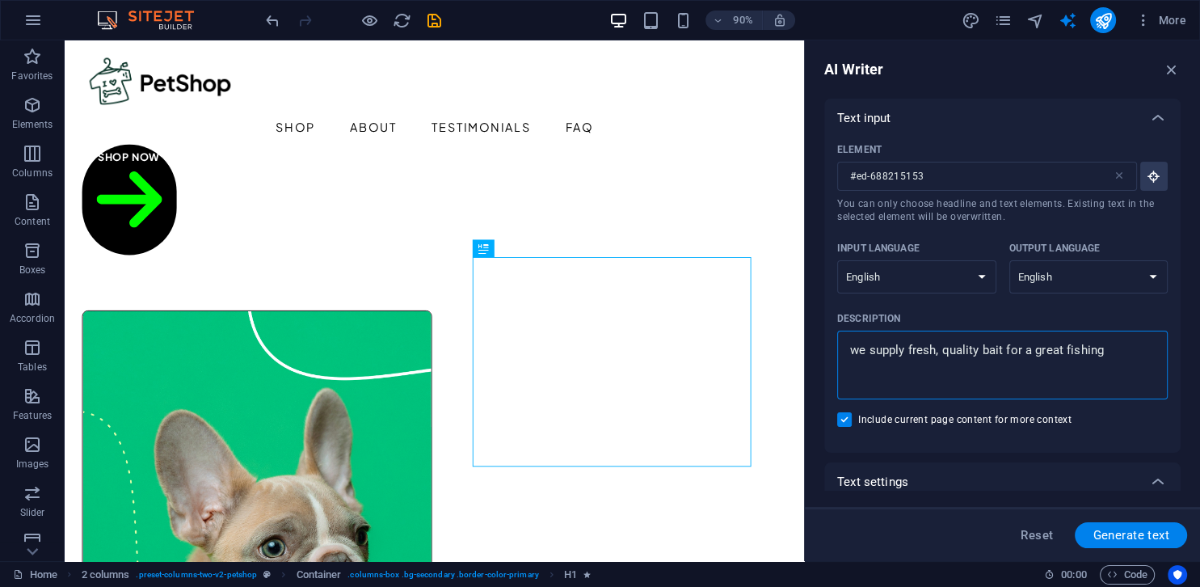
type textarea "x"
type textarea "we supply fresh, quality bait for a great fishing e"
type textarea "x"
type textarea "we supply fresh, quality bait for a great fishing ex"
type textarea "x"
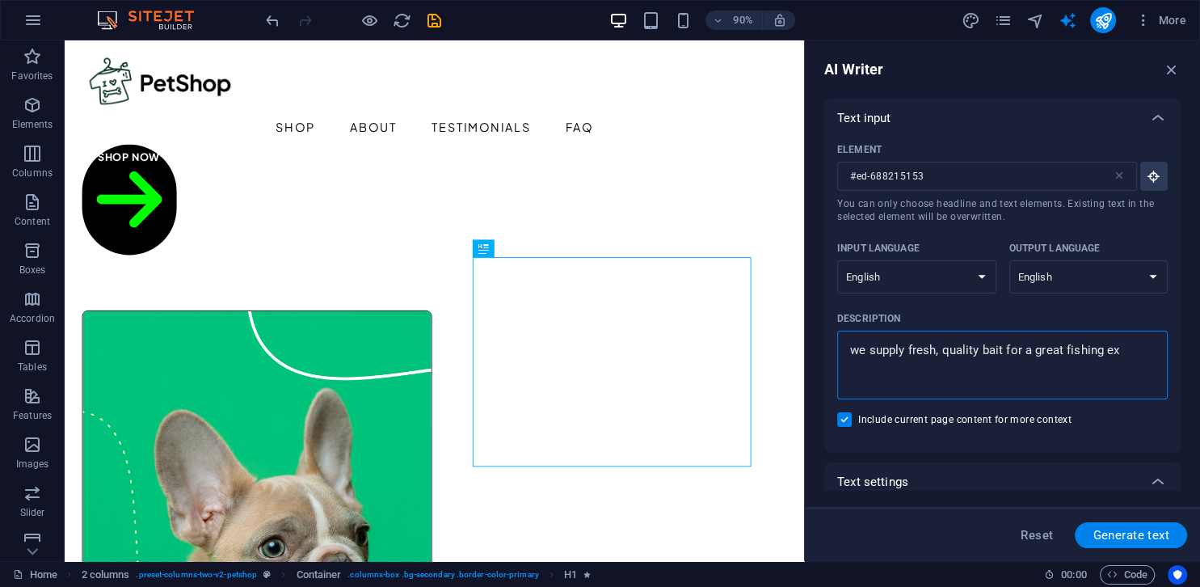
type textarea "we supply fresh, quality bait for a great fishing exp"
type textarea "x"
type textarea "we supply fresh, quality bait for a great fishing expe"
type textarea "x"
type textarea "we supply fresh, quality bait for a great fishing exper"
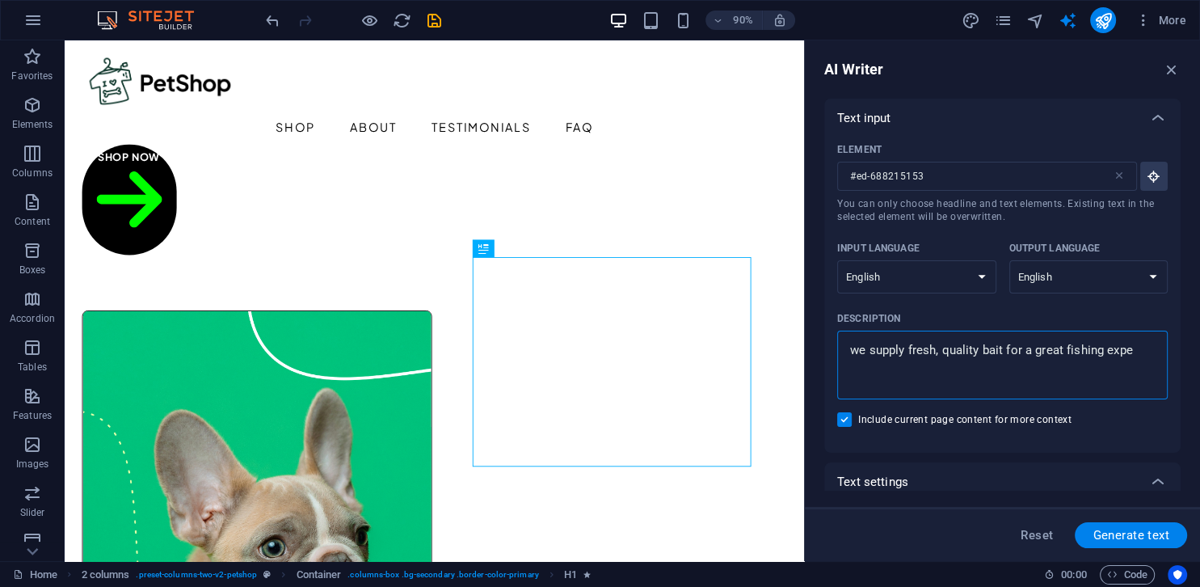
type textarea "x"
type textarea "we supply fresh, quality bait for a great fishing experi"
type textarea "x"
type textarea "we supply fresh, quality bait for a great fishing experie"
type textarea "x"
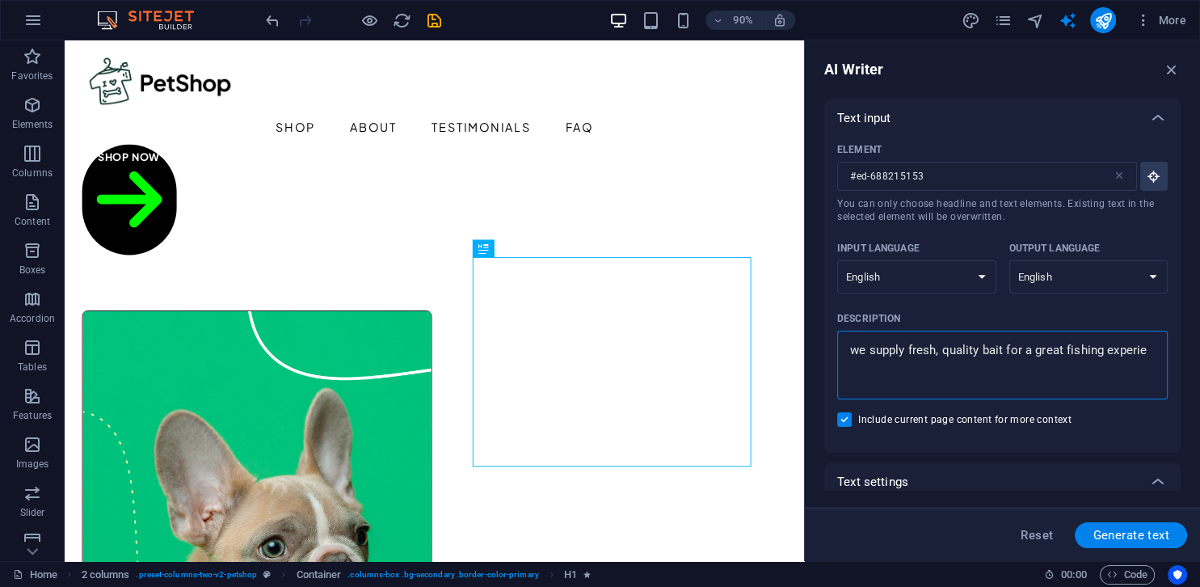
type textarea "we supply fresh, quality bait for a great fishing experien"
type textarea "x"
type textarea "we supply fresh, quality bait for a great fishing experienc"
type textarea "x"
type textarea "we supply fresh, quality bait for a great fishing experience"
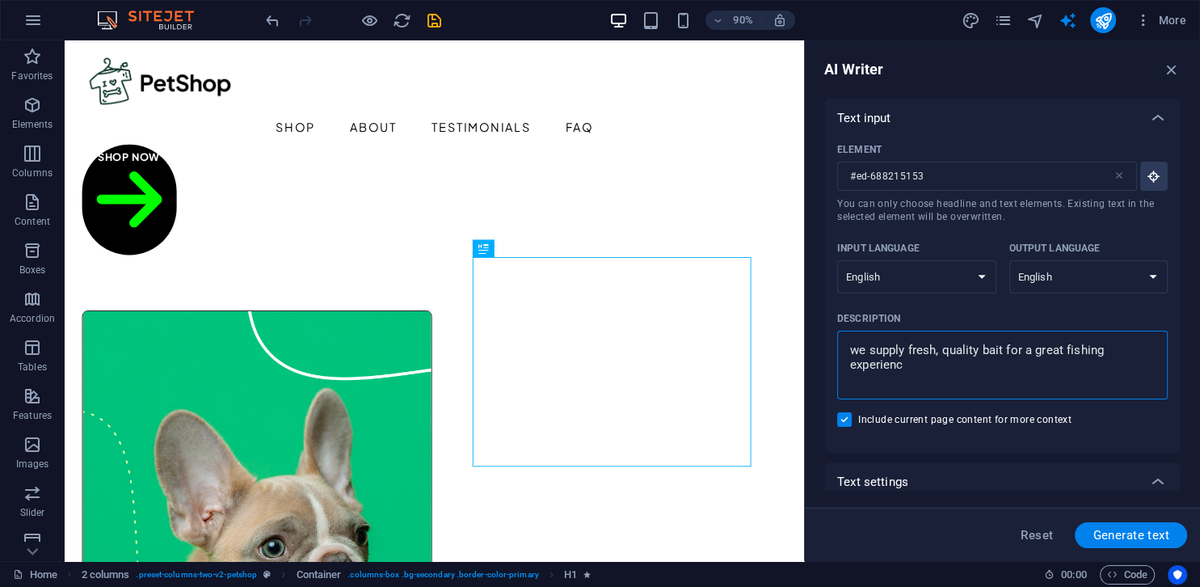
type textarea "x"
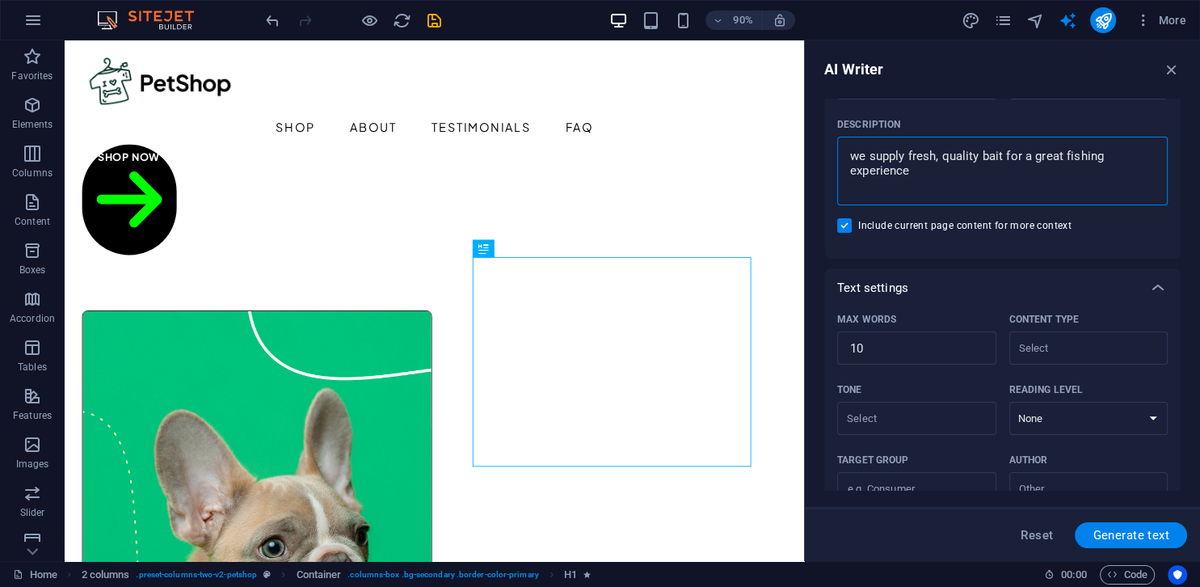
scroll to position [214, 0]
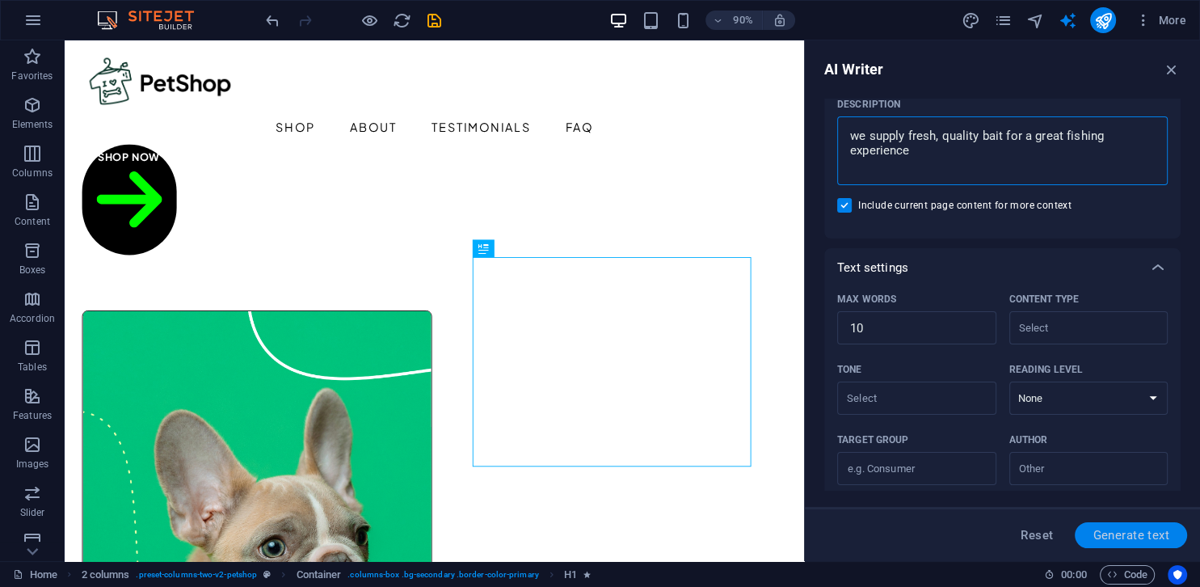
type textarea "we supply fresh, quality bait for a great fishing experience"
click at [1117, 537] on span "Generate text" at bounding box center [1130, 534] width 77 height 13
type textarea "x"
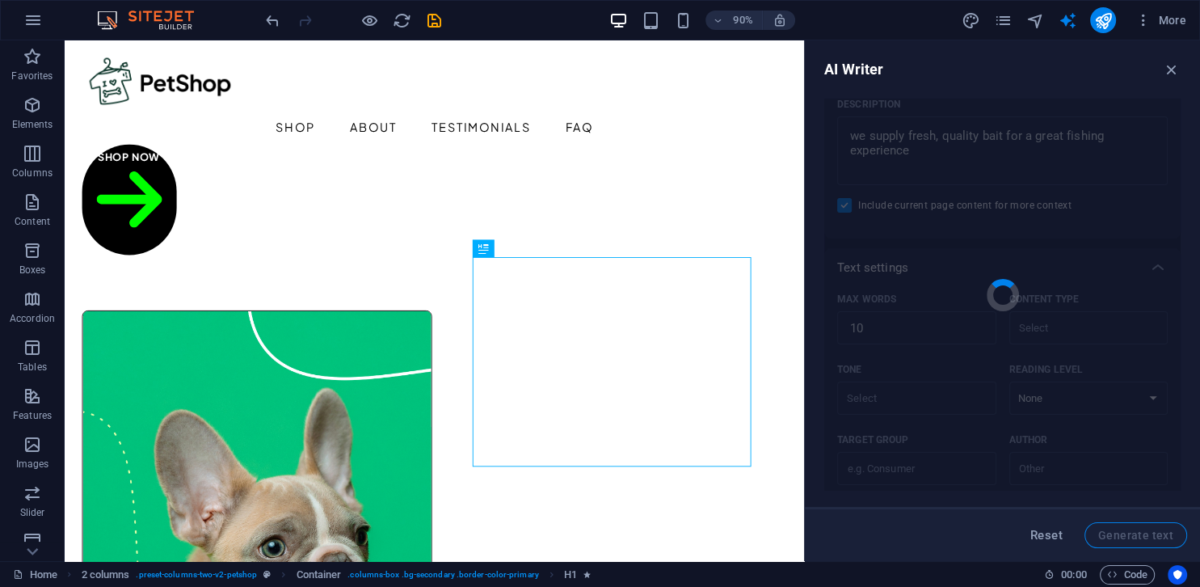
type textarea "x"
type textarea "Fresh bait for an exceptional fishing experience awaits!"
type textarea "x"
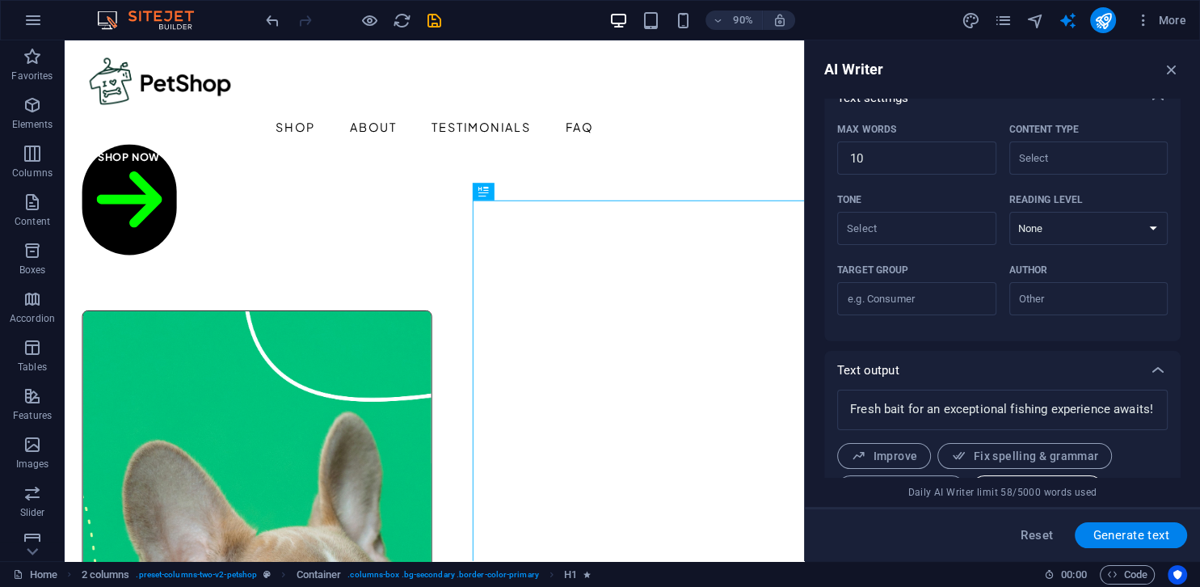
scroll to position [458, 0]
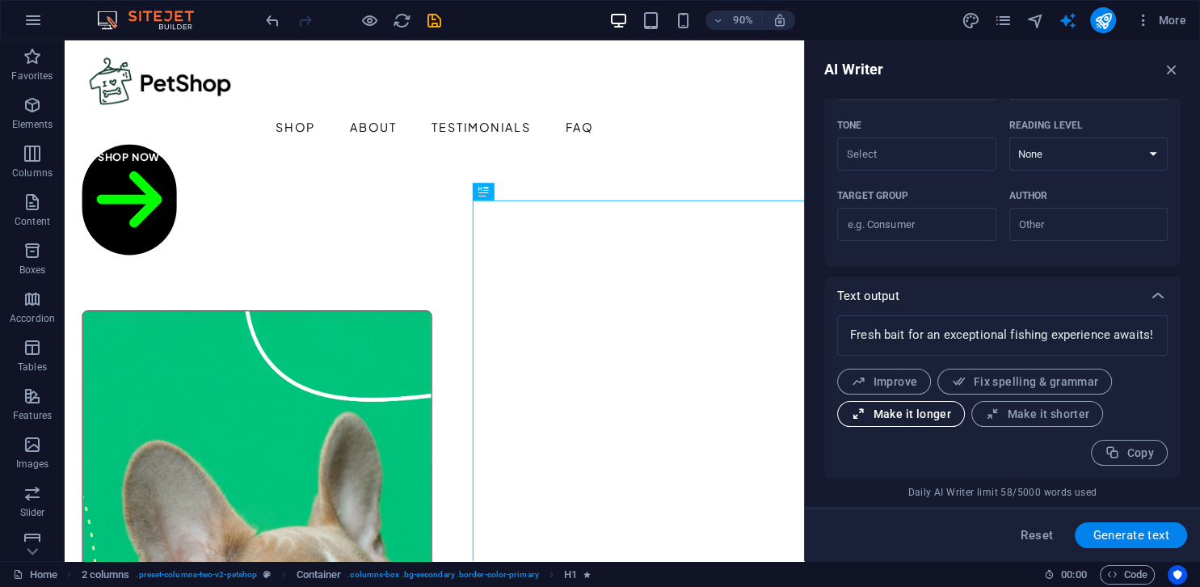
click at [907, 415] on span "Make it longer" at bounding box center [901, 413] width 100 height 15
type textarea "x"
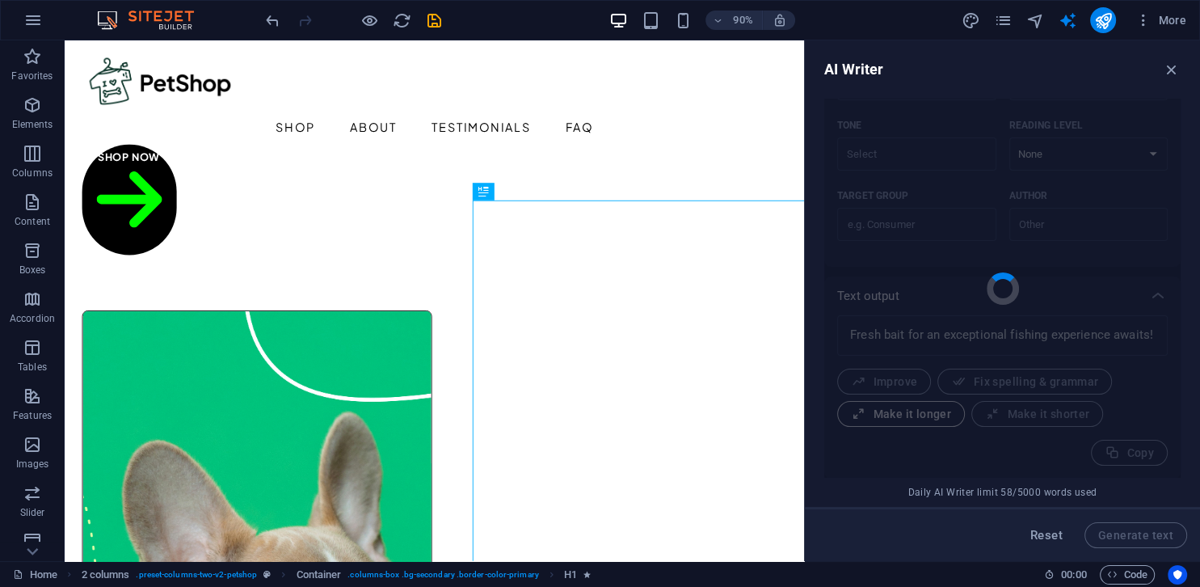
type textarea "x"
type textarea "Get ready to elevate your fishing adventures with our fresh bait, specifically …"
type textarea "x"
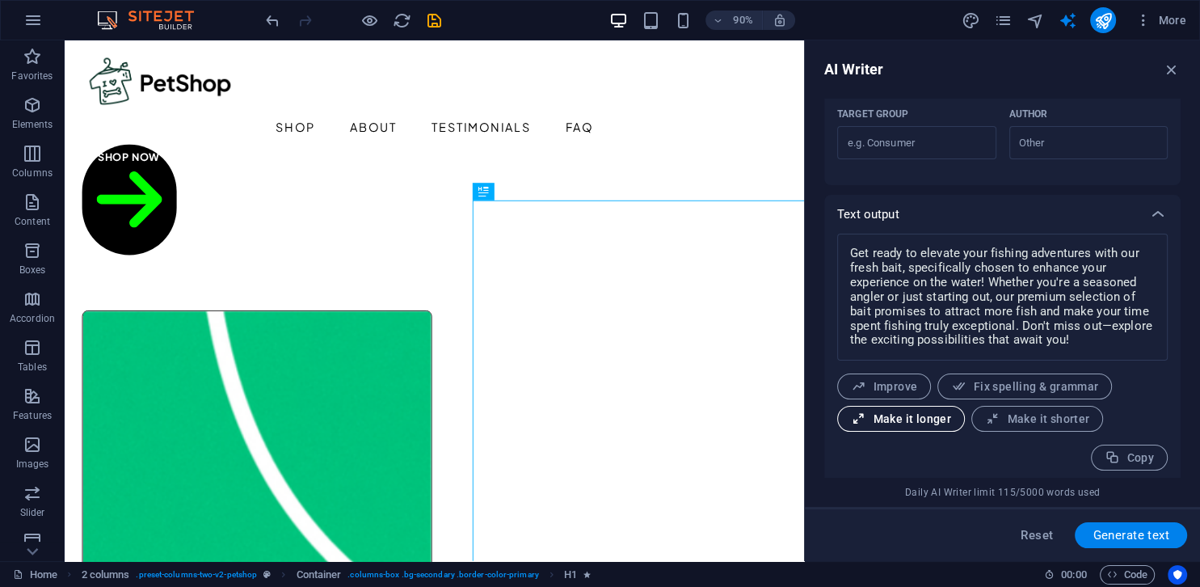
scroll to position [545, 0]
